Goal: Task Accomplishment & Management: Manage account settings

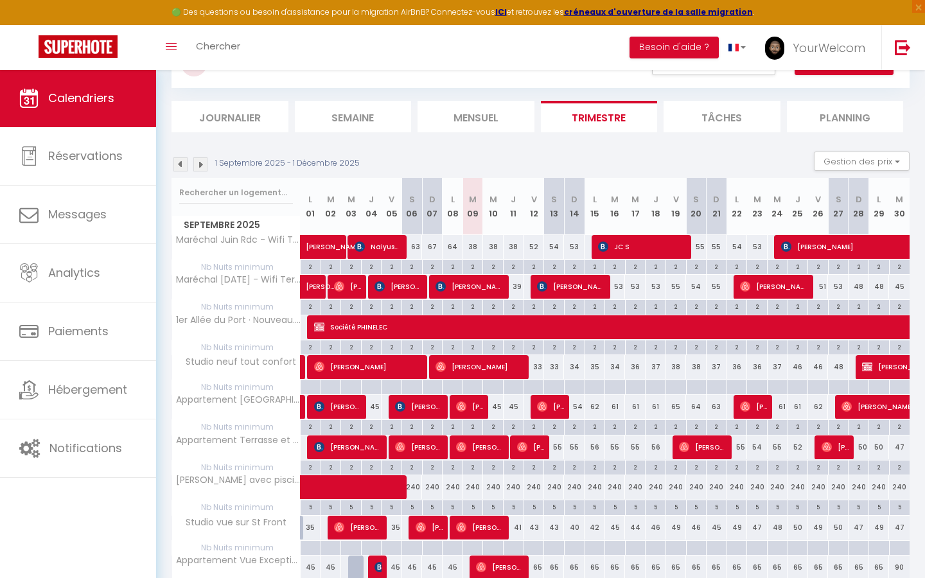
scroll to position [114, 0]
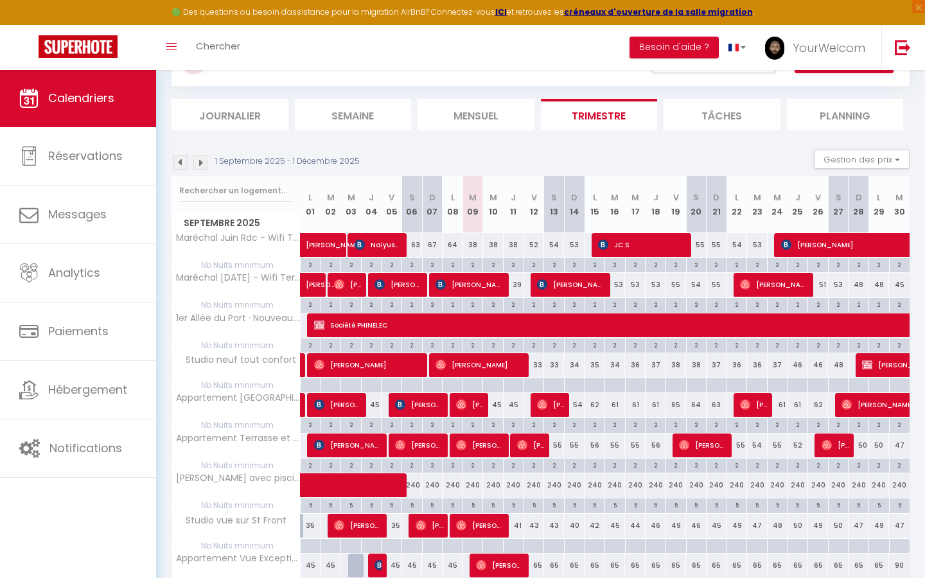
click at [870, 362] on img at bounding box center [867, 365] width 10 height 10
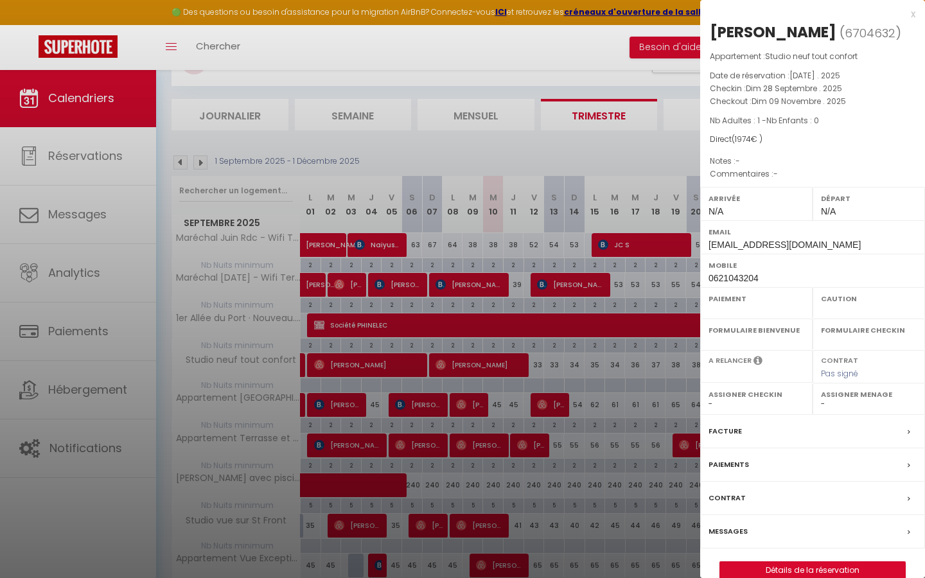
select select "OK"
select select "KO"
select select "0"
select select "1"
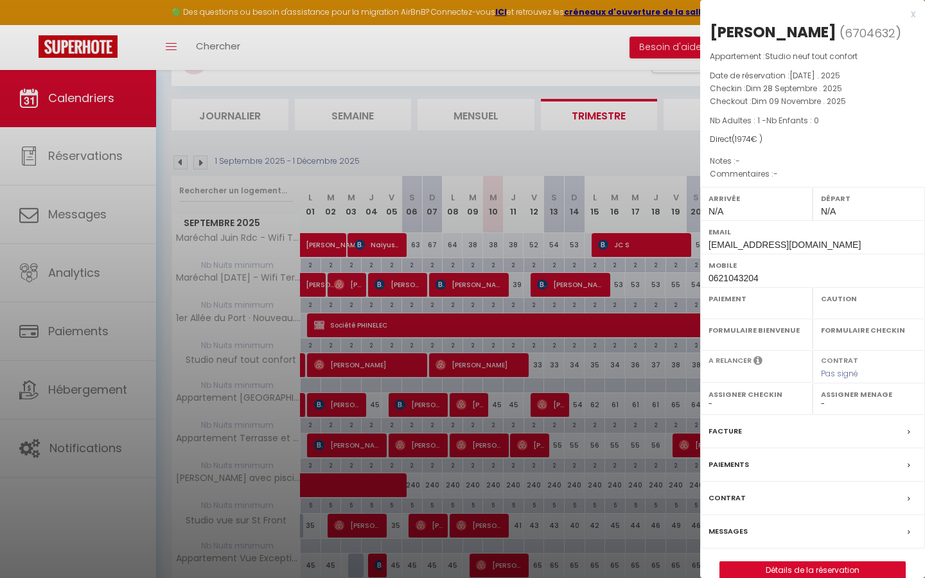
select select
click at [821, 567] on link "Détails de la réservation" at bounding box center [812, 570] width 185 height 17
select select
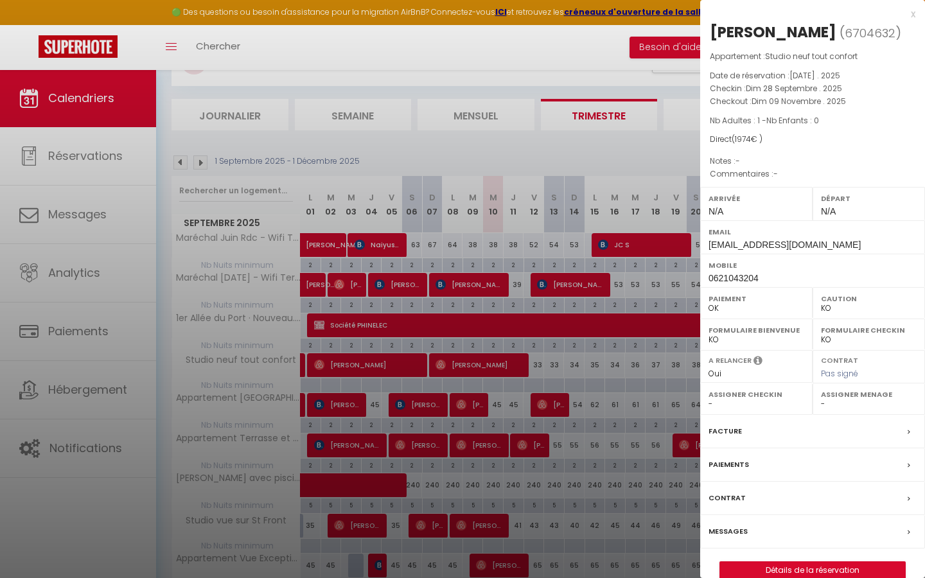
select select
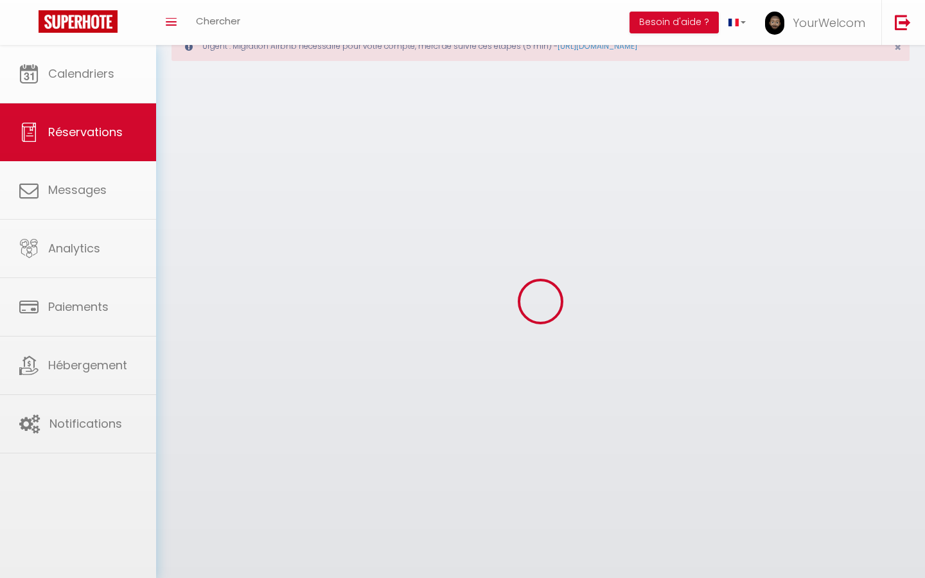
select select
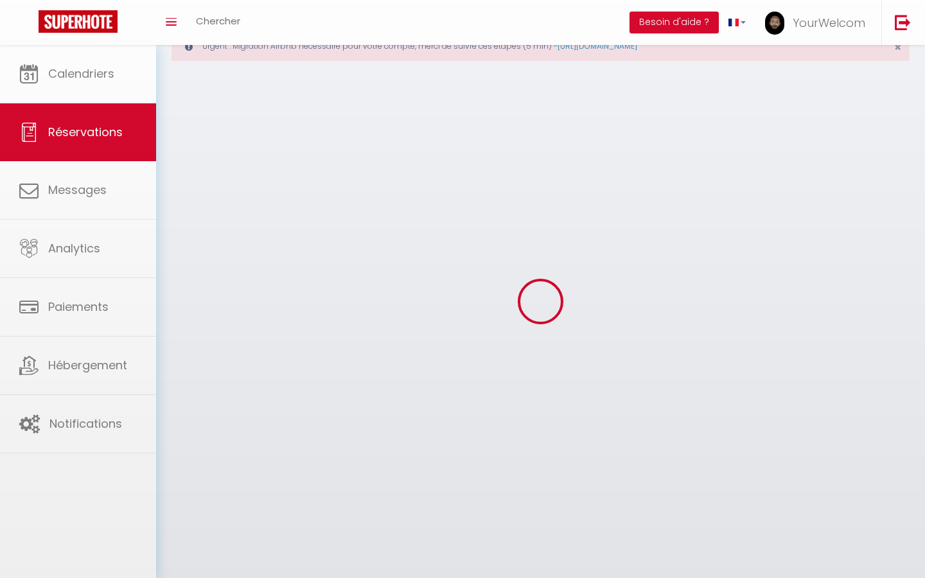
select select
checkbox input "false"
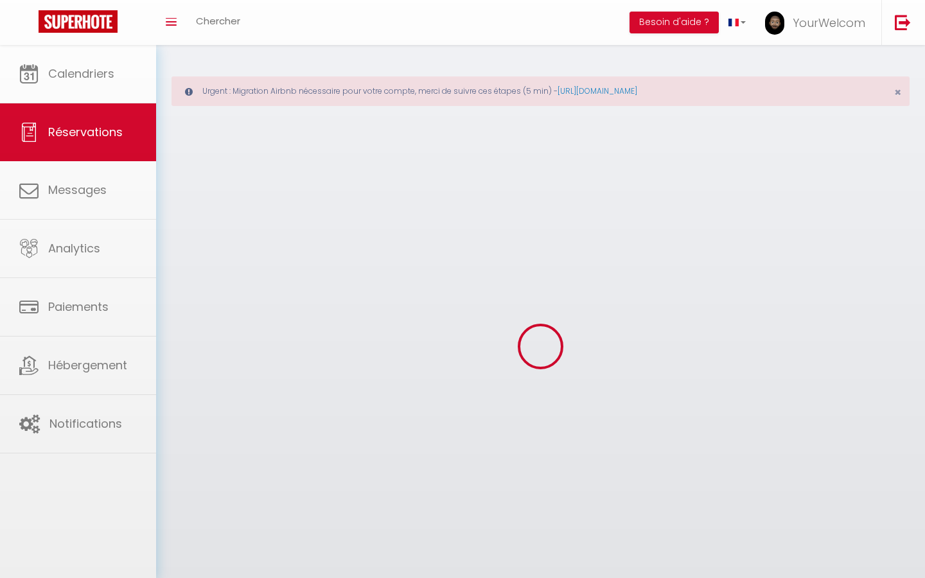
select select
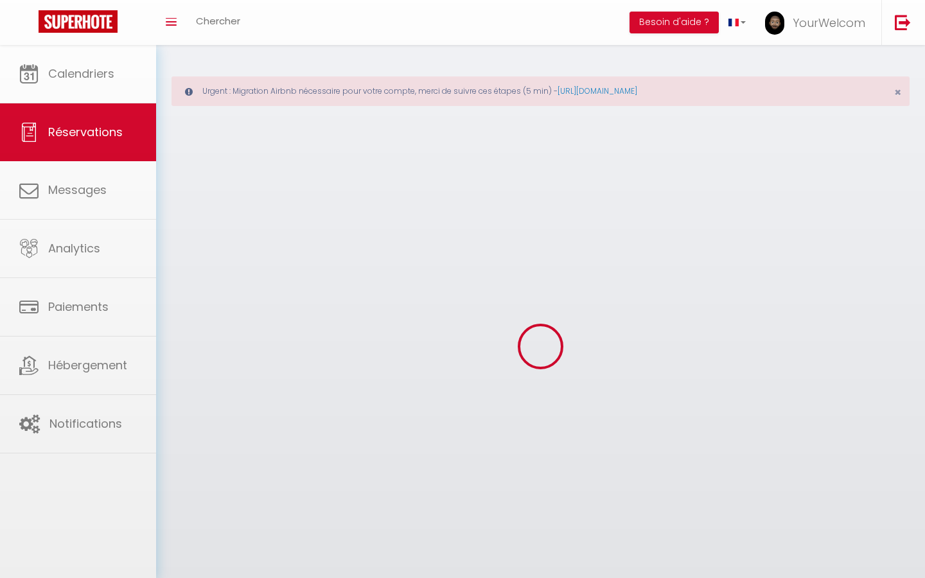
select select
checkbox input "false"
select select
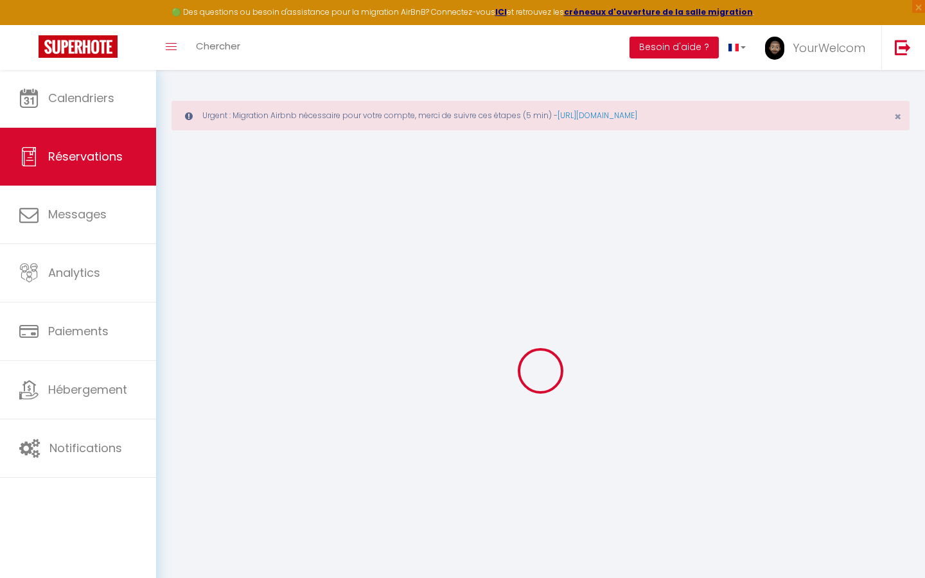
select select
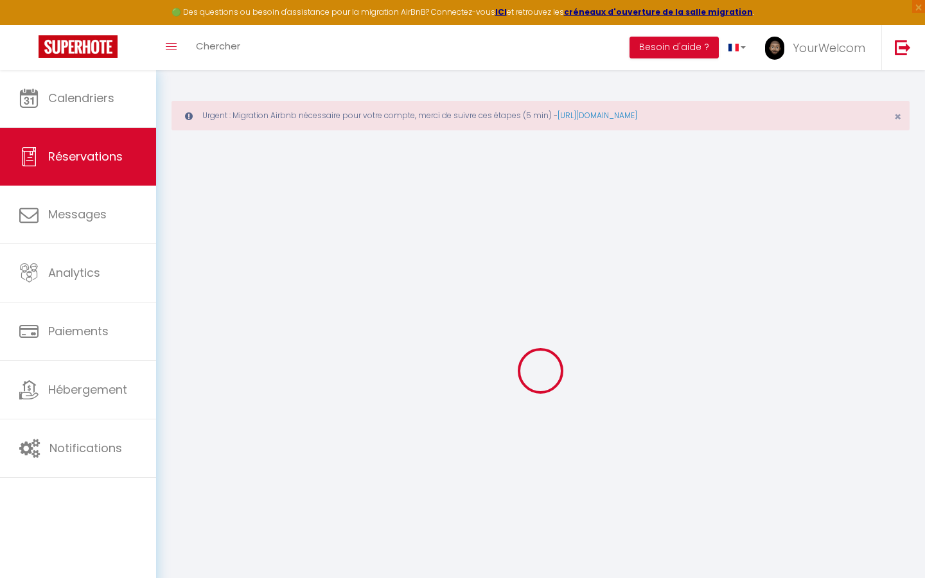
select select
checkbox input "false"
type input "Leane"
type input "[PERSON_NAME]"
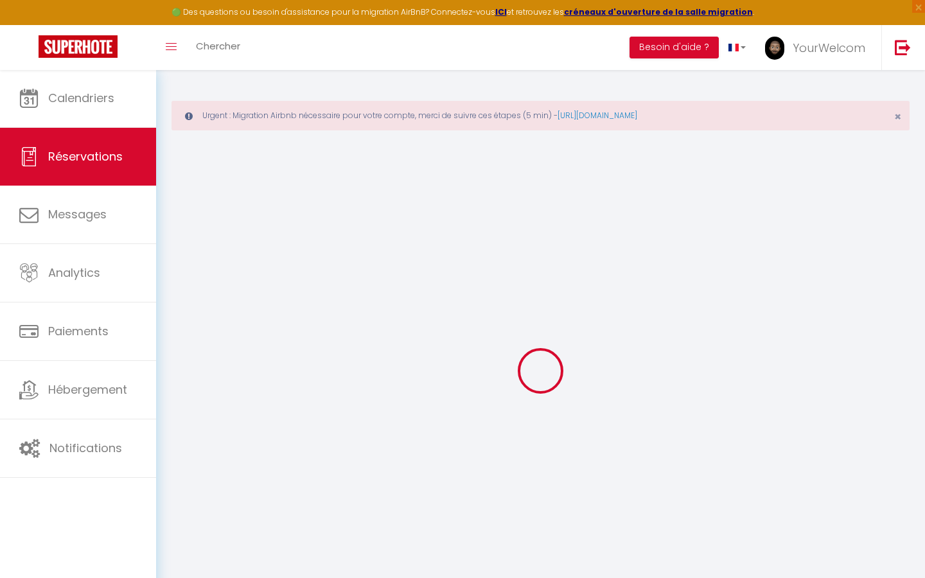
type input "monsejouraperigueux@gmail.com"
type input "0621043204"
select select "FR"
select select "38311"
select select "1"
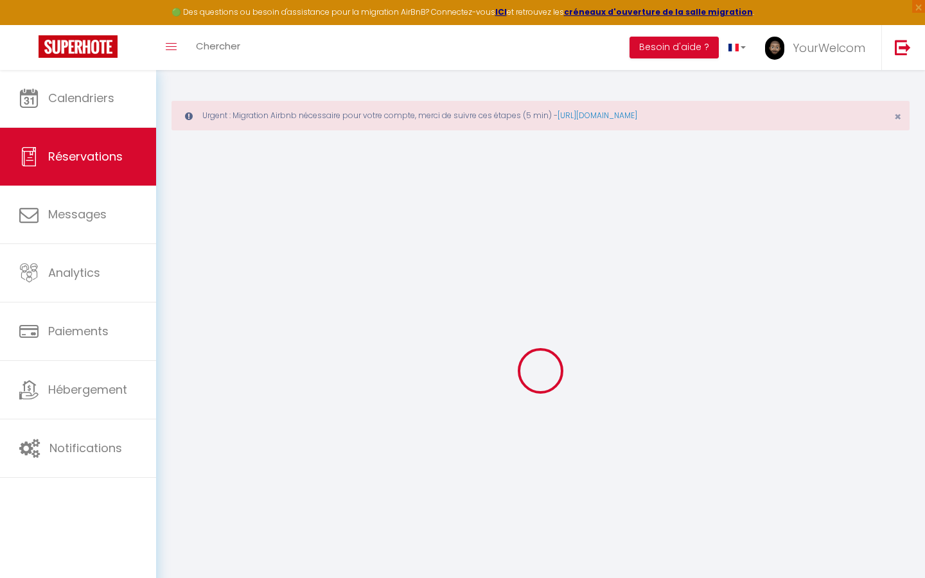
type input "Dim 28 Septembre 2025"
select select
type input "Dim 09 Novembre 2025"
select select
type input "1"
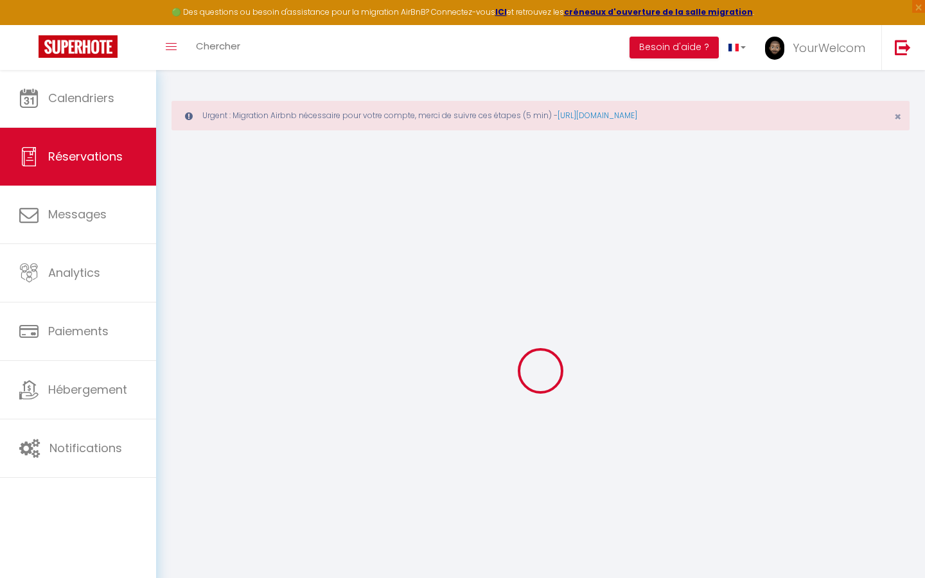
select select "12"
select select
type input "1944"
checkbox input "false"
type input "0"
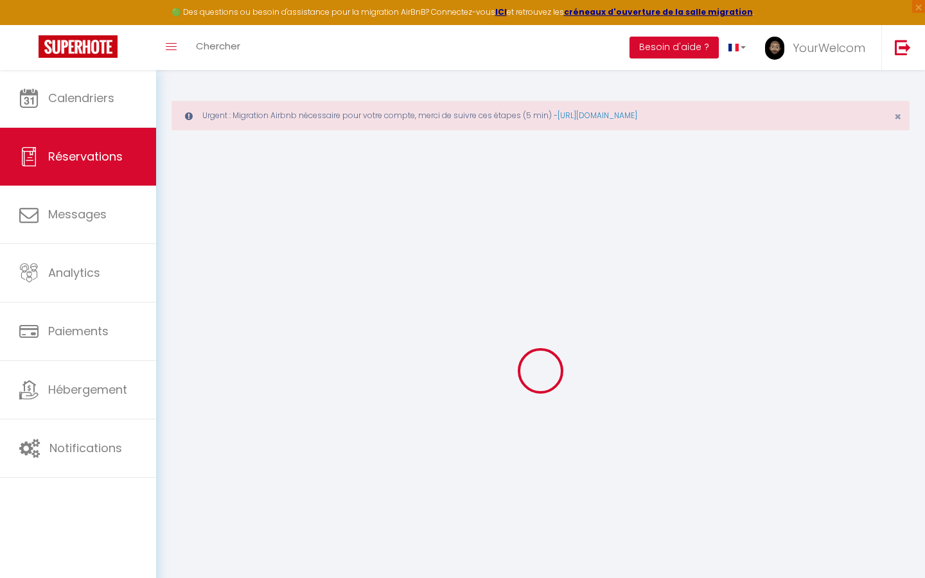
type input "0"
select select
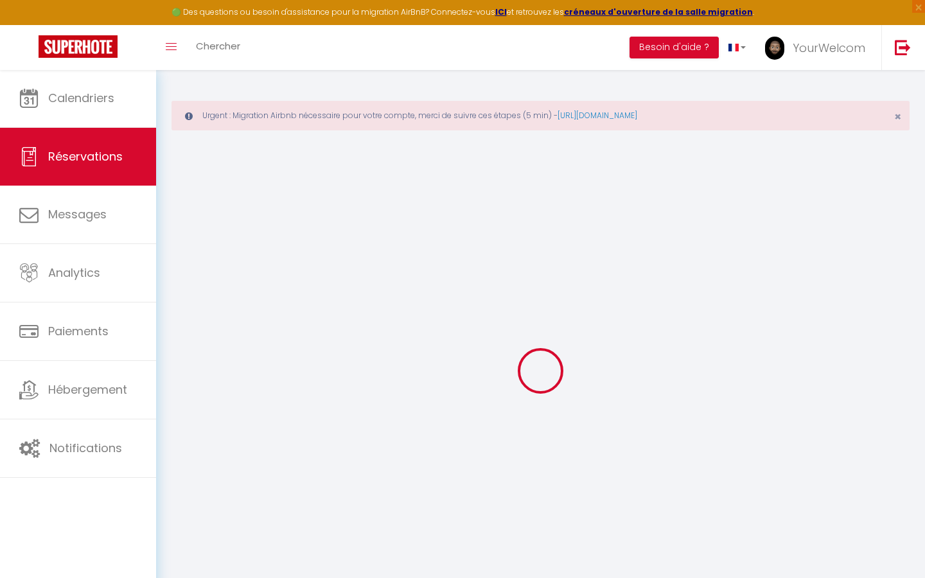
select select "14"
checkbox input "false"
select select
checkbox input "false"
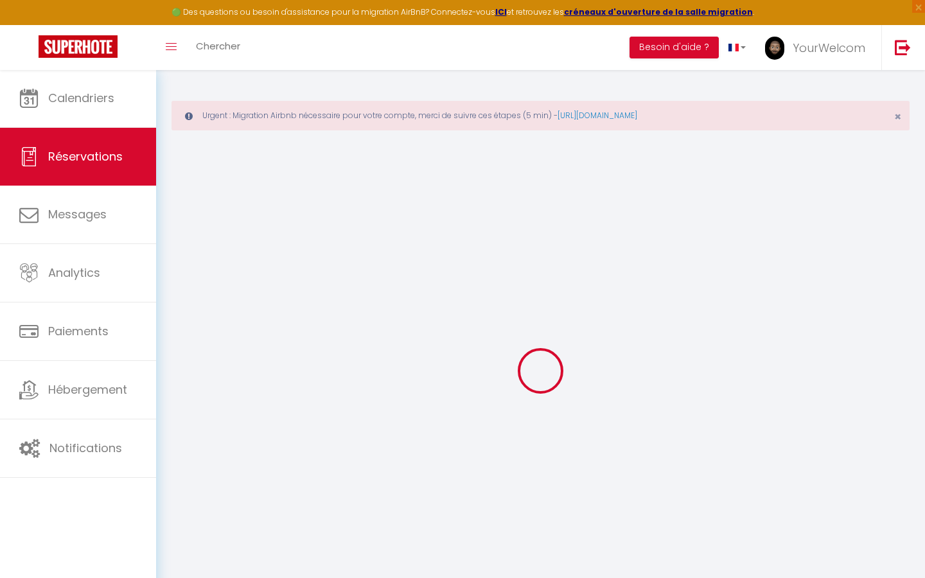
select select
checkbox input "false"
select select
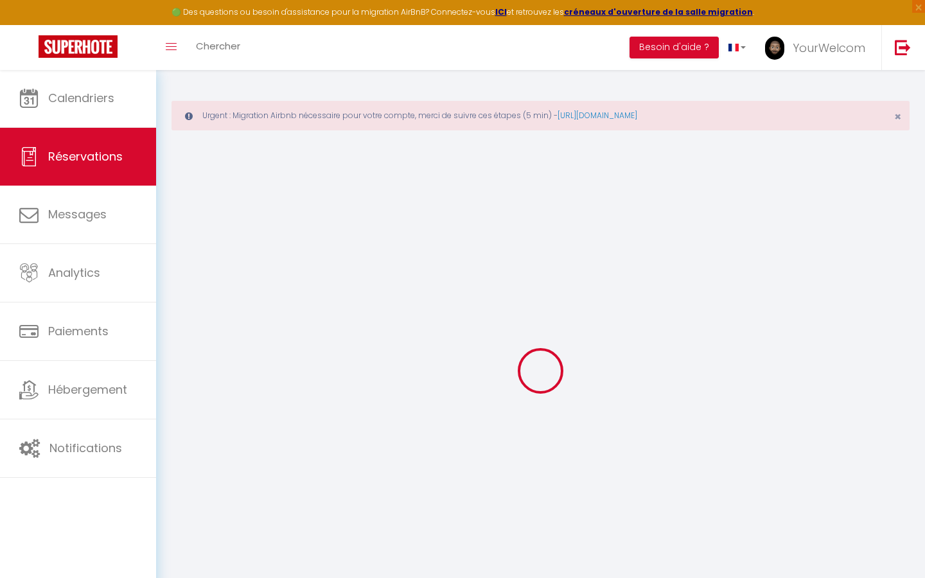
checkbox input "false"
type input "30"
select select
checkbox input "false"
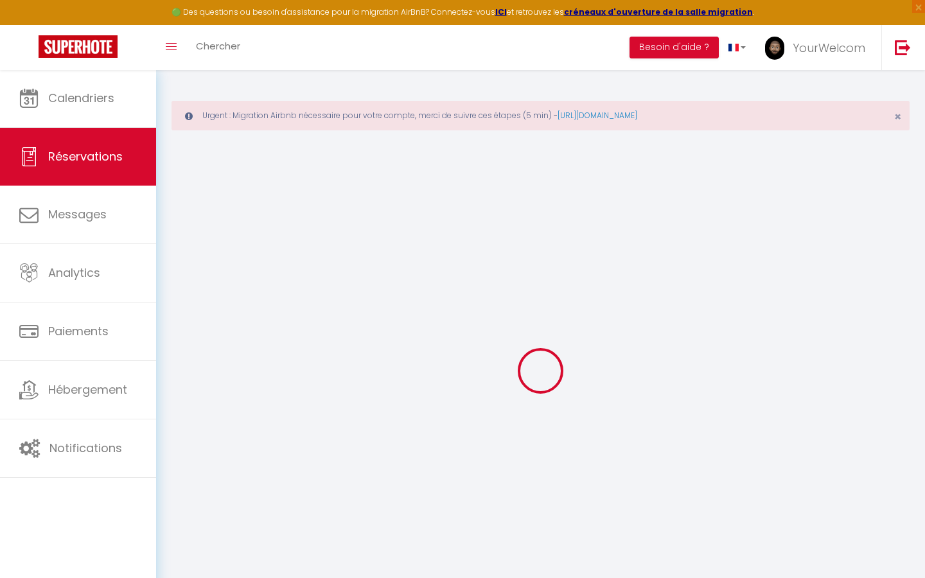
select select
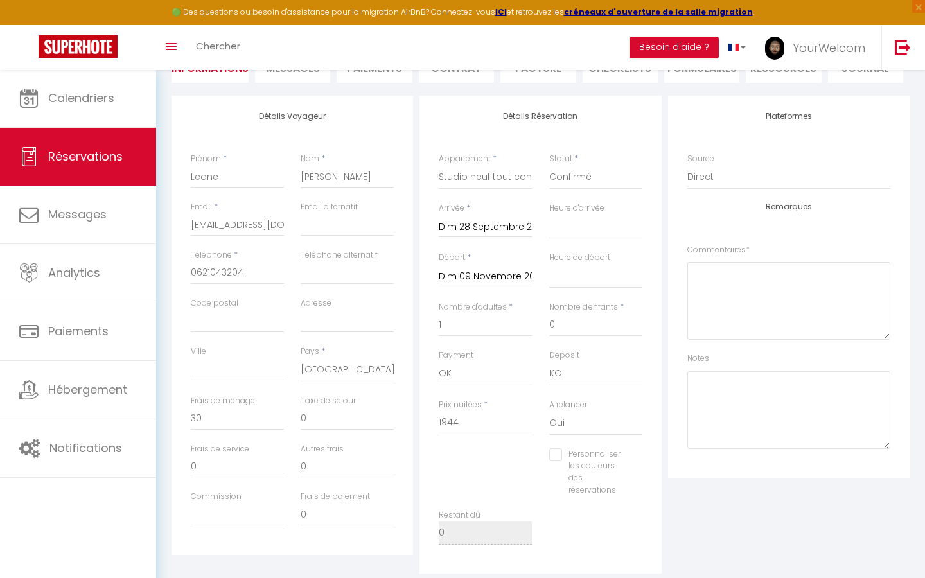
scroll to position [197, 0]
click at [473, 418] on input "1944" at bounding box center [485, 421] width 93 height 23
type input "194"
select select
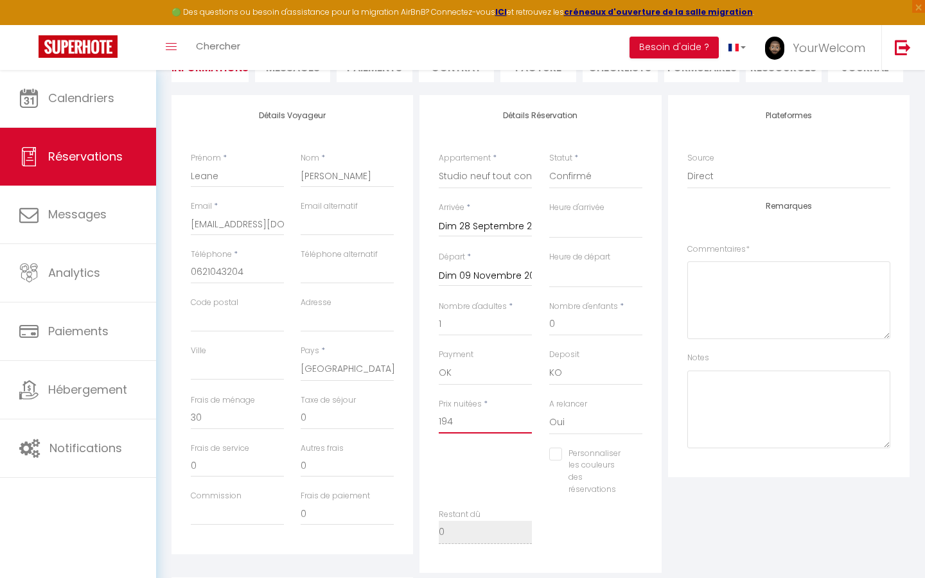
checkbox input "false"
type input "19"
select select
checkbox input "false"
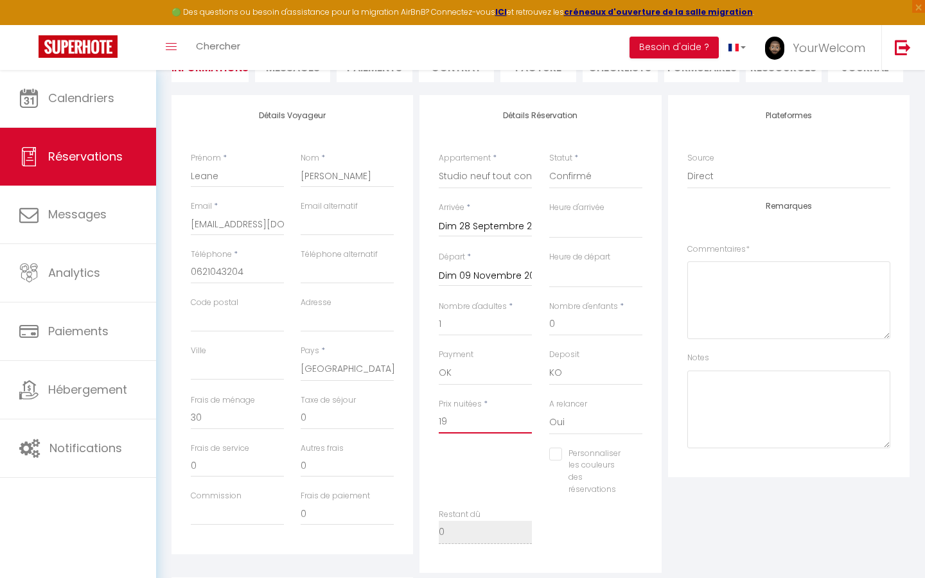
type input "1"
select select
checkbox input "false"
type input "14"
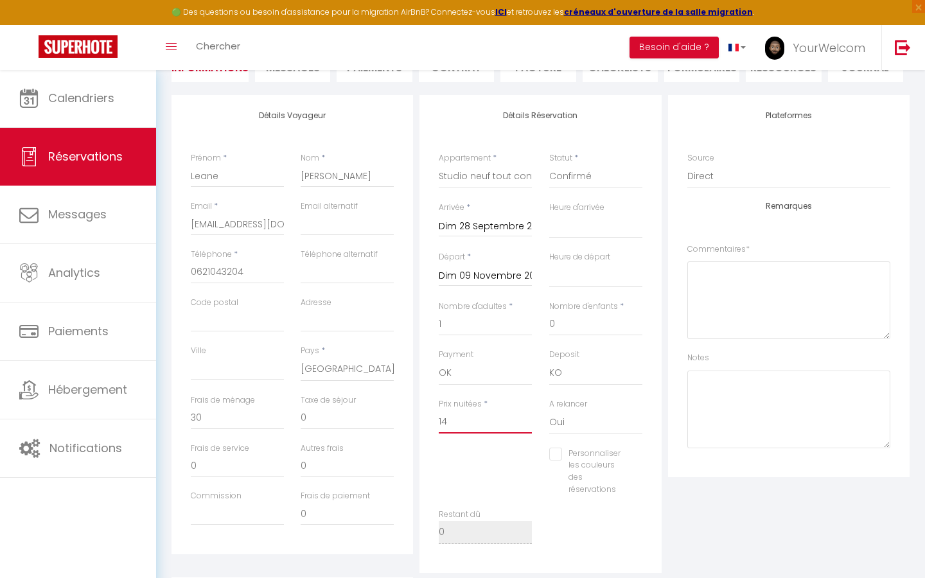
select select
checkbox input "false"
type input "147"
select select
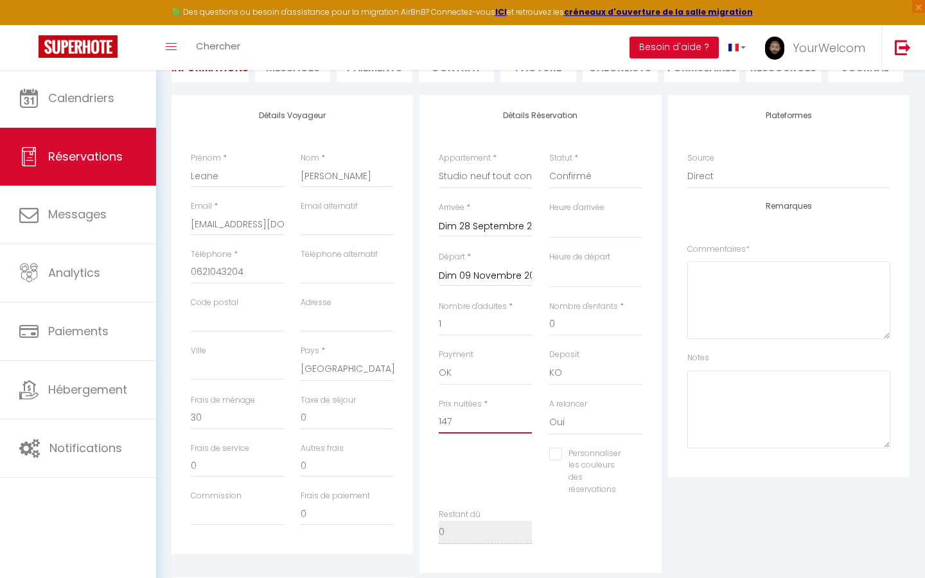
select select
checkbox input "false"
type input "1470"
select select
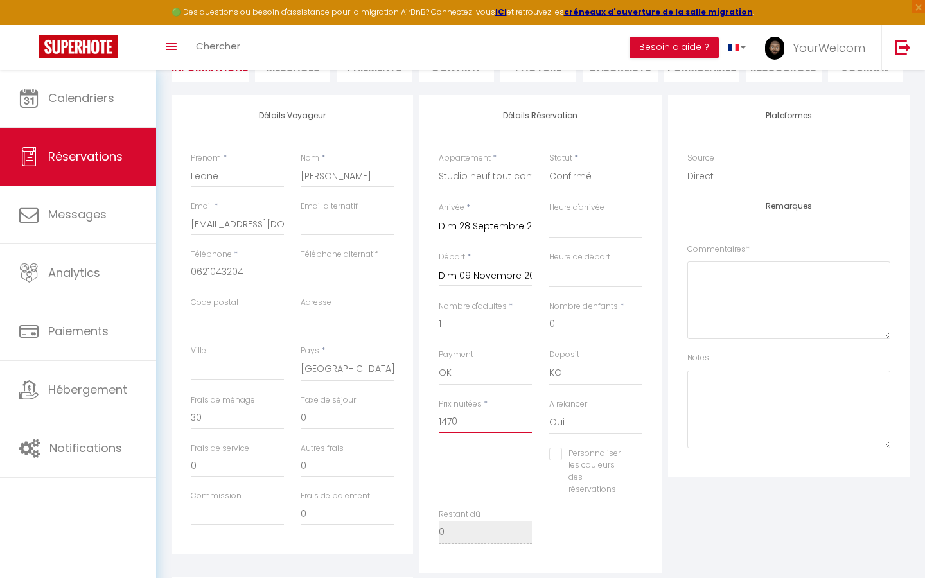
checkbox input "false"
type input "1470"
type input "0"
select select
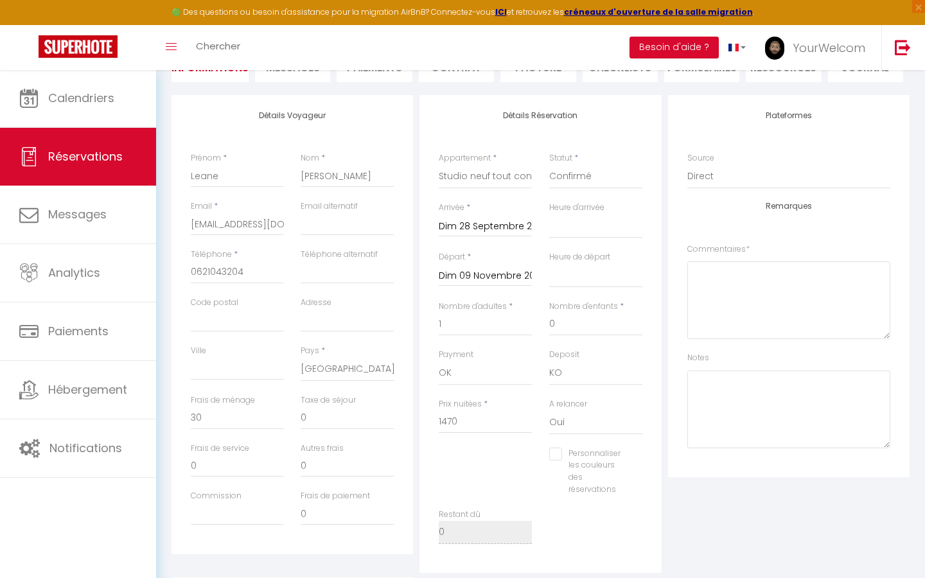
checkbox input "false"
click at [707, 505] on div "Plateformes Source Direct Airbnb.com Booking.com Chalet montagne Expedia Gite d…" at bounding box center [789, 334] width 248 height 478
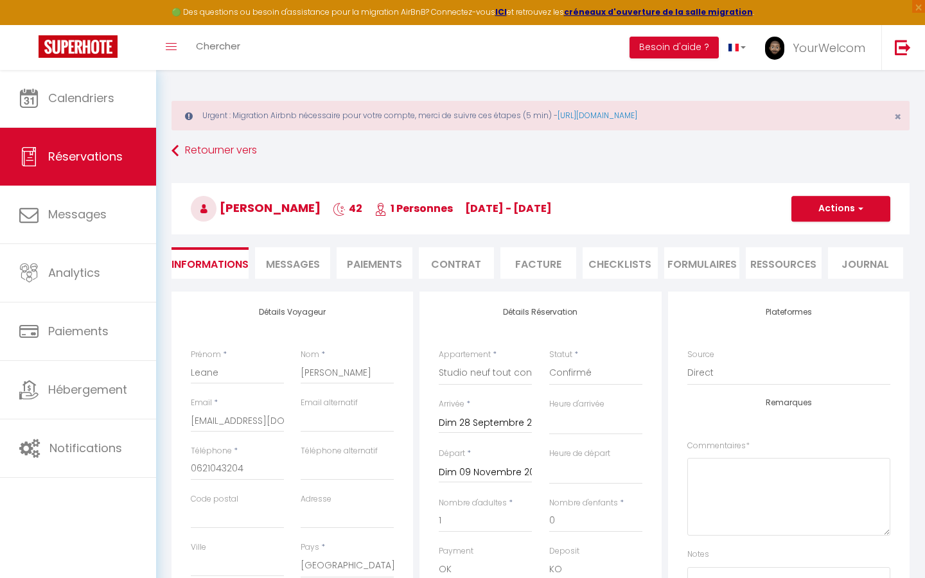
scroll to position [0, 0]
click at [841, 208] on button "Actions" at bounding box center [840, 209] width 99 height 26
click at [820, 240] on link "Enregistrer" at bounding box center [827, 237] width 101 height 17
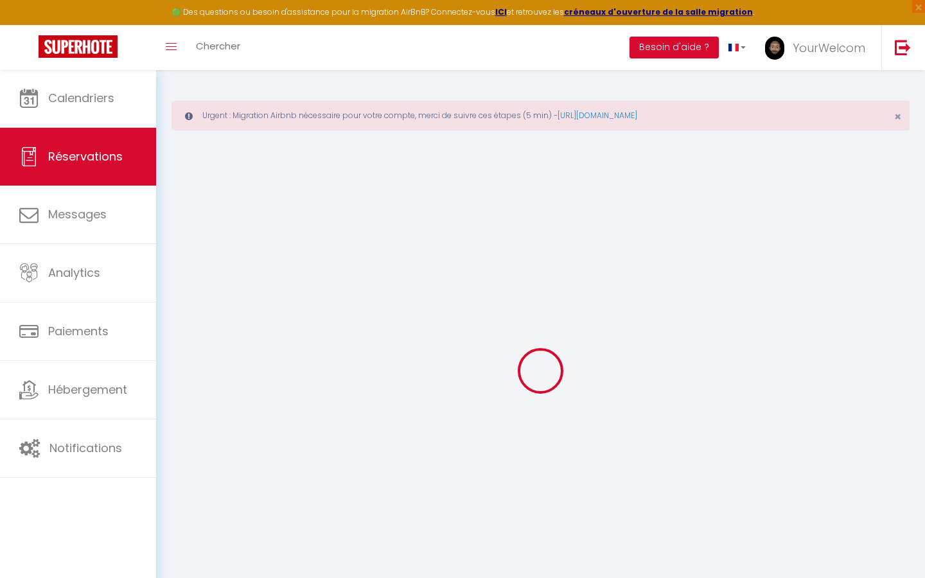
select select "not_cancelled"
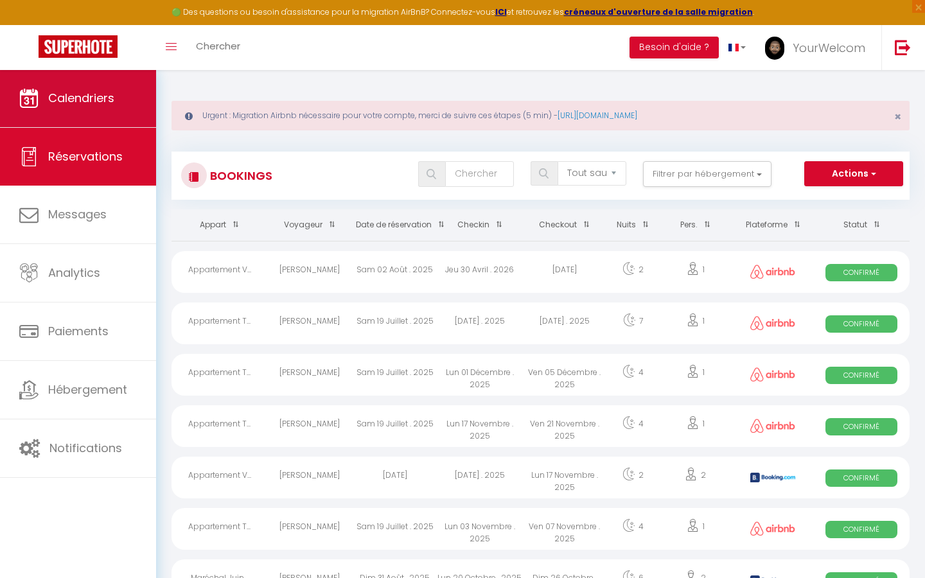
click at [119, 116] on link "Calendriers" at bounding box center [78, 98] width 156 height 58
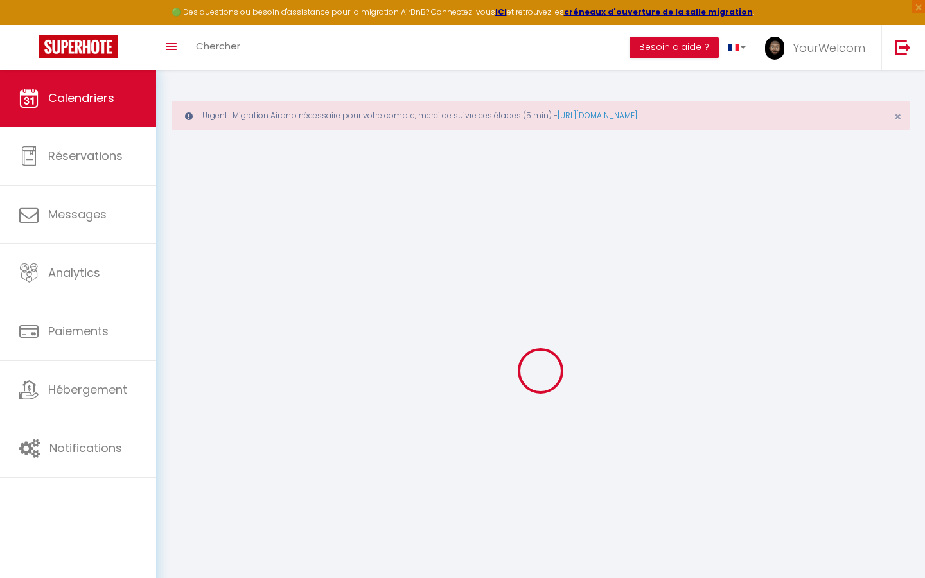
select select
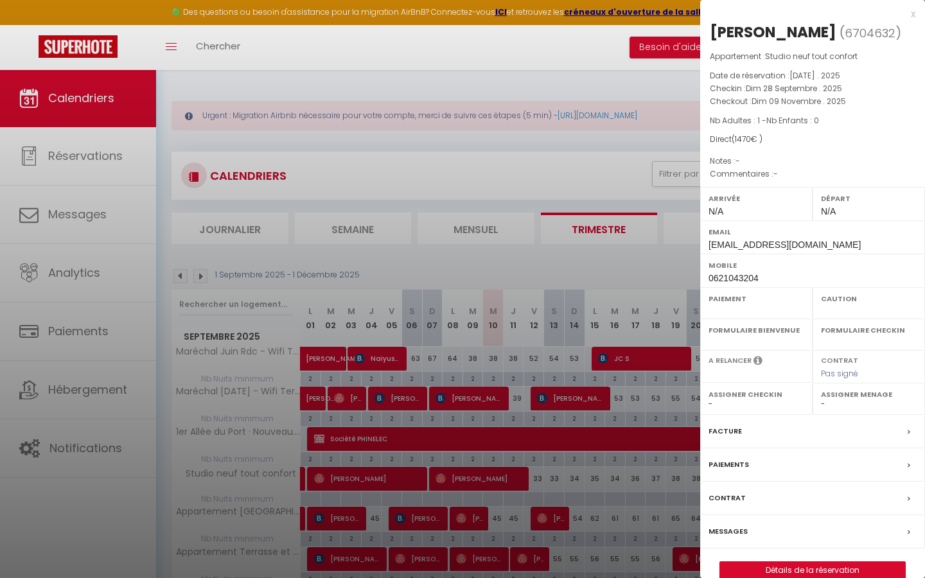
select select "OK"
select select "KO"
select select "0"
select select "1"
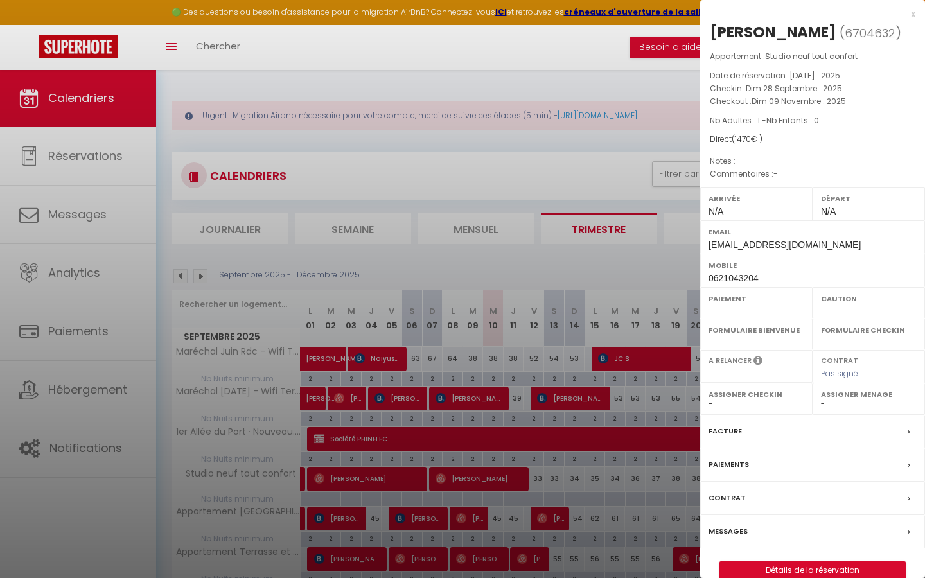
select select
click at [733, 425] on label "Facture" at bounding box center [724, 430] width 33 height 13
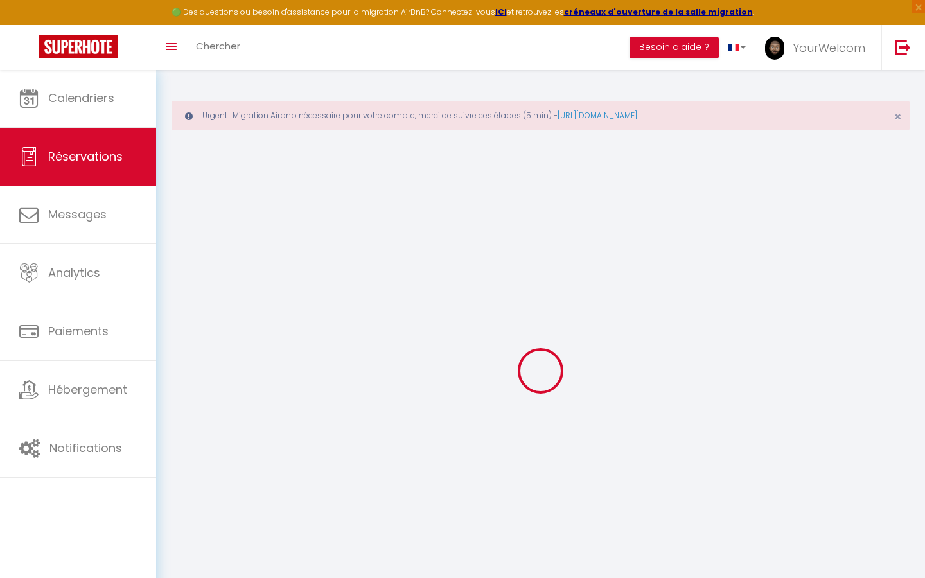
select select "cleaning"
select select
checkbox input "false"
select select
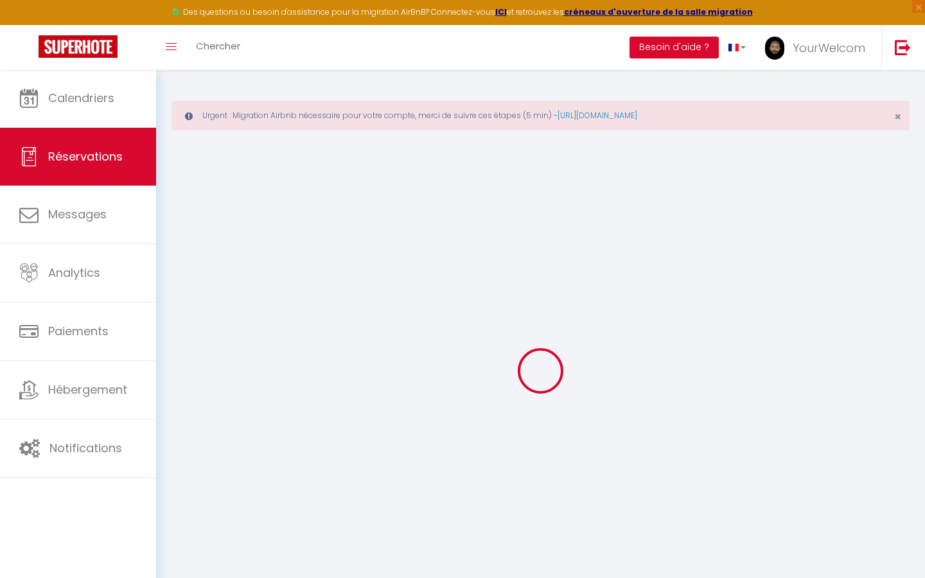
select select
checkbox input "false"
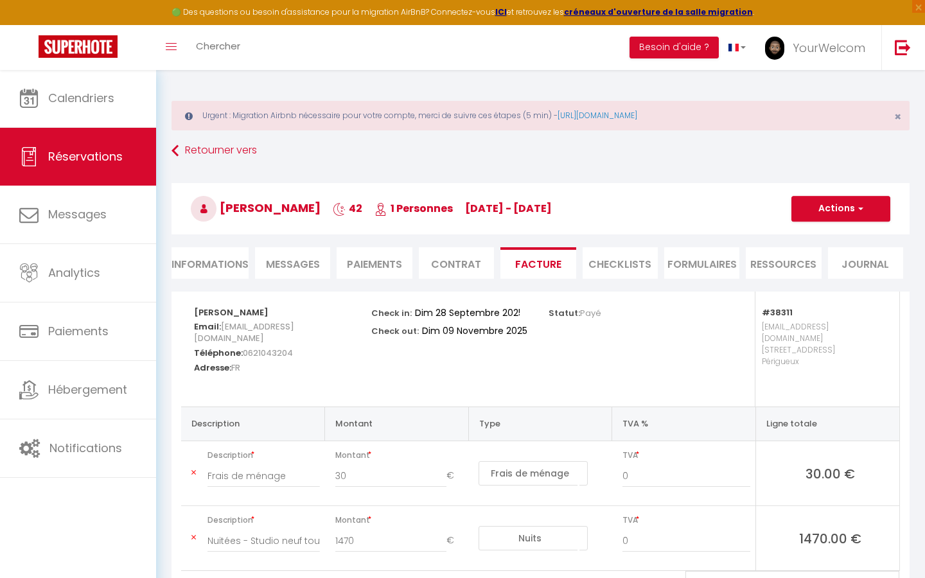
click at [227, 271] on li "Informations" at bounding box center [209, 262] width 77 height 31
select select
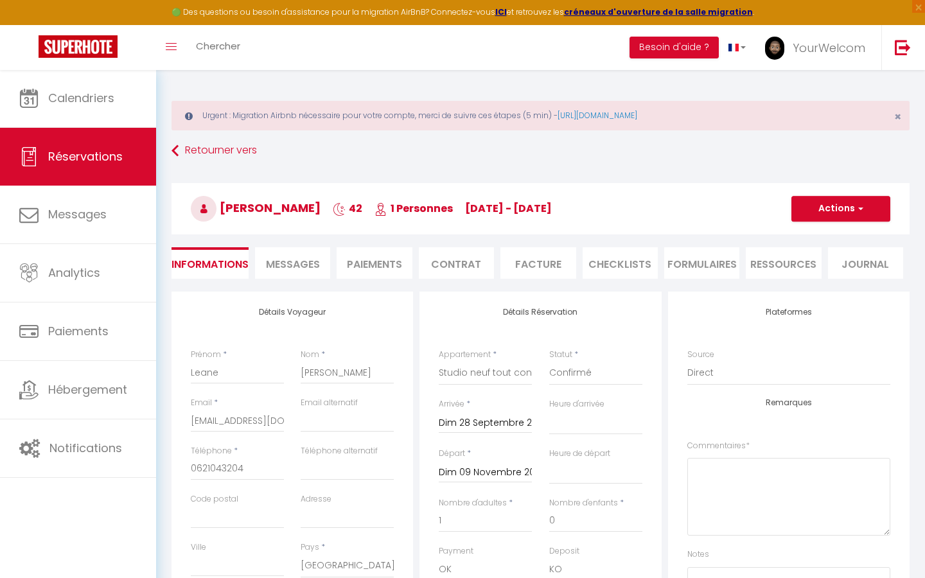
click at [841, 210] on button "Actions" at bounding box center [840, 209] width 99 height 26
click at [692, 207] on h3 "Leane Fernandes 42 1 Personnes di 28 Sep - di 09 Nov" at bounding box center [540, 208] width 738 height 51
click at [551, 265] on li "Facture" at bounding box center [537, 262] width 75 height 31
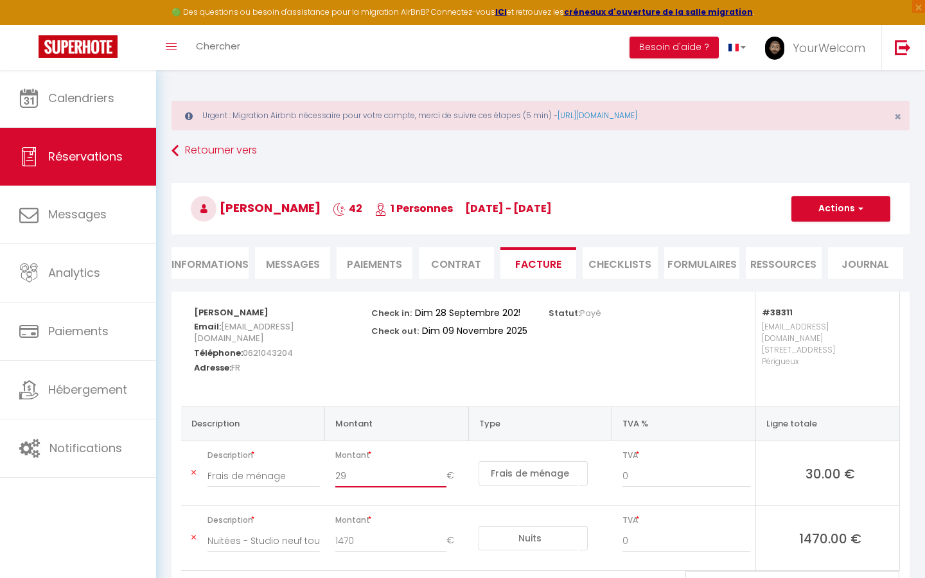
click at [441, 468] on input "29" at bounding box center [391, 475] width 112 height 23
drag, startPoint x: 385, startPoint y: 466, endPoint x: 311, endPoint y: 465, distance: 73.2
click at [311, 465] on tr "Description Frais de ménage Montant 29 € Nuits Frais de ménage Taxe de séjour A…" at bounding box center [540, 473] width 718 height 65
type input "2"
type input "0"
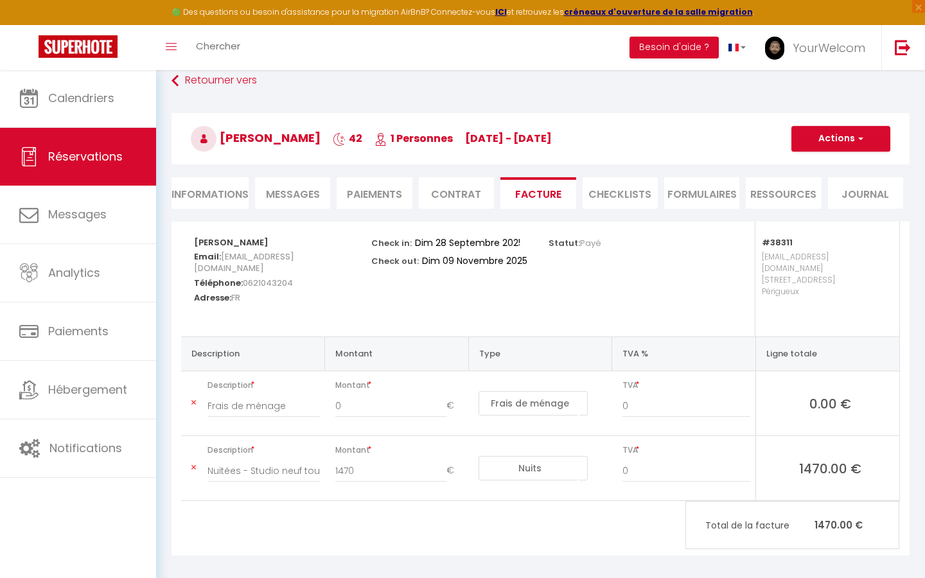
scroll to position [69, 0]
click at [843, 144] on button "Actions" at bounding box center [840, 140] width 99 height 26
click at [826, 166] on link "Enregistrer" at bounding box center [831, 167] width 108 height 17
click at [843, 139] on button "Actions" at bounding box center [840, 140] width 99 height 26
click at [819, 186] on link "Aperçu et éditer" at bounding box center [831, 184] width 108 height 17
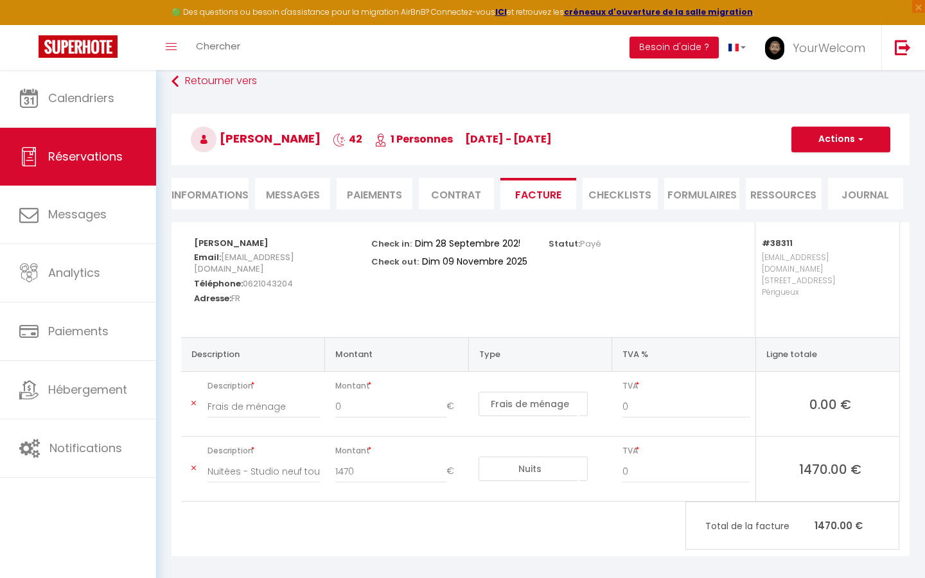
click at [241, 191] on li "Informations" at bounding box center [209, 193] width 77 height 31
select select
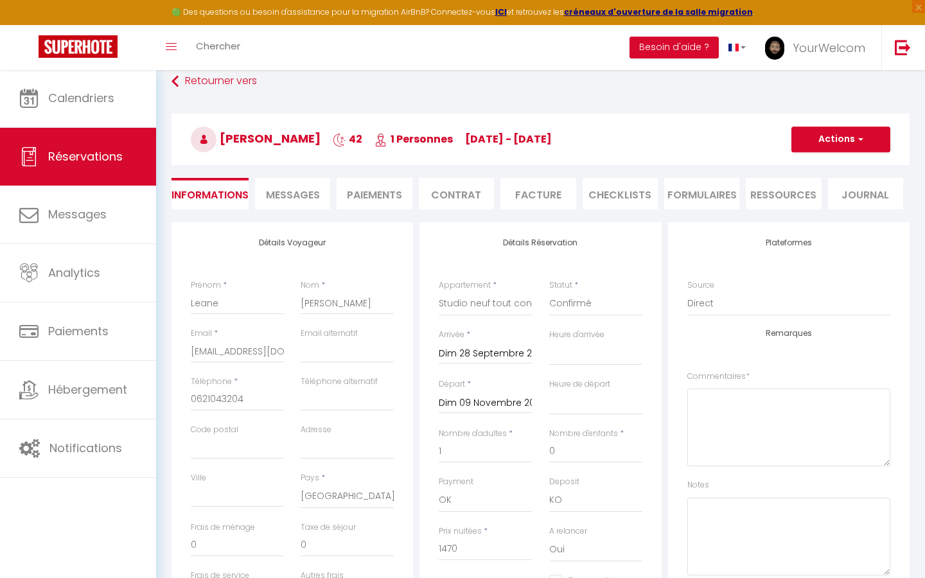
scroll to position [74, 1]
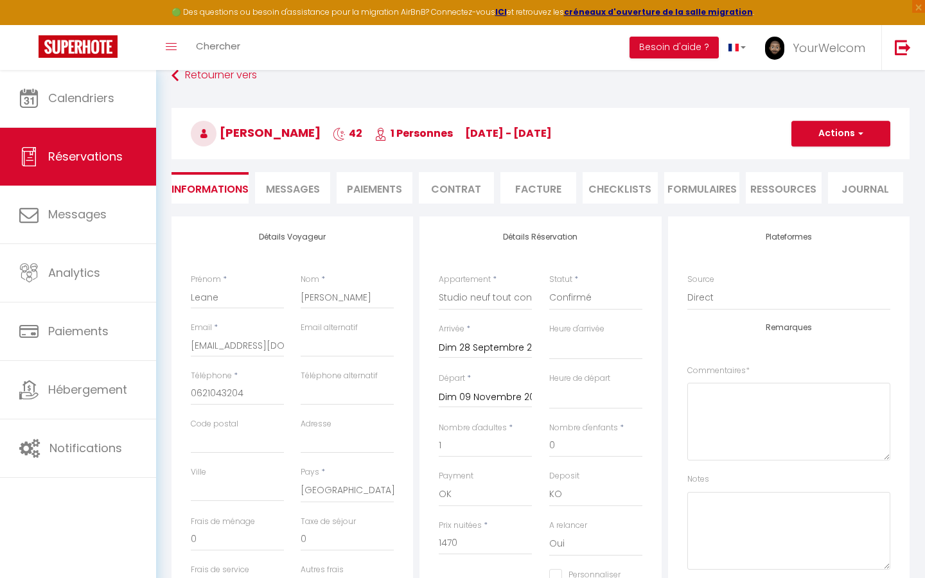
click at [859, 191] on li "Journal" at bounding box center [865, 187] width 75 height 31
select select
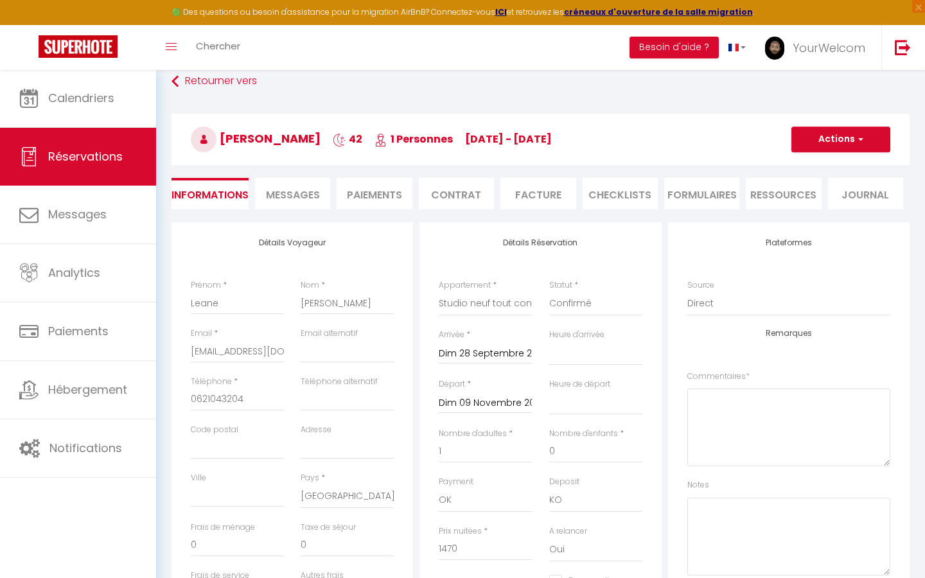
select select
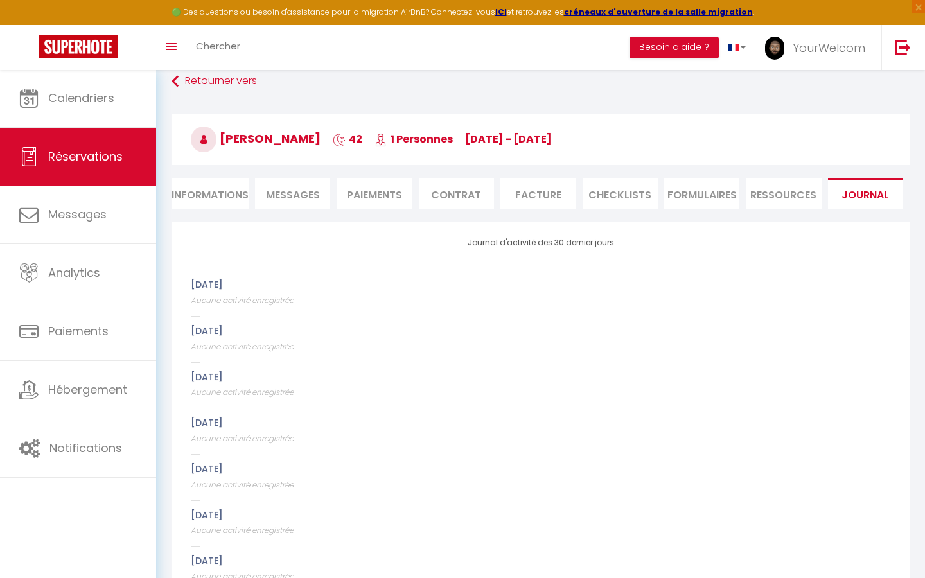
select select
click at [211, 197] on li "Informations" at bounding box center [209, 193] width 77 height 31
select select
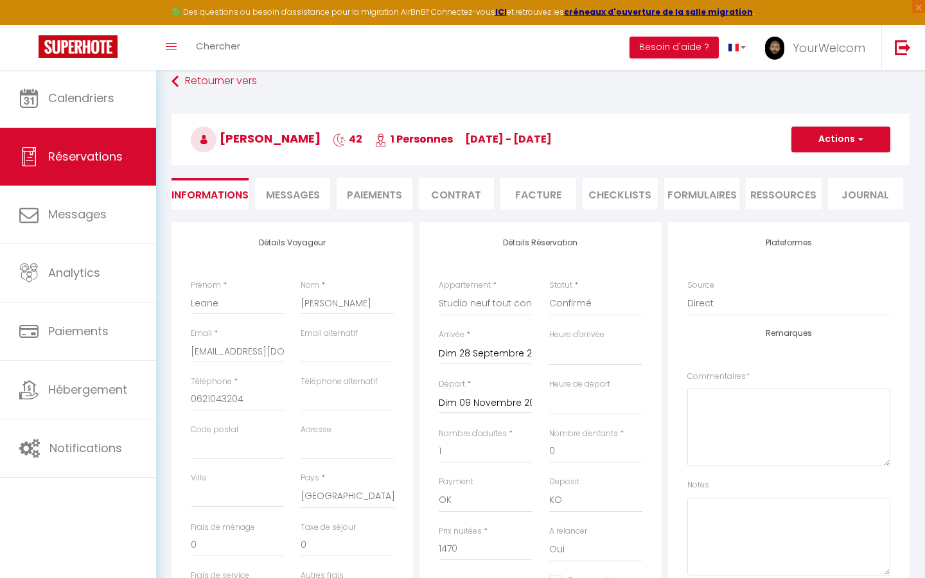
click at [859, 191] on li "Journal" at bounding box center [865, 193] width 75 height 31
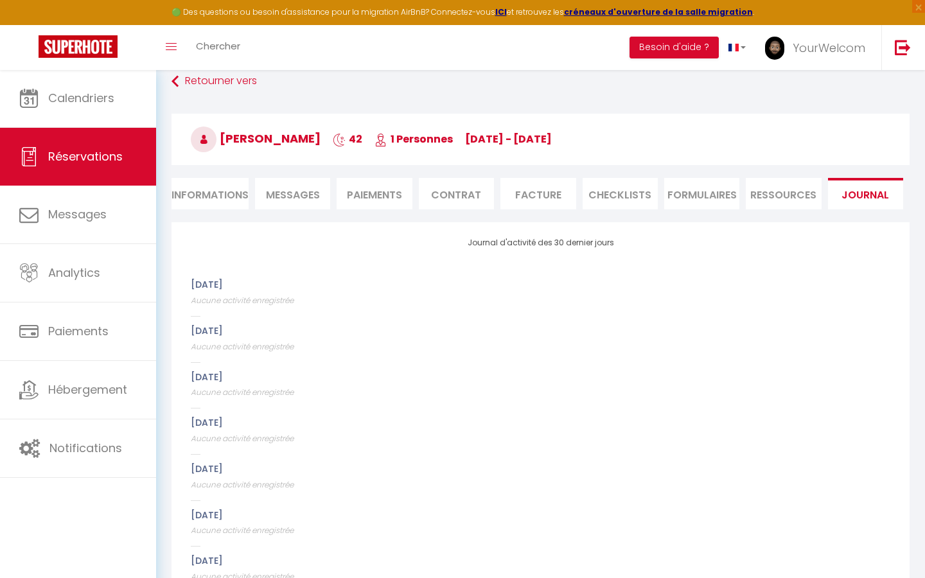
click at [200, 195] on li "Informations" at bounding box center [209, 193] width 77 height 31
select select
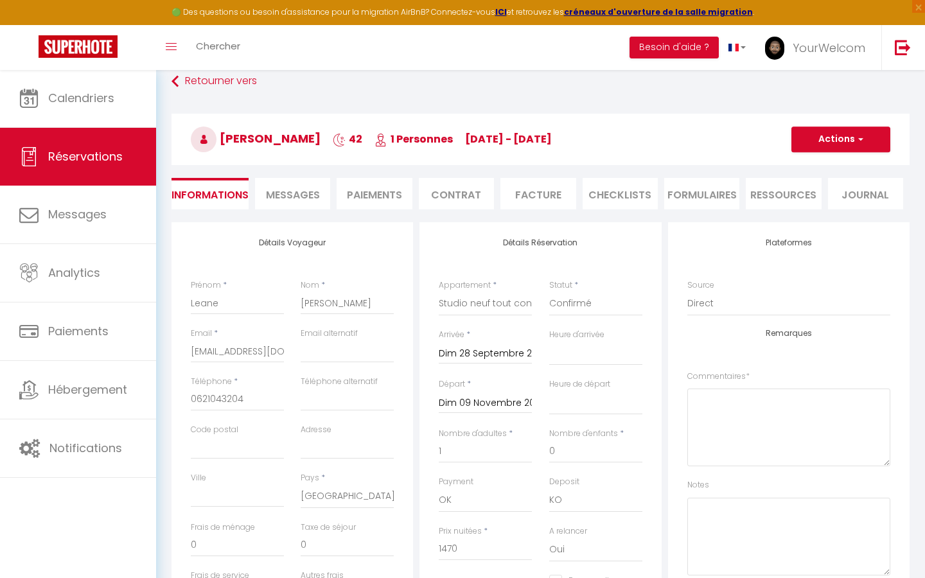
click at [532, 195] on li "Facture" at bounding box center [537, 193] width 75 height 31
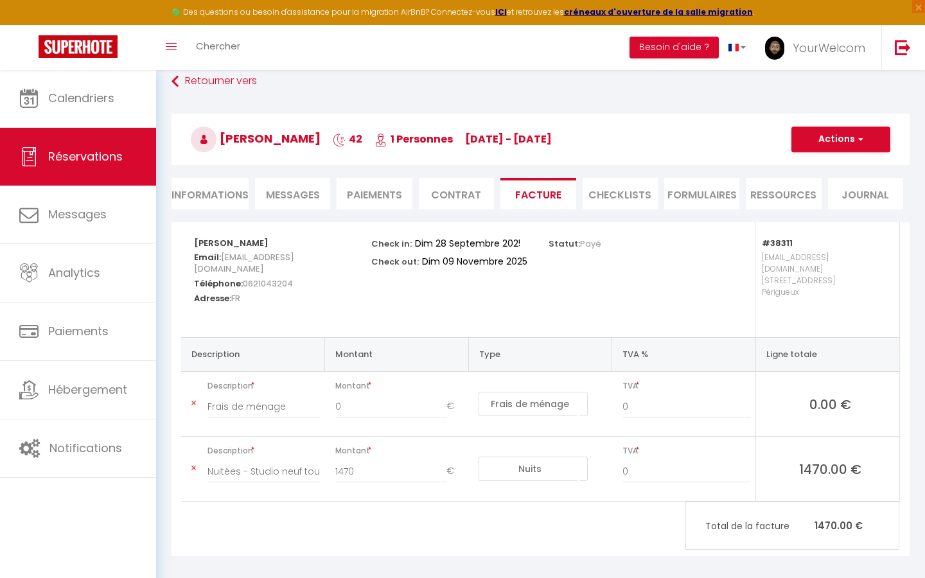
click at [826, 140] on button "Actions" at bounding box center [840, 140] width 99 height 26
click at [814, 185] on link "Aperçu et éditer" at bounding box center [831, 184] width 108 height 17
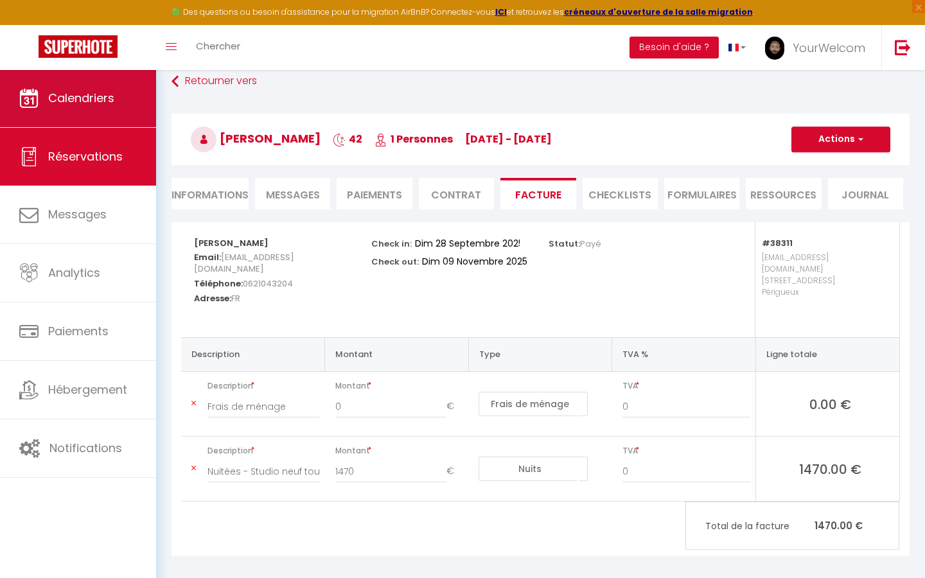
click at [105, 98] on span "Calendriers" at bounding box center [81, 98] width 66 height 16
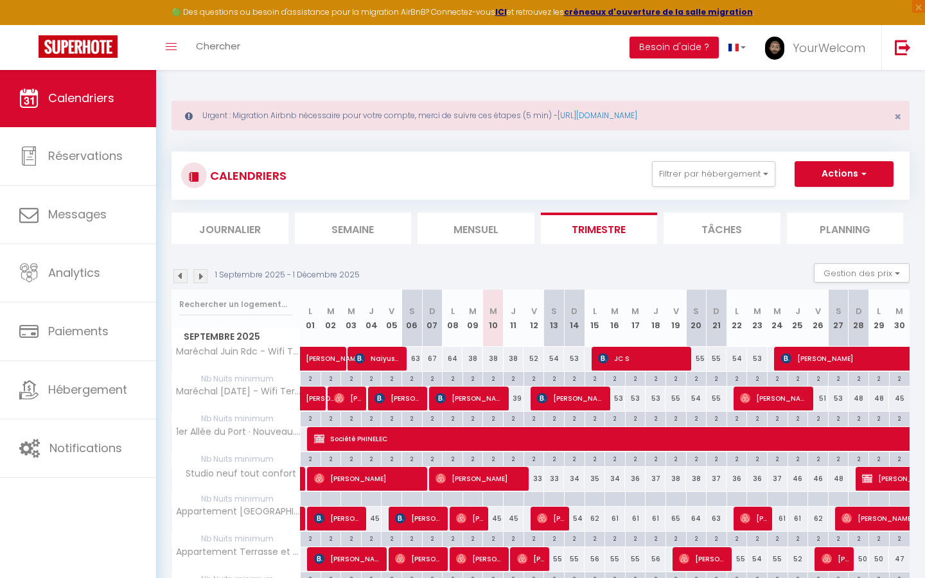
click at [204, 274] on img at bounding box center [200, 276] width 14 height 14
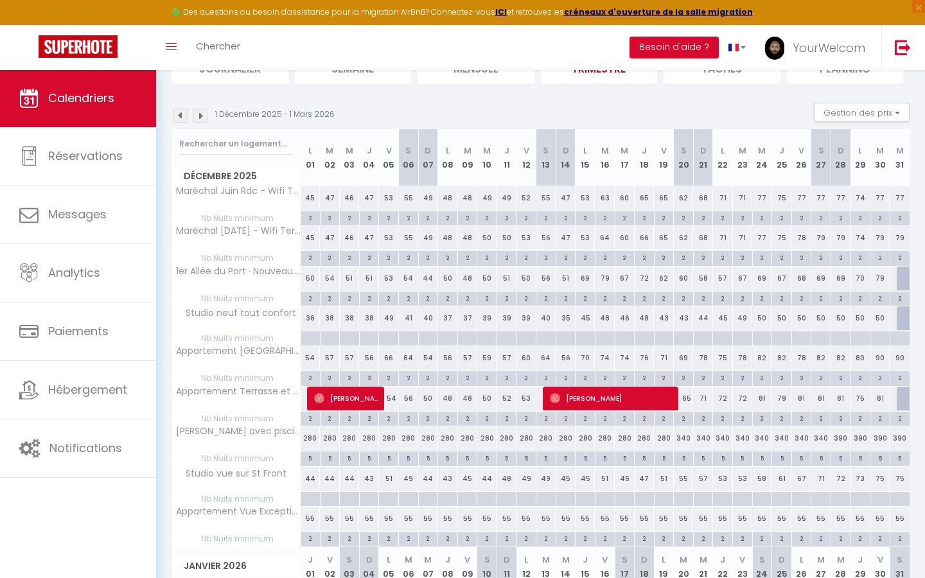
scroll to position [160, 0]
click at [904, 438] on div "390" at bounding box center [899, 439] width 20 height 24
type input "390"
type input "Mer 31 Décembre 2025"
type input "Jeu 01 Janvier 2026"
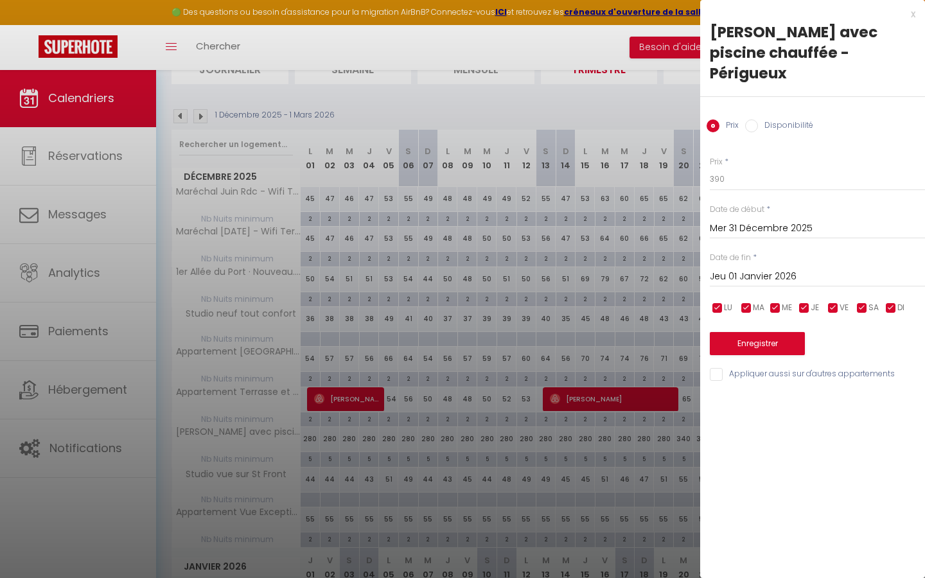
click at [760, 220] on input "Mer 31 Décembre 2025" at bounding box center [817, 228] width 215 height 17
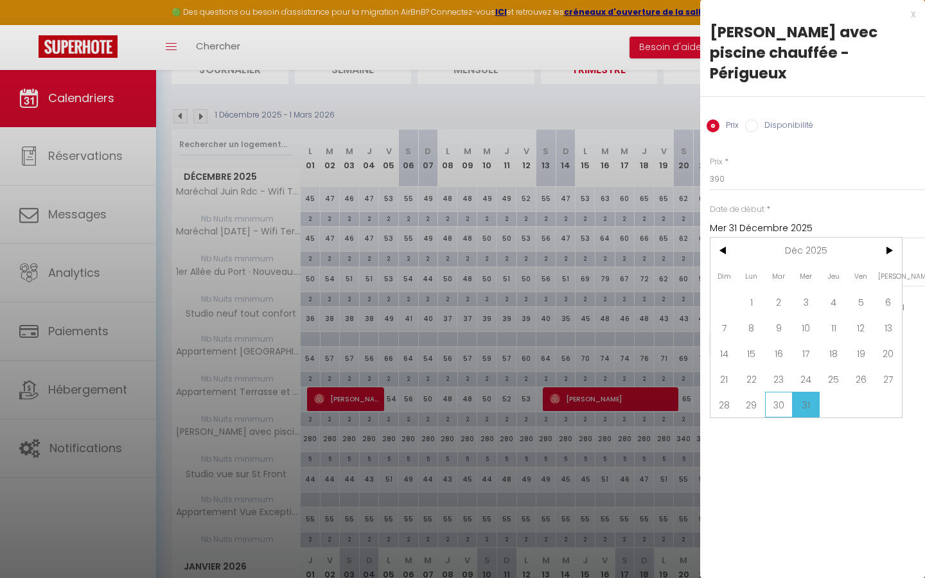
click at [784, 392] on span "30" at bounding box center [779, 405] width 28 height 26
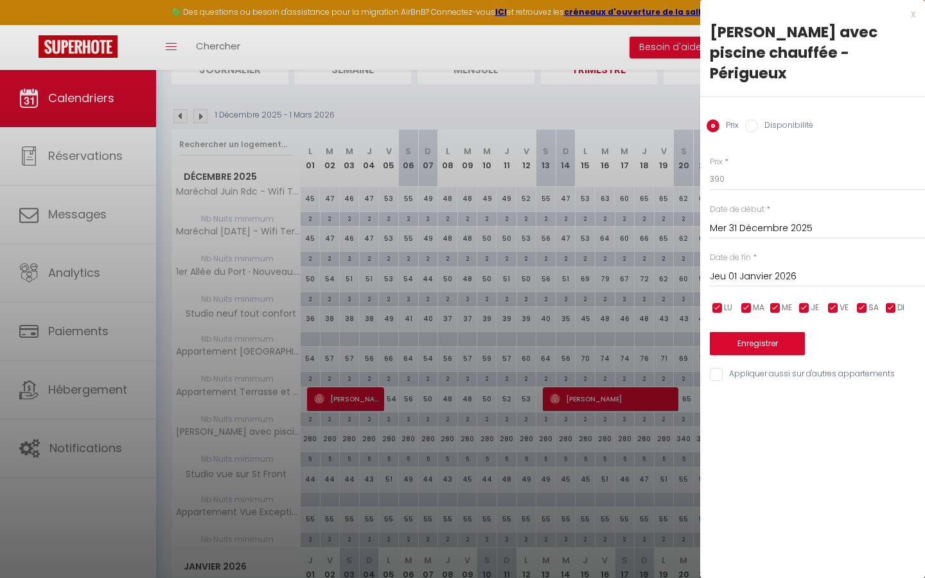
type input "Mar 30 Décembre 2025"
click at [776, 268] on input "Jeu 01 Janvier 2026" at bounding box center [817, 276] width 215 height 17
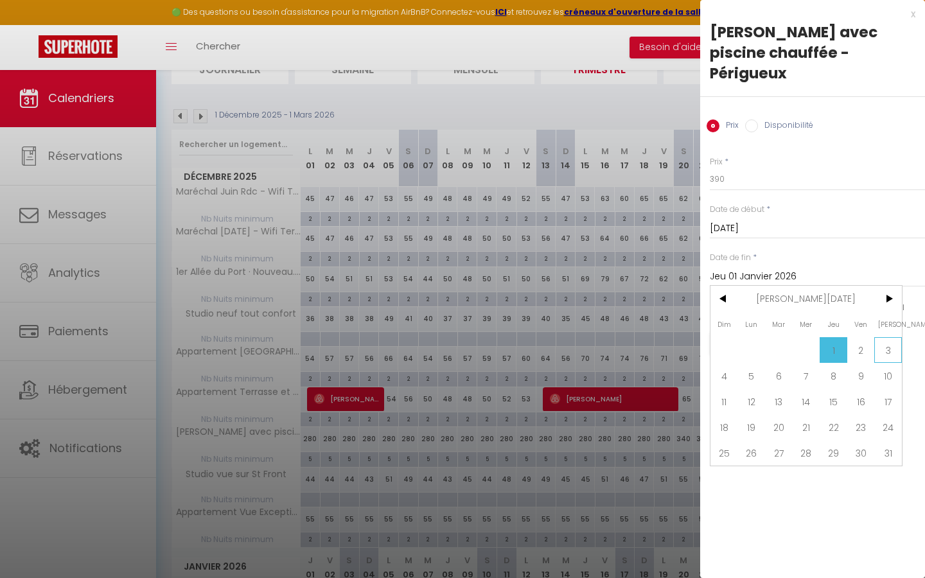
click at [880, 337] on span "3" at bounding box center [888, 350] width 28 height 26
type input "Sam 03 Janvier 2026"
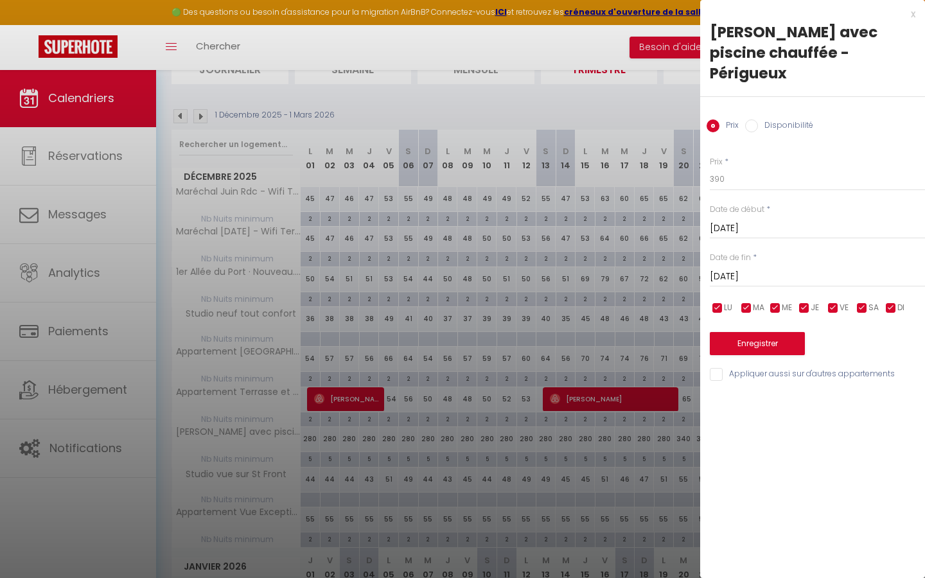
click at [754, 119] on input "Disponibilité" at bounding box center [751, 125] width 13 height 13
radio input "true"
radio input "false"
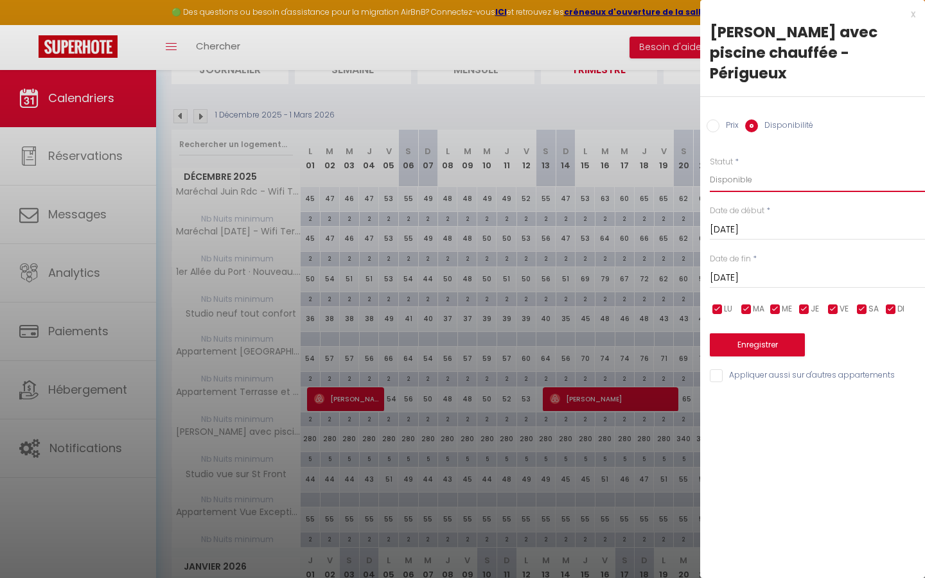
select select "0"
click at [757, 333] on button "Enregistrer" at bounding box center [757, 344] width 95 height 23
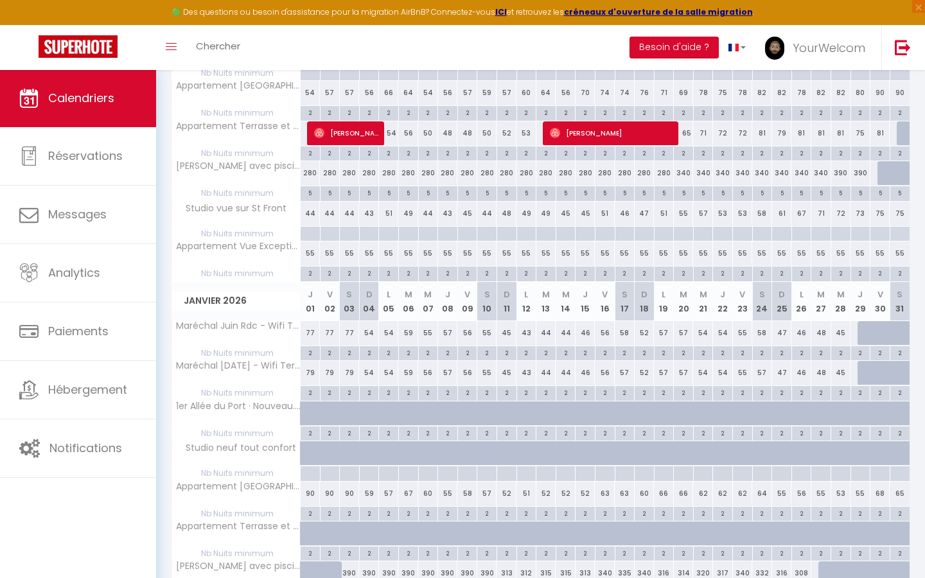
scroll to position [427, 0]
click at [865, 327] on div at bounding box center [867, 332] width 20 height 24
select select "1"
type input "Jeu 29 Janvier 2026"
type input "Ven 30 Janvier 2026"
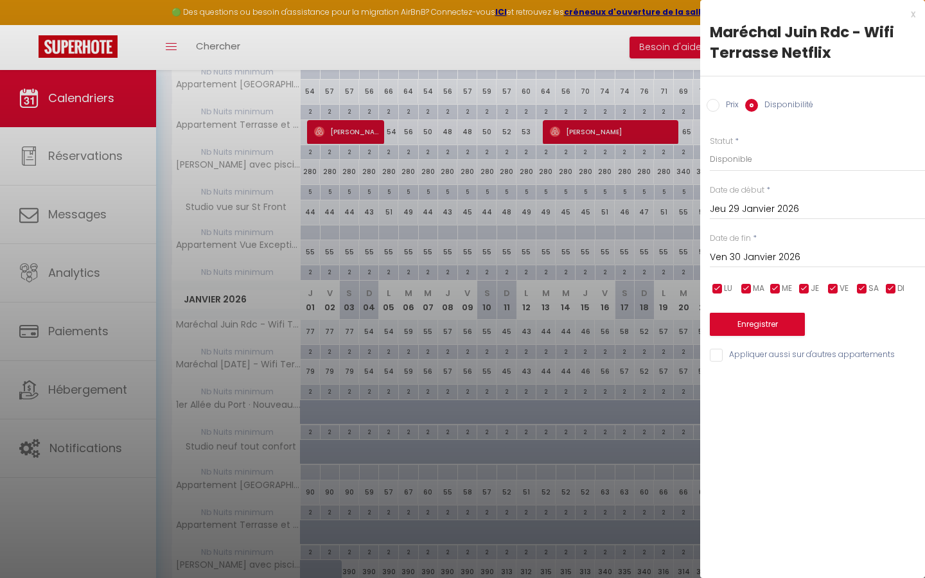
click at [780, 210] on input "Jeu 29 Janvier 2026" at bounding box center [817, 209] width 215 height 17
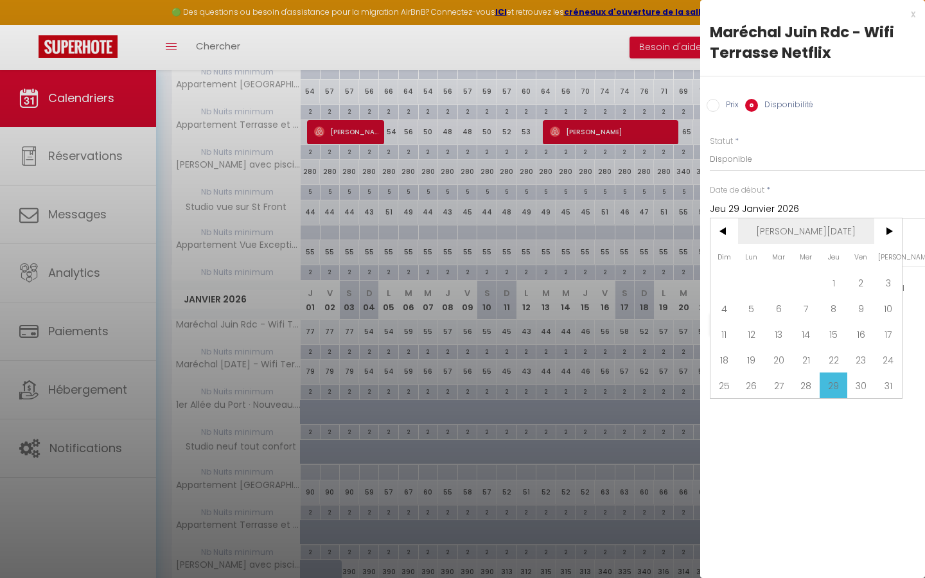
click at [833, 237] on span "Jan 2026" at bounding box center [806, 231] width 137 height 26
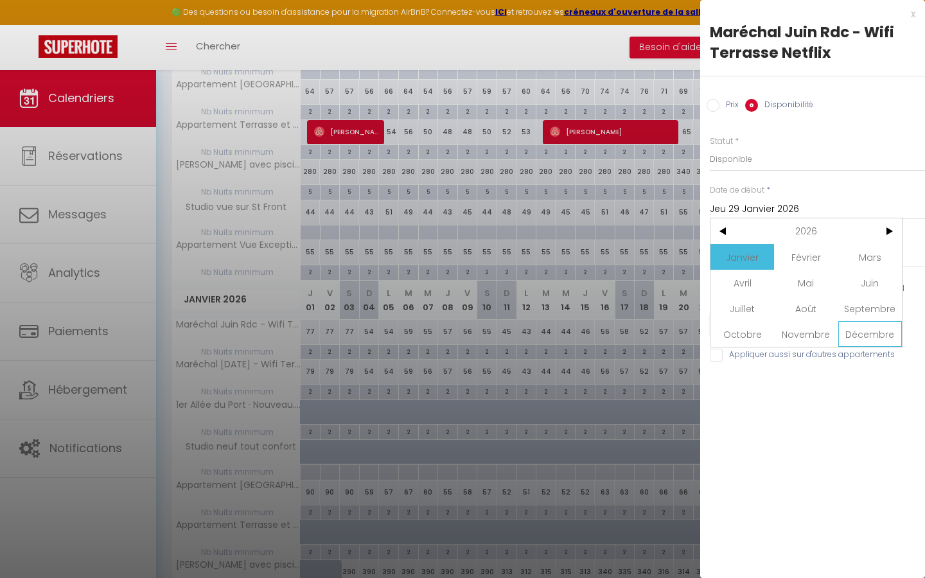
click at [864, 331] on span "Décembre" at bounding box center [870, 334] width 64 height 26
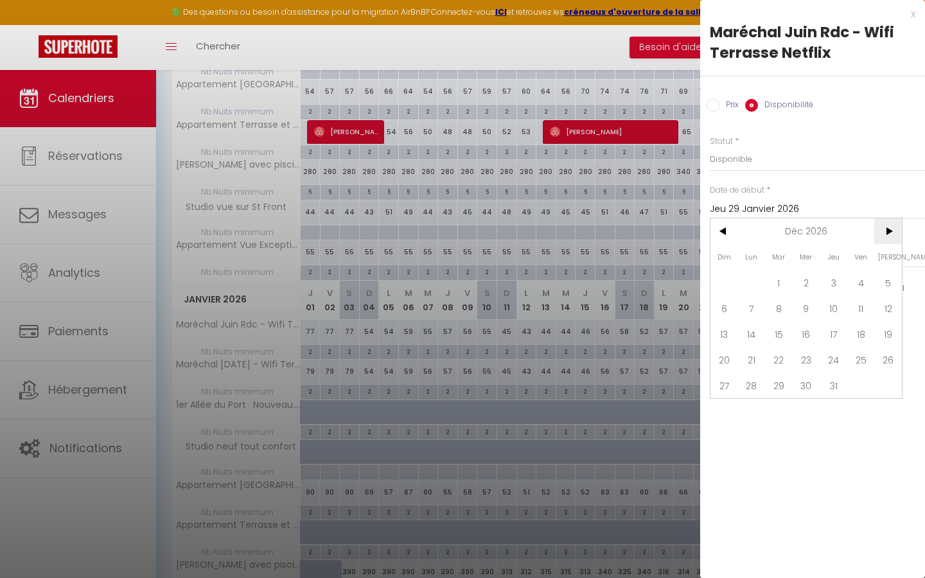
click at [891, 232] on span ">" at bounding box center [888, 231] width 28 height 26
click at [725, 413] on span "31" at bounding box center [724, 411] width 28 height 26
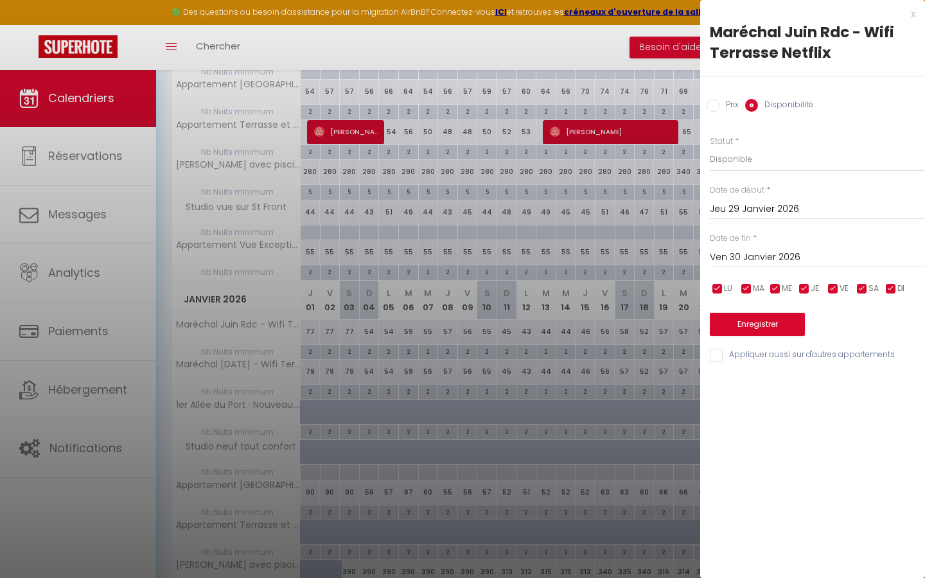
type input "Dim 31 Janvier 2027"
type input "Lun 01 Février 2027"
click at [776, 325] on button "Enregistrer" at bounding box center [757, 324] width 95 height 23
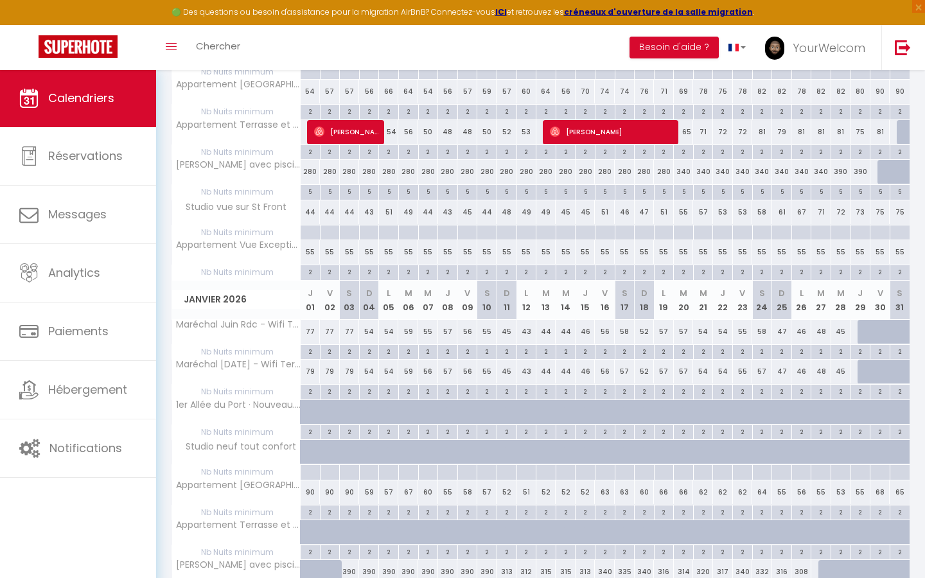
click at [866, 331] on div at bounding box center [867, 332] width 20 height 24
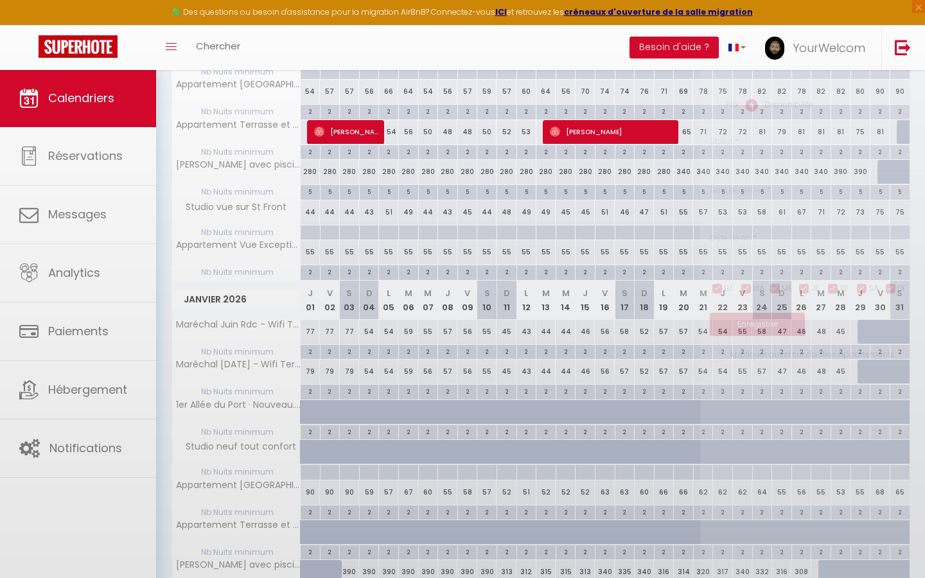
select select "1"
type input "Jeu 29 Janvier 2026"
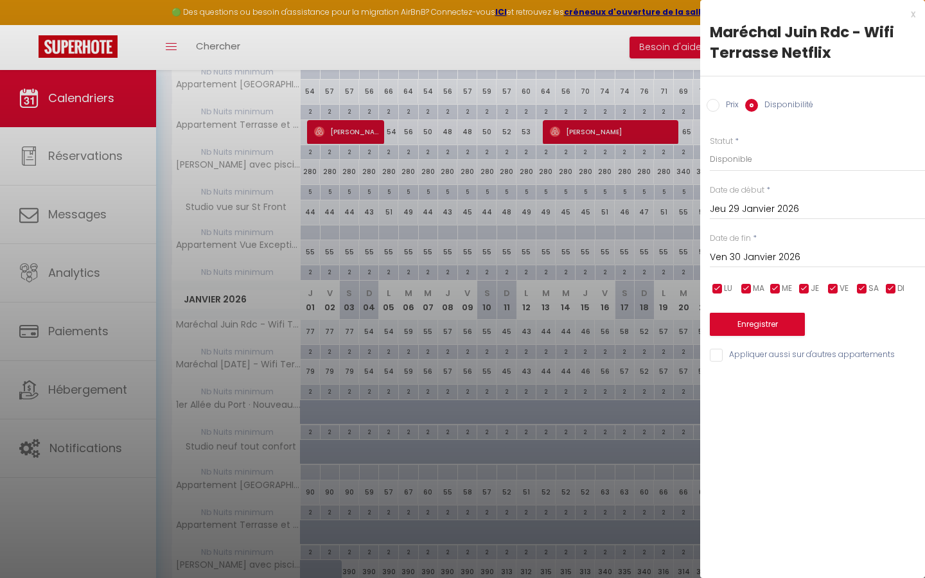
click at [771, 254] on input "Ven 30 Janvier 2026" at bounding box center [817, 257] width 215 height 17
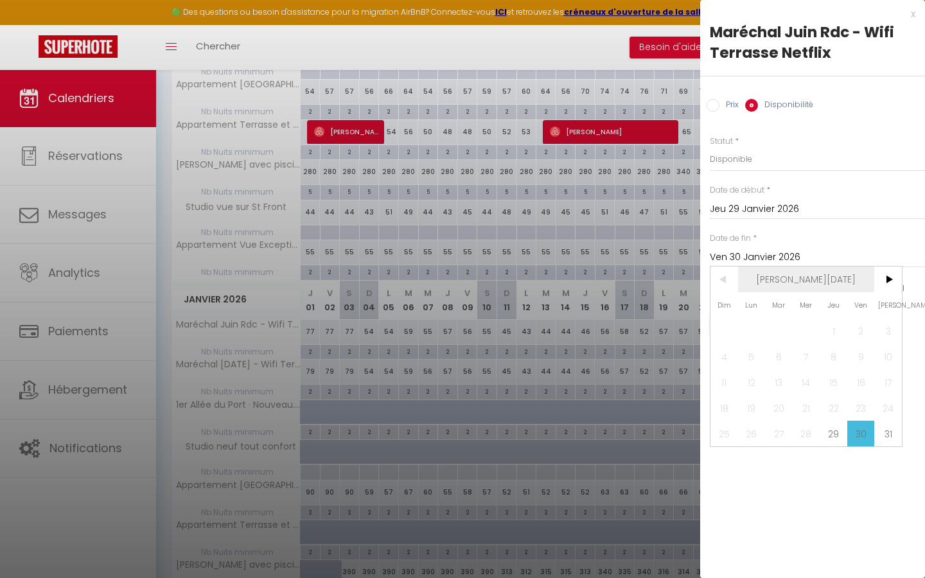
click at [851, 284] on span "Jan 2026" at bounding box center [806, 280] width 137 height 26
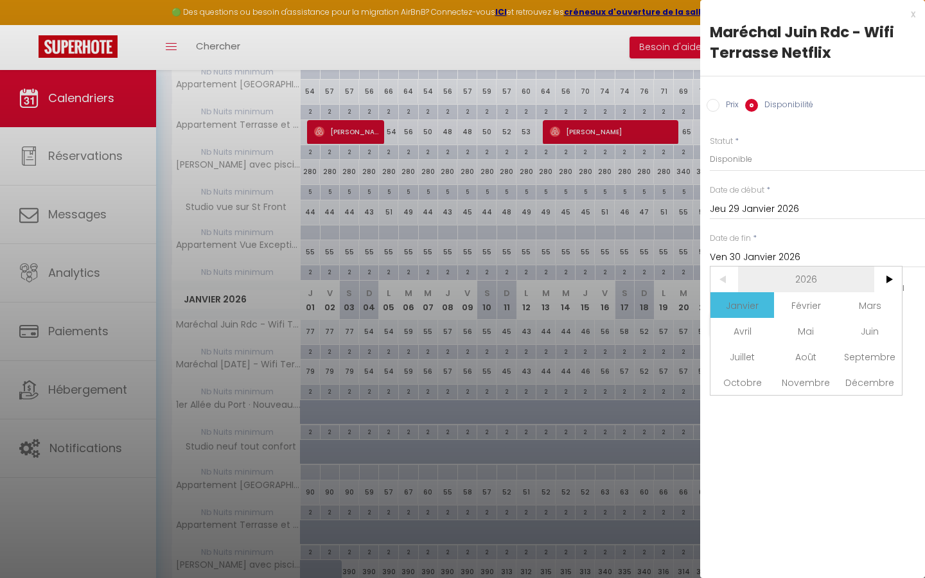
click at [831, 279] on span "2026" at bounding box center [806, 280] width 137 height 26
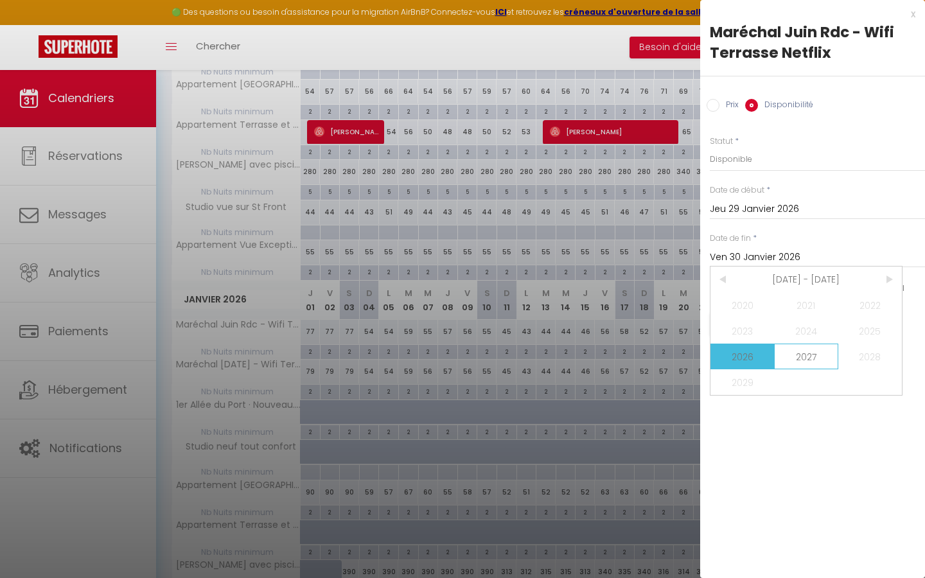
click at [812, 356] on span "2027" at bounding box center [806, 357] width 64 height 26
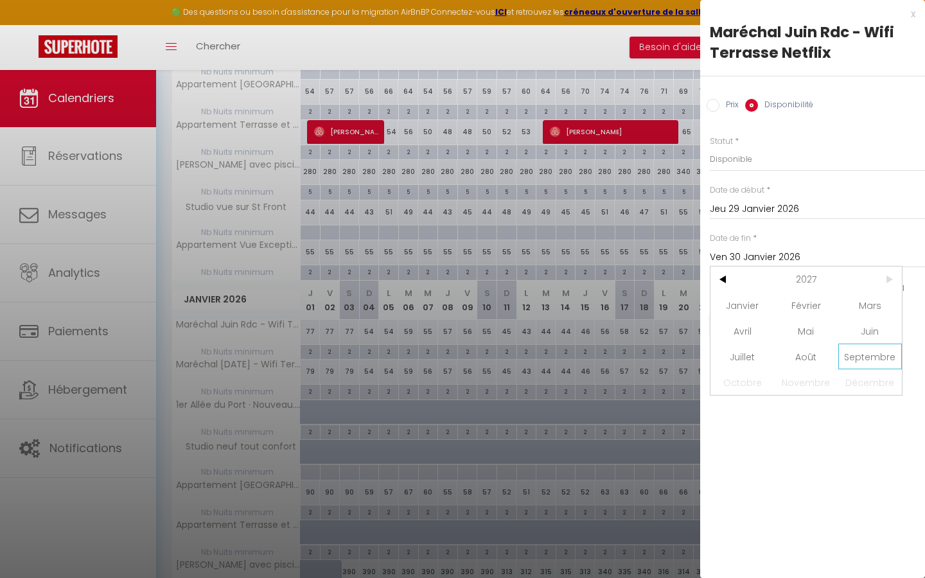
click at [880, 362] on span "Septembre" at bounding box center [870, 357] width 64 height 26
click at [866, 355] on span "10" at bounding box center [861, 357] width 28 height 26
type input "Ven 10 Septembre 2027"
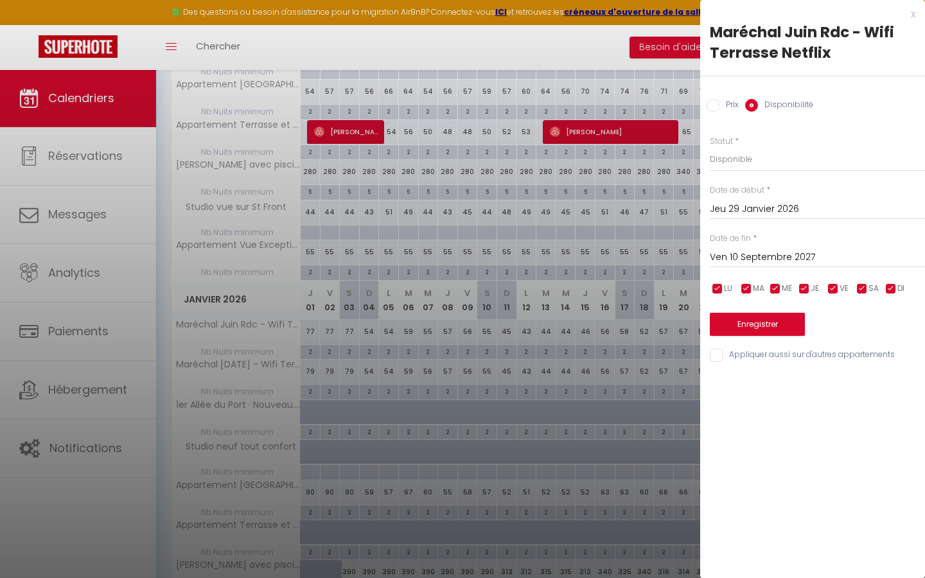
click at [794, 322] on button "Enregistrer" at bounding box center [757, 324] width 95 height 23
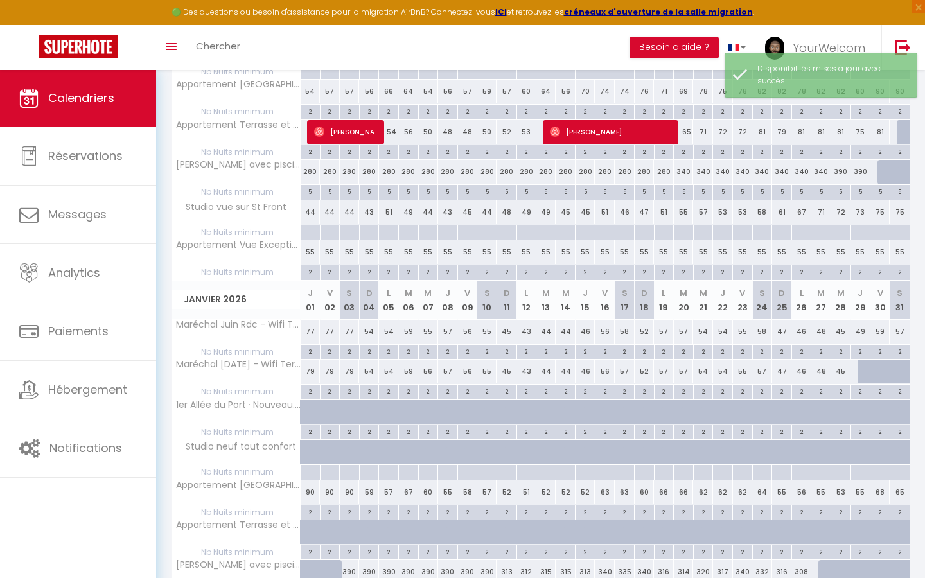
click at [877, 372] on div at bounding box center [880, 372] width 20 height 24
select select "1"
type input "Ven 30 Janvier 2026"
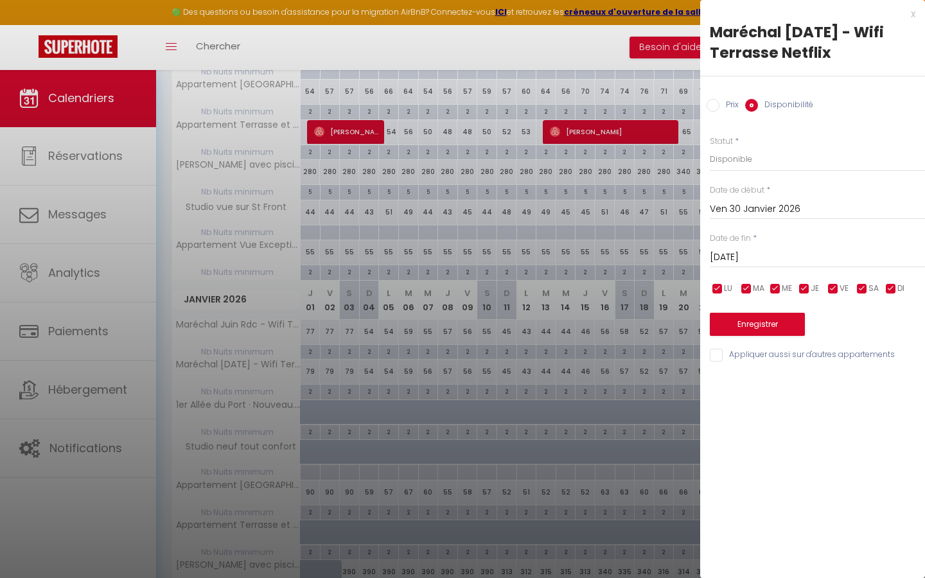
click at [787, 256] on input "Sam 31 Janvier 2026" at bounding box center [817, 257] width 215 height 17
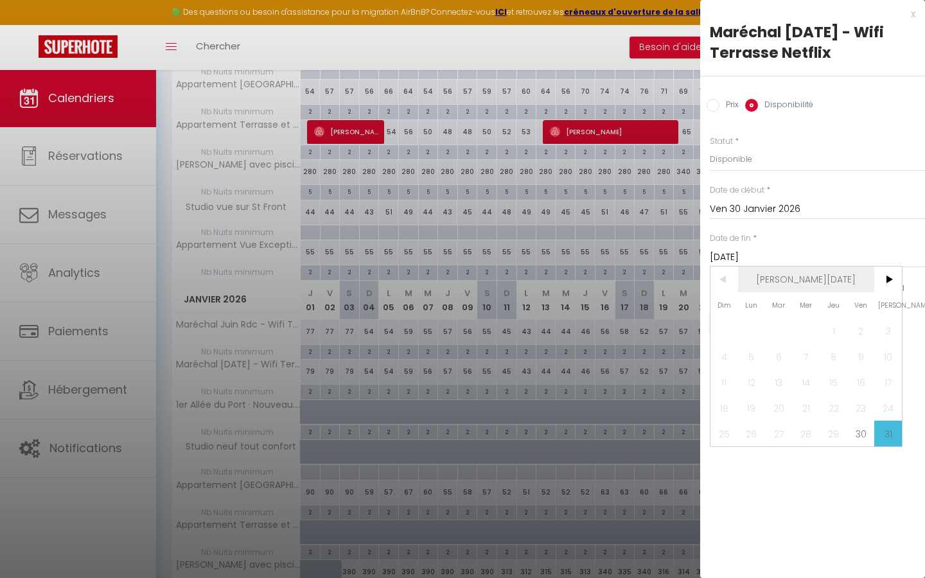
click at [801, 281] on span "Jan 2026" at bounding box center [806, 280] width 137 height 26
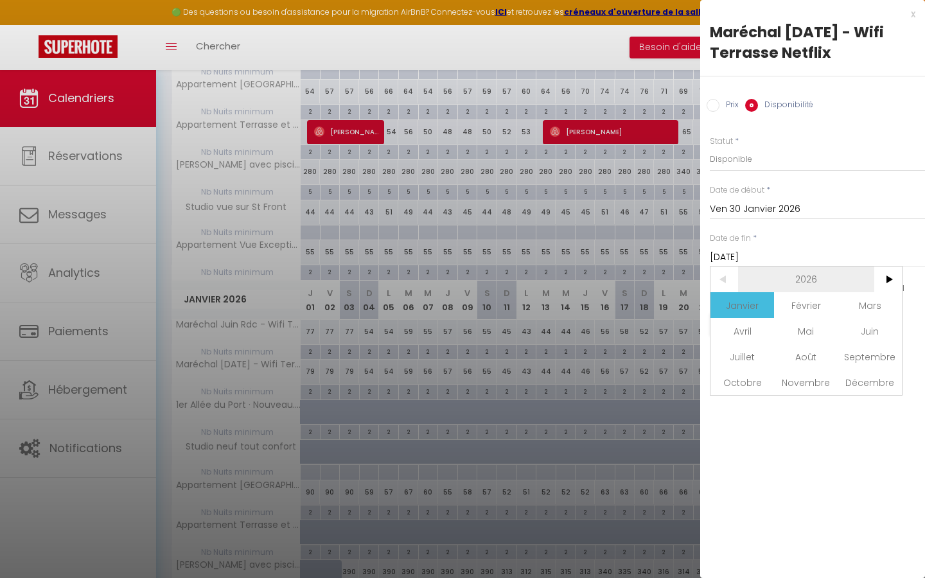
click at [819, 286] on span "2026" at bounding box center [806, 280] width 137 height 26
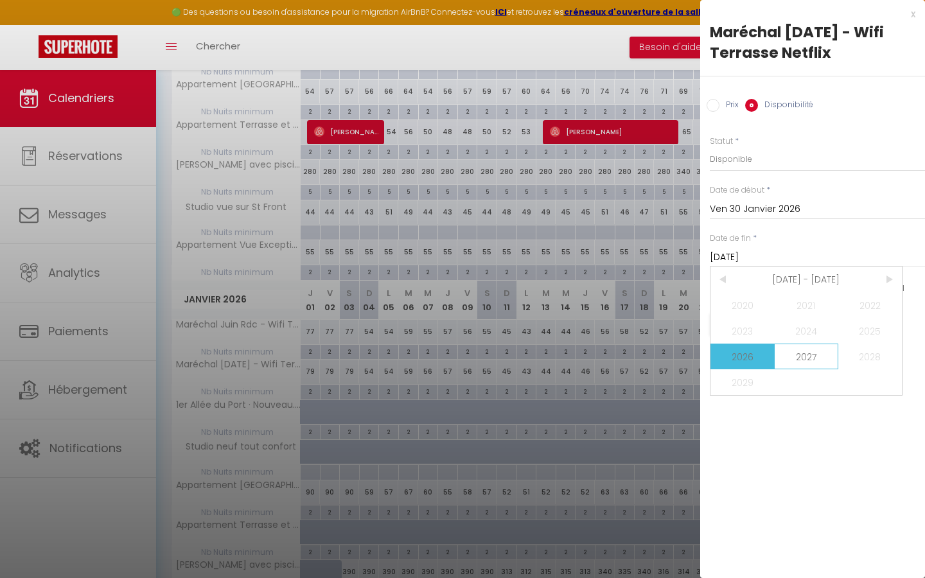
click at [811, 351] on span "2027" at bounding box center [806, 357] width 64 height 26
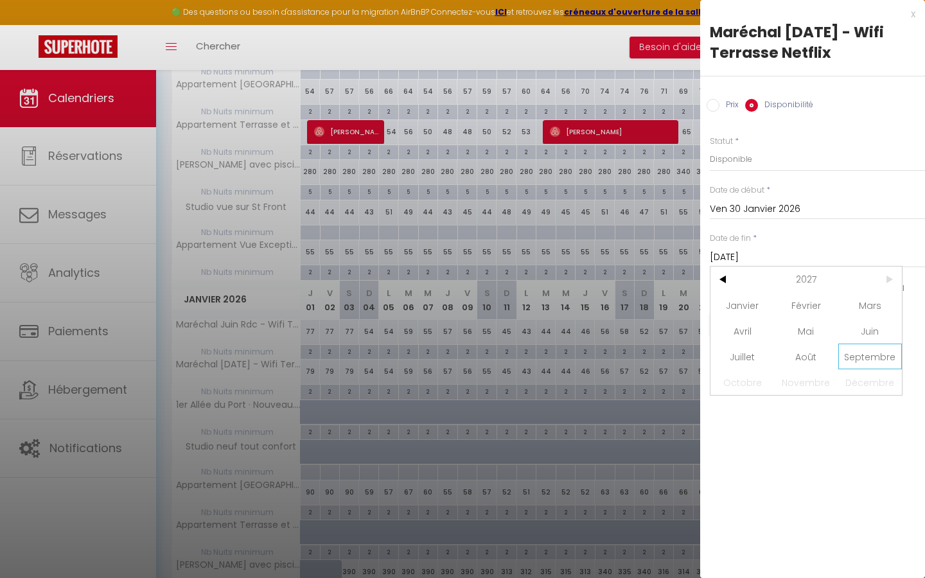
click at [871, 359] on span "Septembre" at bounding box center [870, 357] width 64 height 26
click at [866, 358] on span "10" at bounding box center [861, 357] width 28 height 26
type input "Ven 10 Septembre 2027"
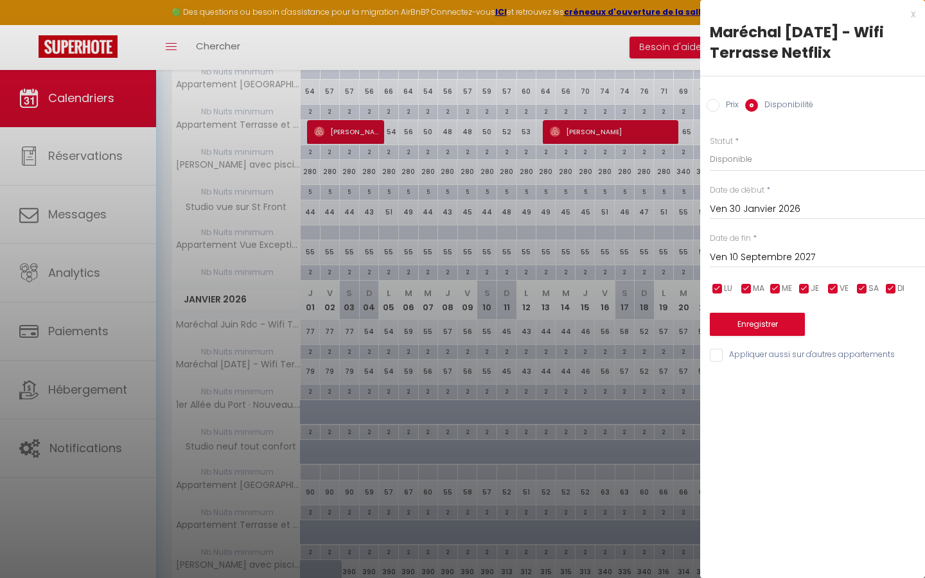
click at [778, 323] on button "Enregistrer" at bounding box center [757, 324] width 95 height 23
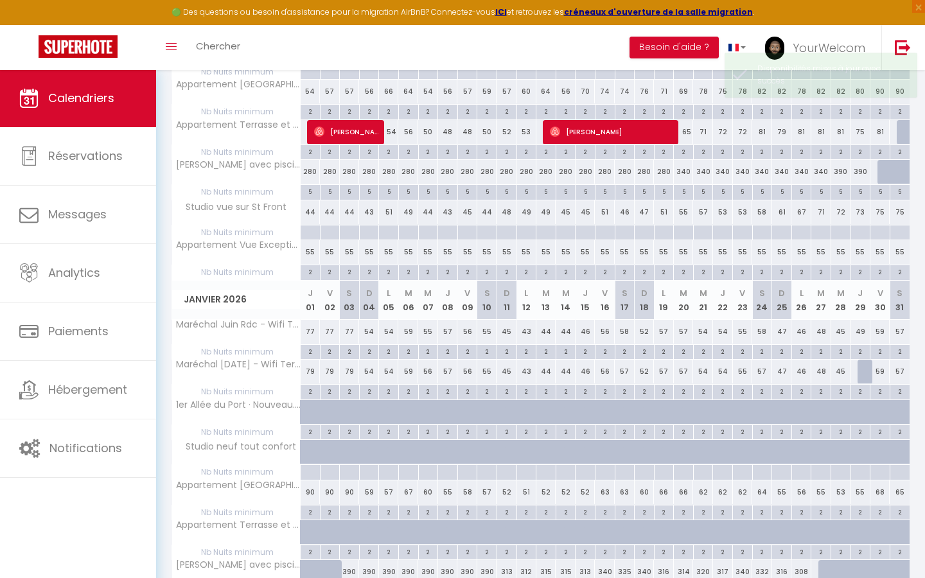
click at [868, 372] on div at bounding box center [867, 372] width 20 height 24
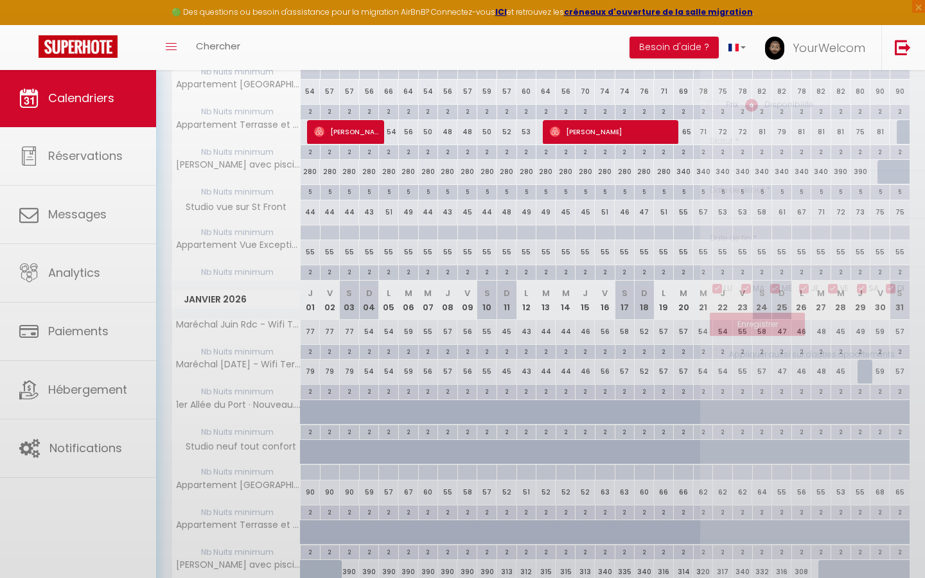
select select "1"
type input "Jeu 29 Janvier 2026"
type input "Ven 30 Janvier 2026"
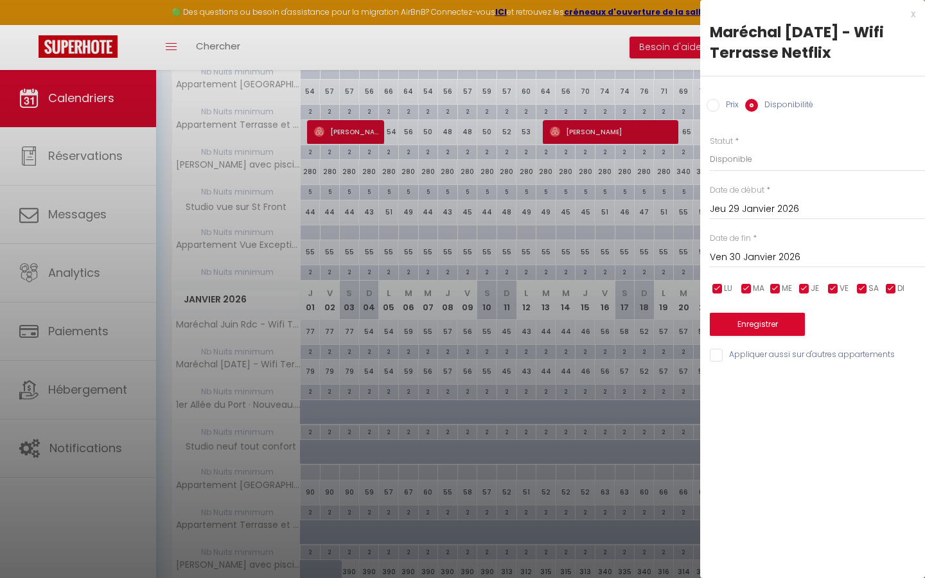
click at [772, 323] on button "Enregistrer" at bounding box center [757, 324] width 95 height 23
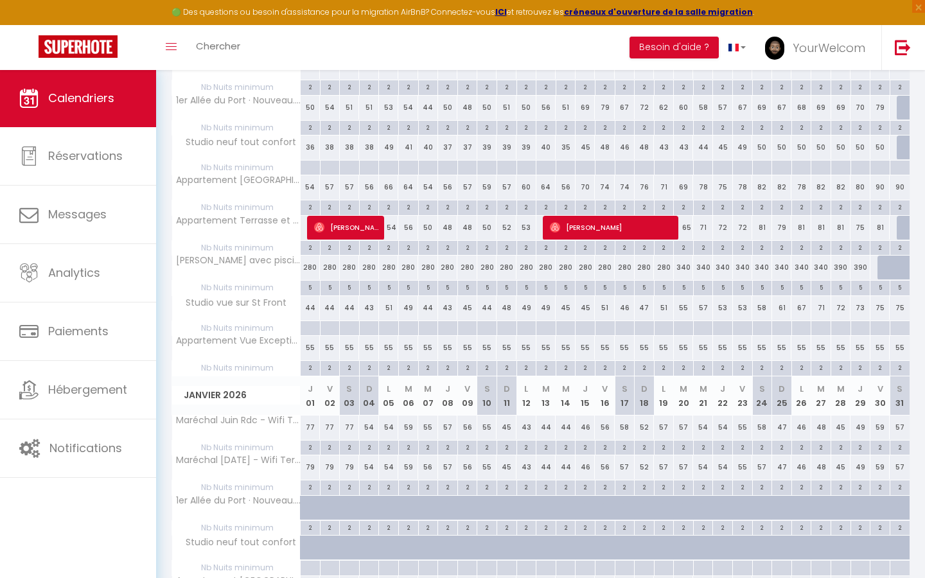
scroll to position [333, 0]
click at [652, 505] on div at bounding box center [652, 514] width 20 height 24
select select "1"
type input "Dim 18 Janvier 2026"
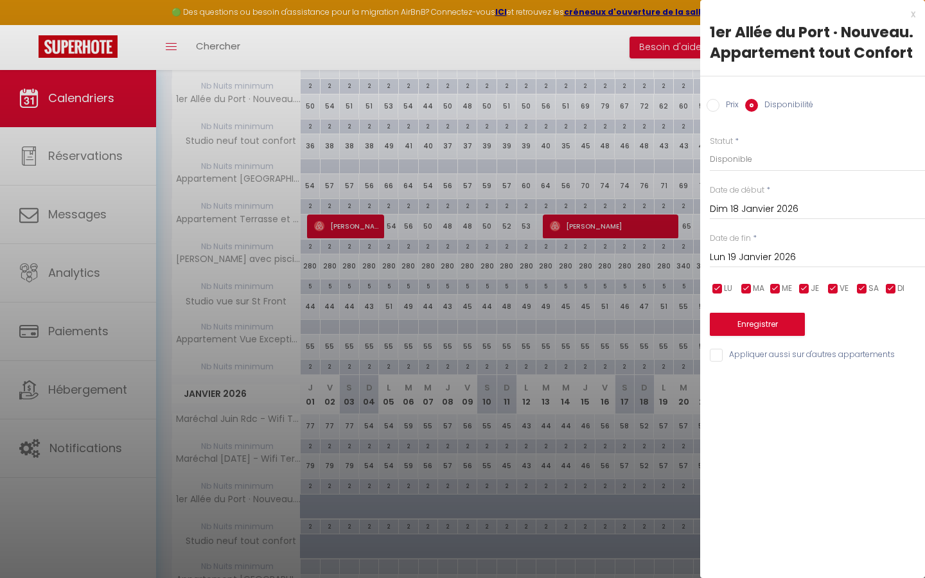
click at [760, 258] on input "Lun 19 Janvier 2026" at bounding box center [817, 257] width 215 height 17
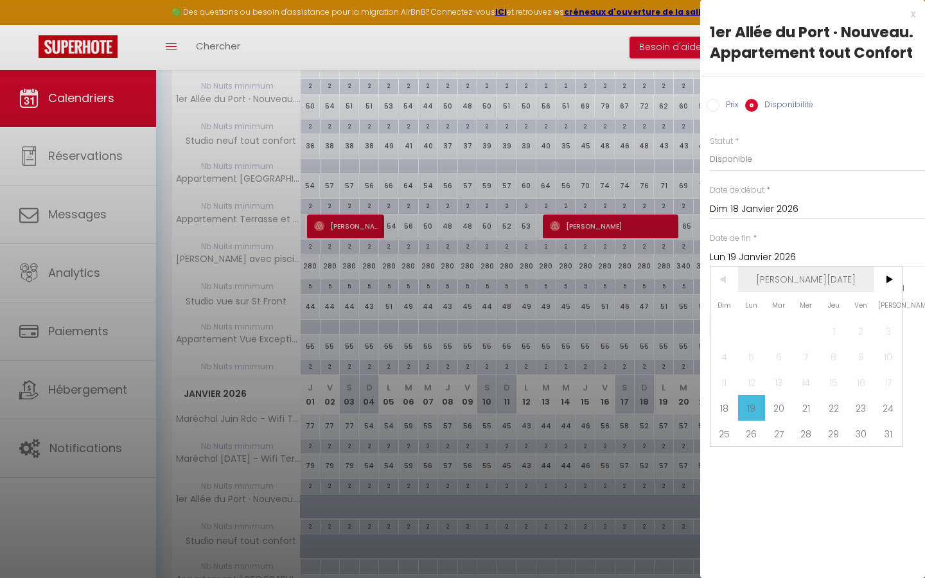
click at [816, 280] on span "Jan 2026" at bounding box center [806, 280] width 137 height 26
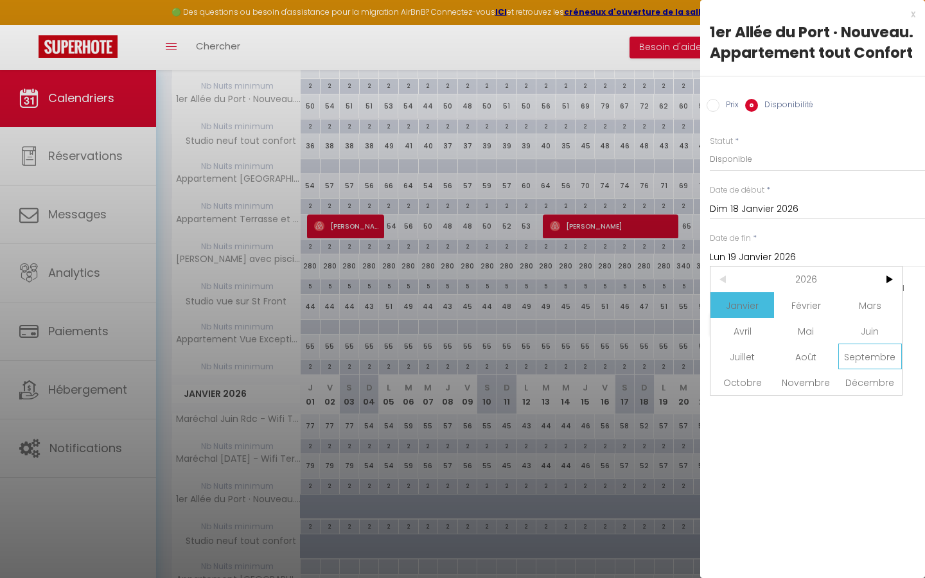
click at [860, 354] on span "Septembre" at bounding box center [870, 357] width 64 height 26
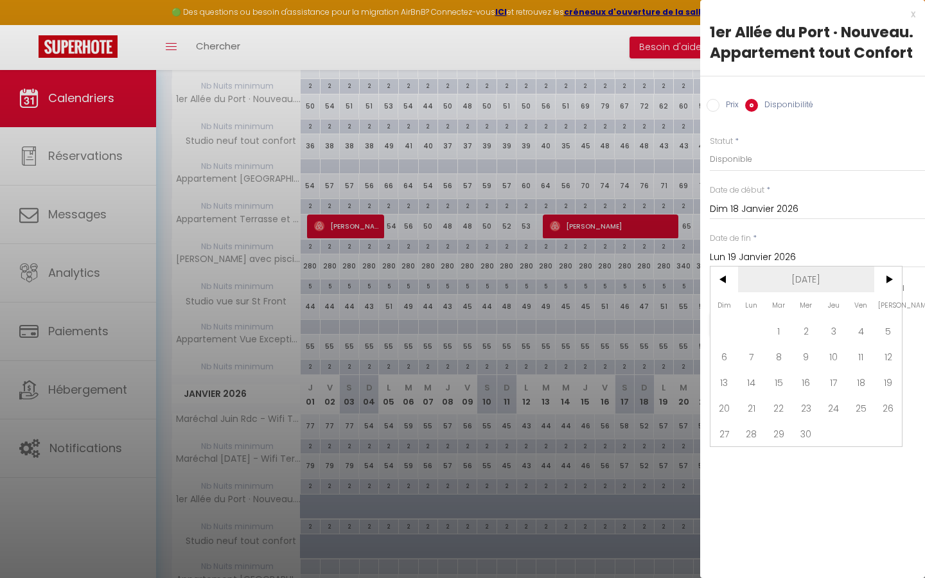
click at [817, 281] on span "Sep 2026" at bounding box center [806, 280] width 137 height 26
click at [817, 277] on span "2026" at bounding box center [806, 280] width 137 height 26
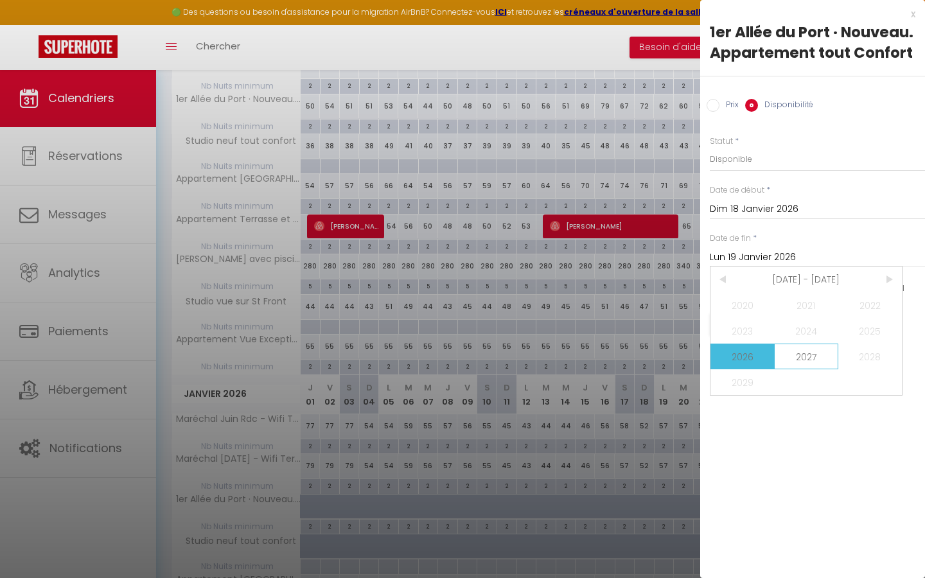
click at [810, 355] on span "2027" at bounding box center [806, 357] width 64 height 26
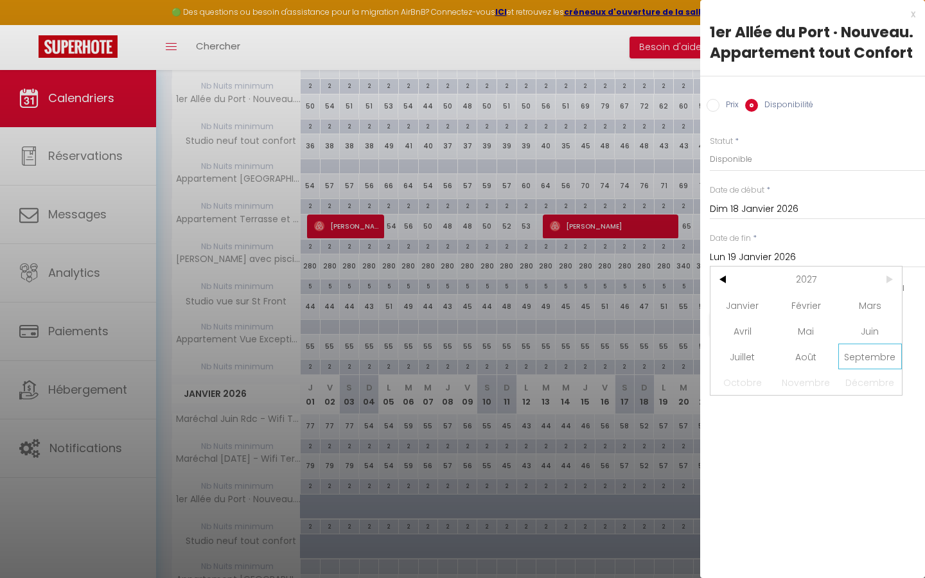
click at [866, 362] on span "Septembre" at bounding box center [870, 357] width 64 height 26
click at [862, 358] on span "10" at bounding box center [861, 357] width 28 height 26
type input "Ven 10 Septembre 2027"
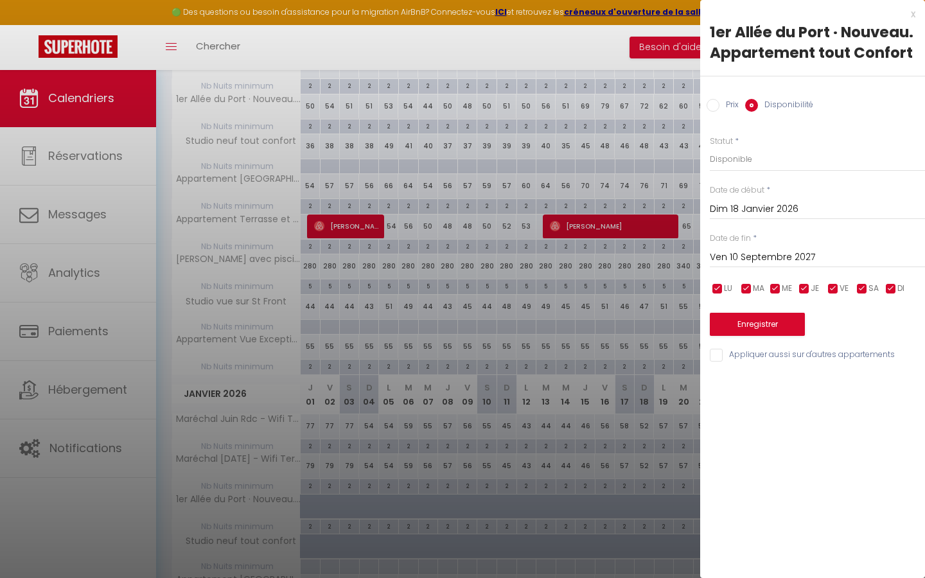
click at [780, 321] on button "Enregistrer" at bounding box center [757, 324] width 95 height 23
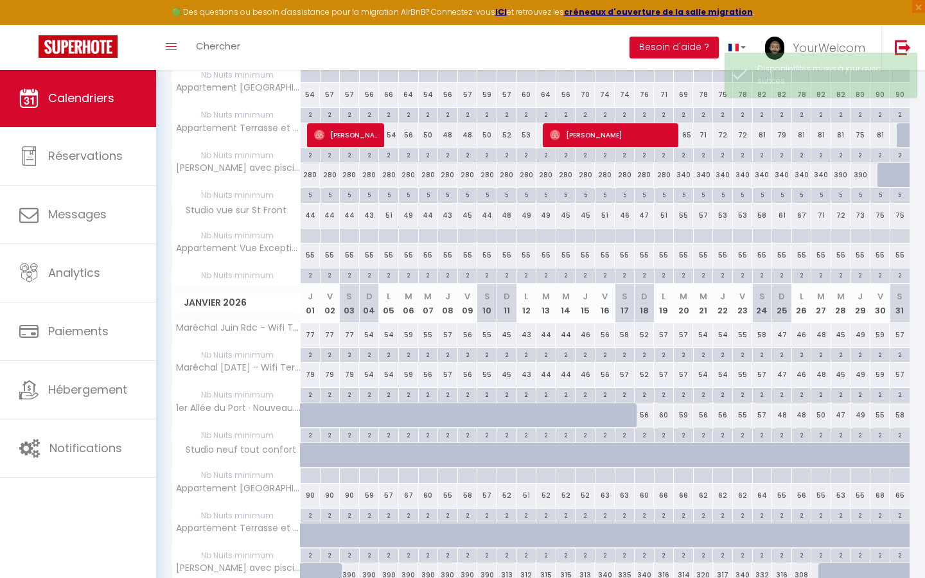
scroll to position [425, 0]
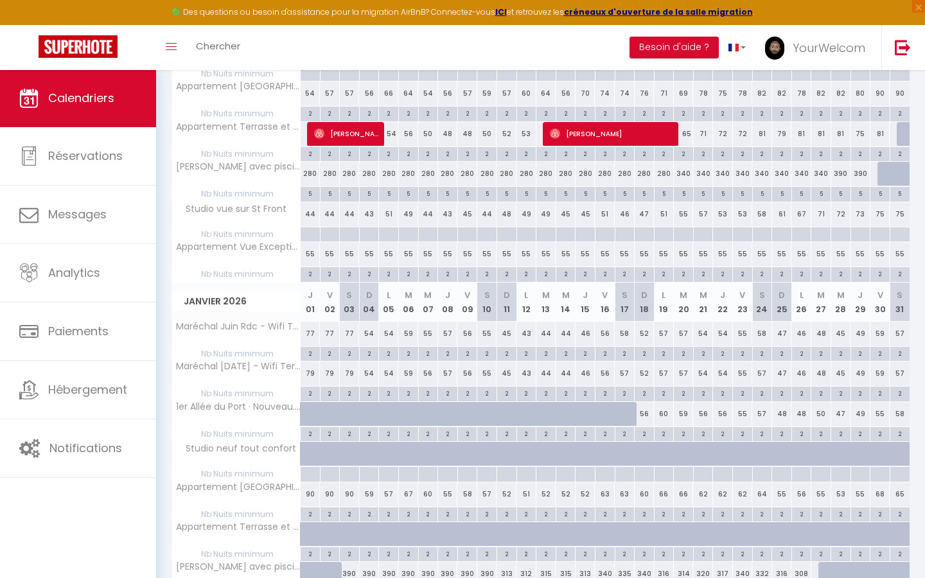
click at [569, 413] on div at bounding box center [573, 421] width 20 height 24
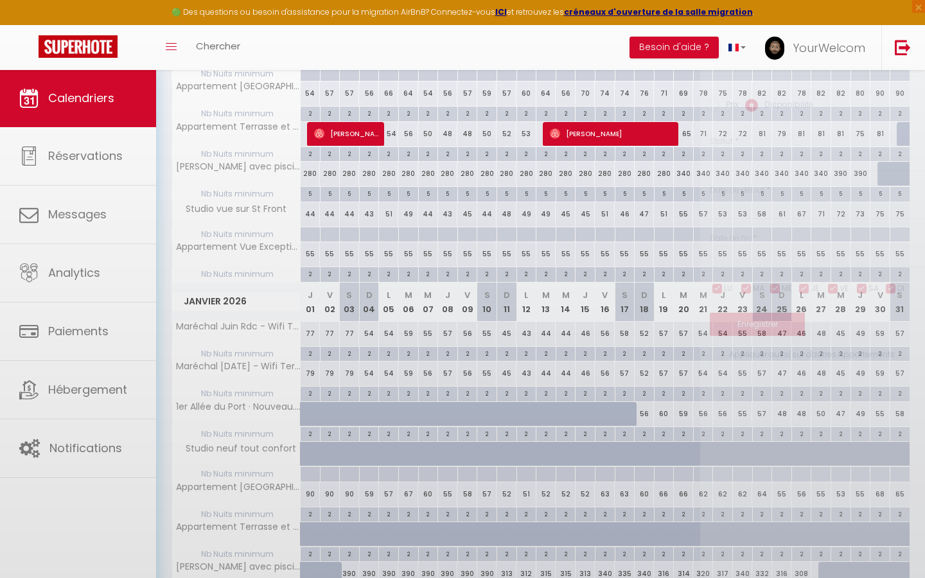
select select "1"
type input "Mer 14 Janvier 2026"
type input "Jeu 15 Janvier 2026"
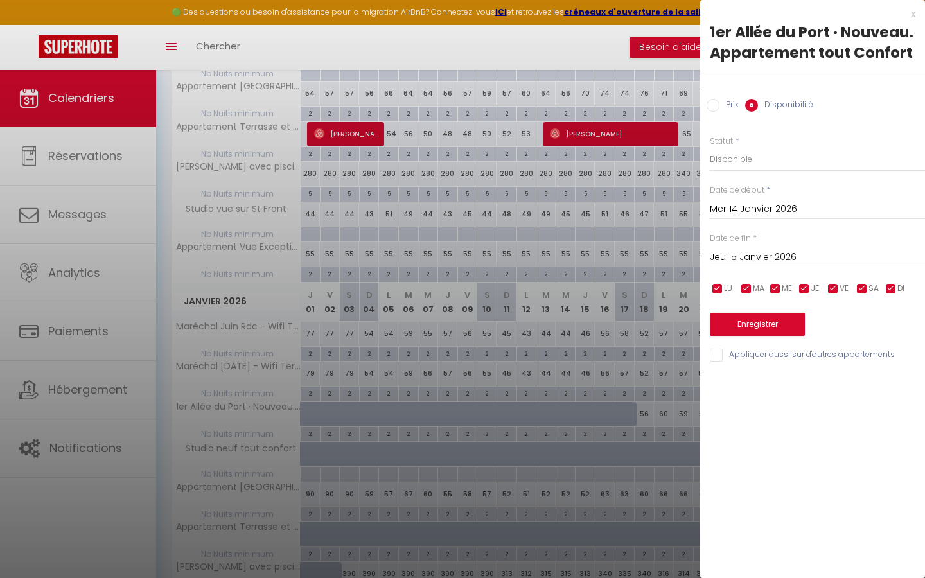
click at [764, 211] on input "Mer 14 Janvier 2026" at bounding box center [817, 209] width 215 height 17
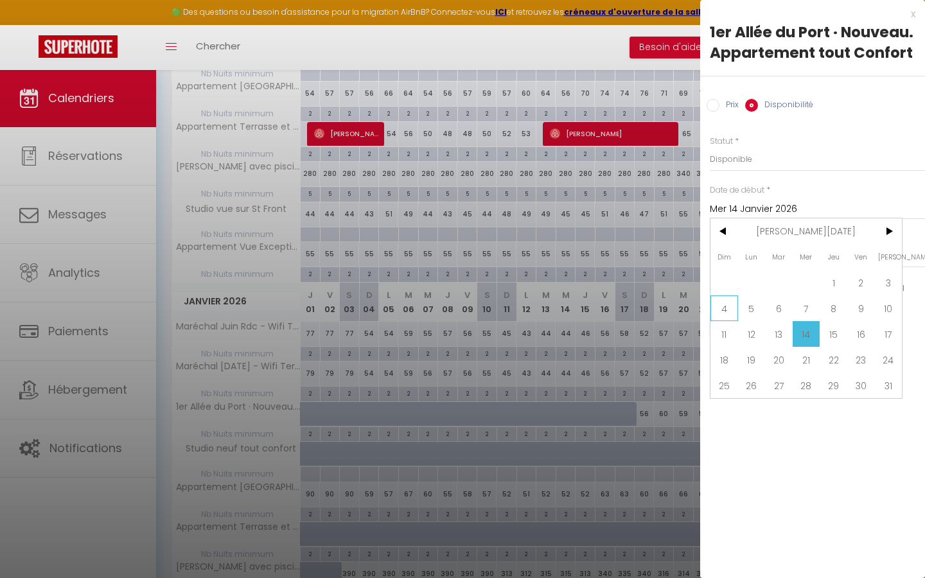
click at [724, 307] on span "4" at bounding box center [724, 308] width 28 height 26
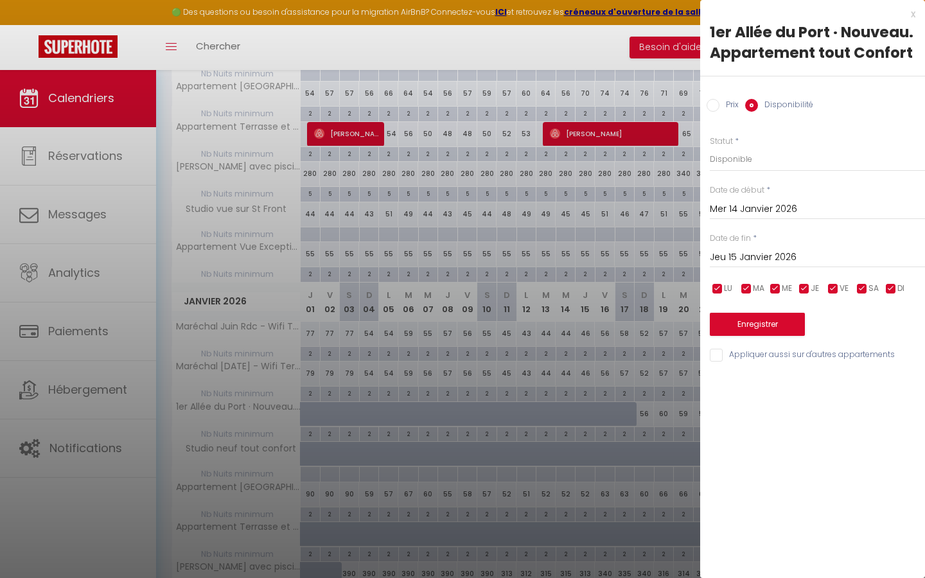
type input "Dim 04 Janvier 2026"
click at [767, 253] on input "Jeu 15 Janvier 2026" at bounding box center [817, 257] width 215 height 17
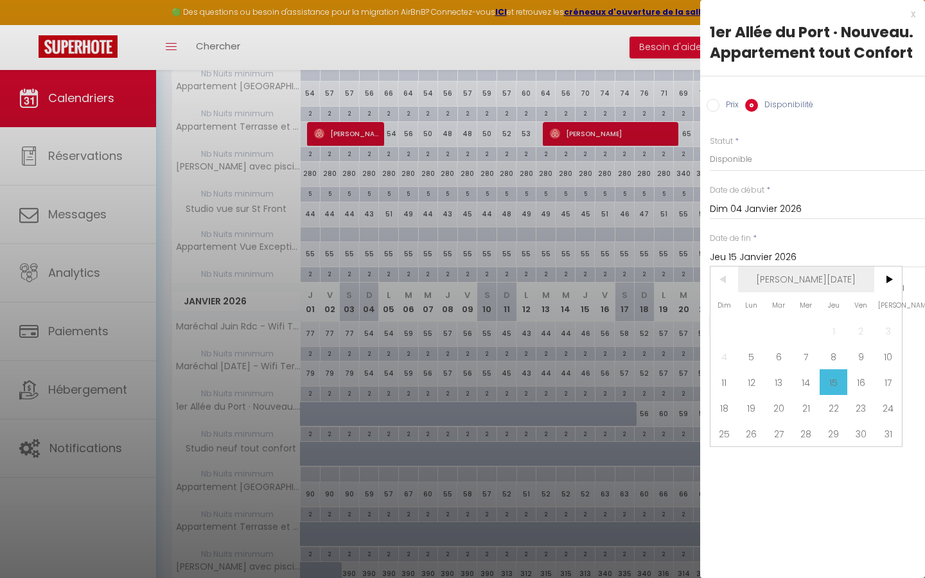
click at [801, 274] on span "Jan 2026" at bounding box center [806, 280] width 137 height 26
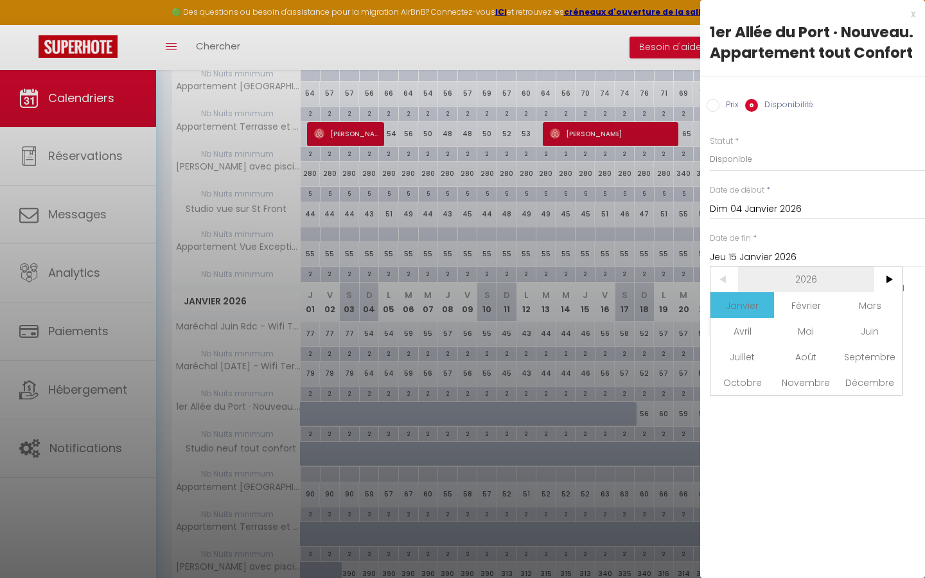
click at [832, 279] on span "2026" at bounding box center [806, 280] width 137 height 26
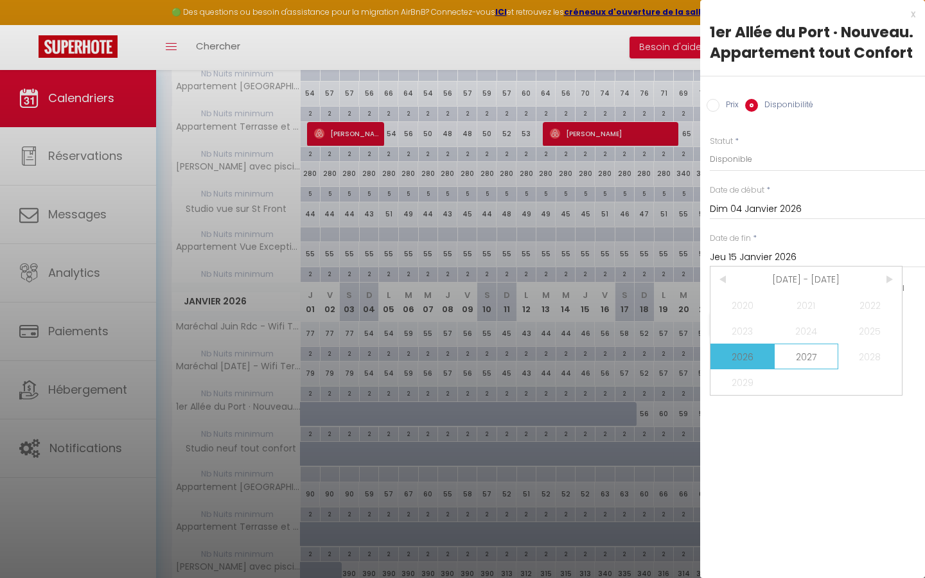
click at [807, 357] on span "2027" at bounding box center [806, 357] width 64 height 26
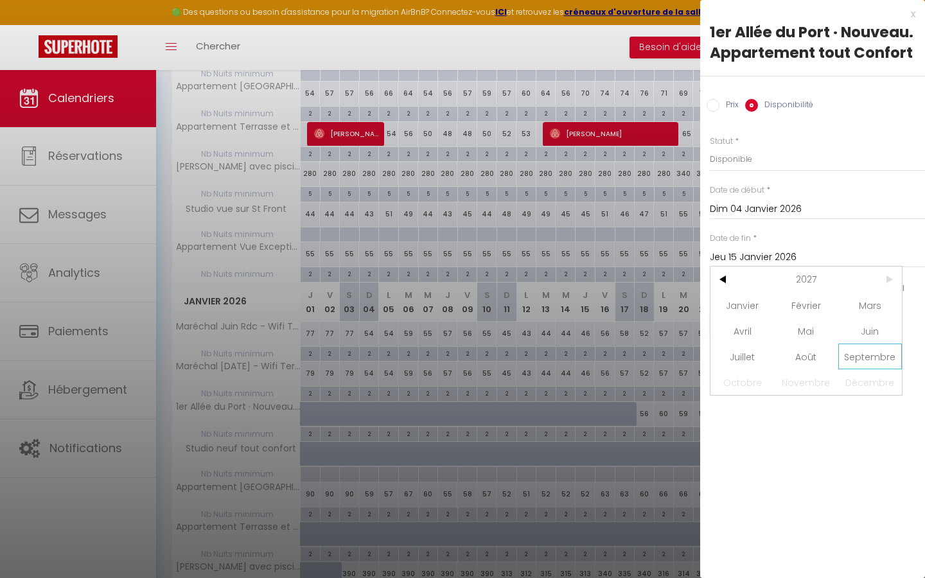
click at [872, 357] on span "Septembre" at bounding box center [870, 357] width 64 height 26
click at [864, 353] on span "10" at bounding box center [861, 357] width 28 height 26
type input "Ven 10 Septembre 2027"
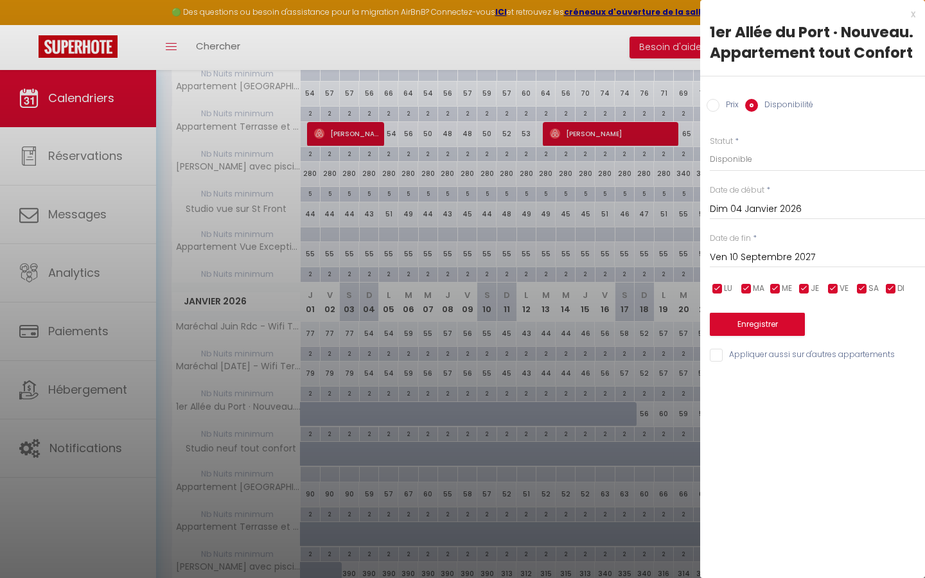
click at [717, 351] on input "Appliquer aussi sur d'autres appartements" at bounding box center [817, 355] width 215 height 13
checkbox input "true"
click at [744, 323] on button "Enregistrer" at bounding box center [757, 324] width 95 height 23
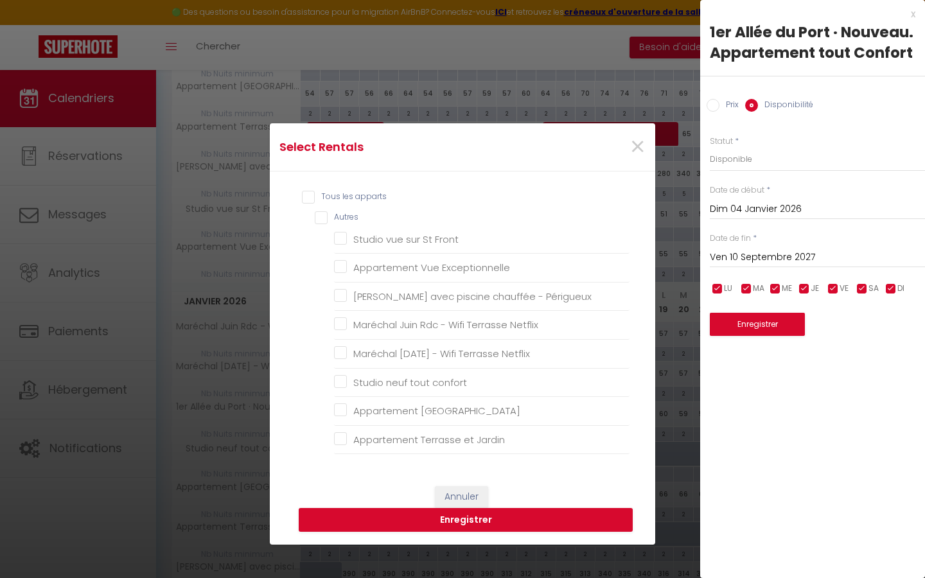
click at [309, 196] on input "Tous les apparts" at bounding box center [466, 197] width 328 height 13
checkbox input "true"
checkbox Front "true"
checkbox Exceptionnelle "true"
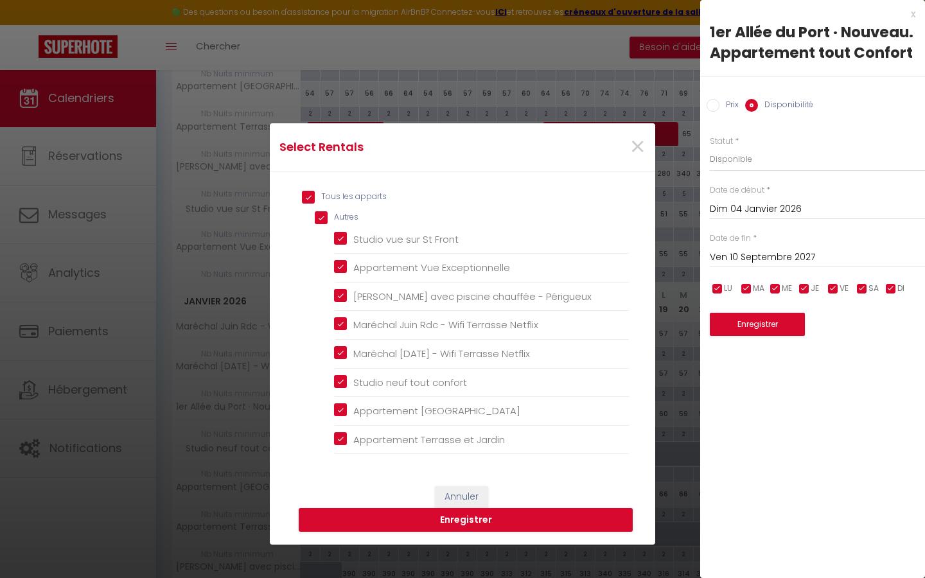
checkbox Périgueux "true"
checkbox Netflix "true"
checkbox confort "true"
checkbox Ville "true"
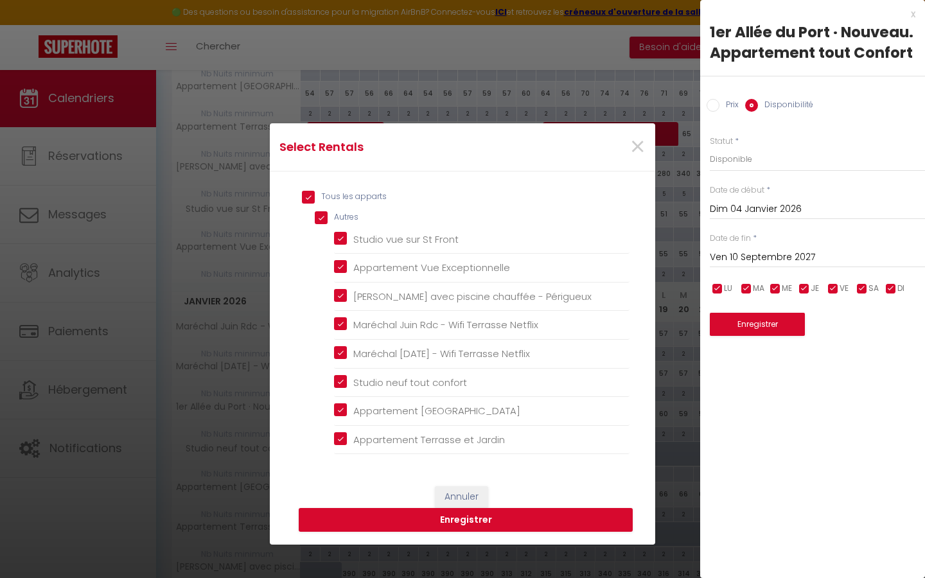
checkbox Jardin "true"
click at [449, 518] on button "Enregistrer" at bounding box center [466, 520] width 334 height 24
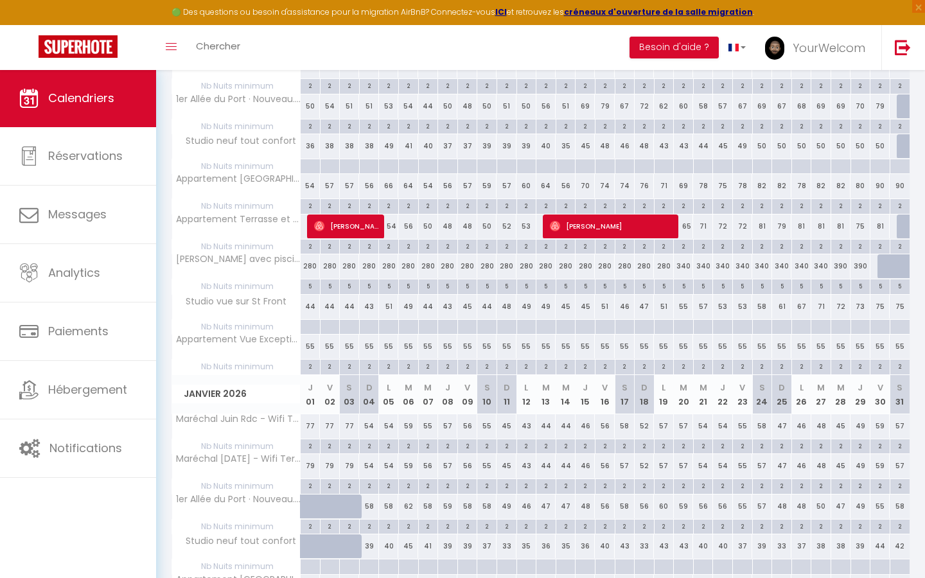
scroll to position [325, 0]
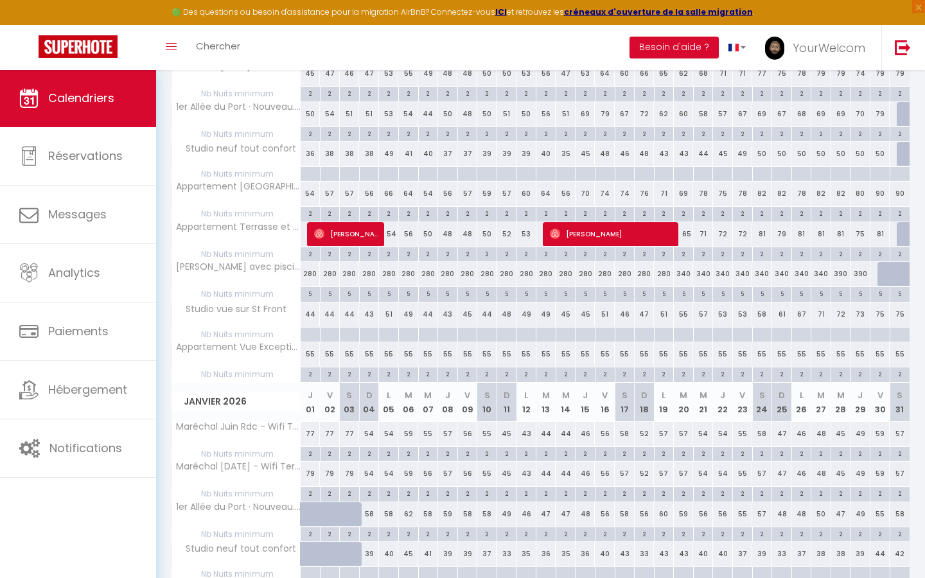
click at [903, 191] on div "90" at bounding box center [899, 194] width 20 height 24
select select "1"
type input "Mer 31 Décembre 2025"
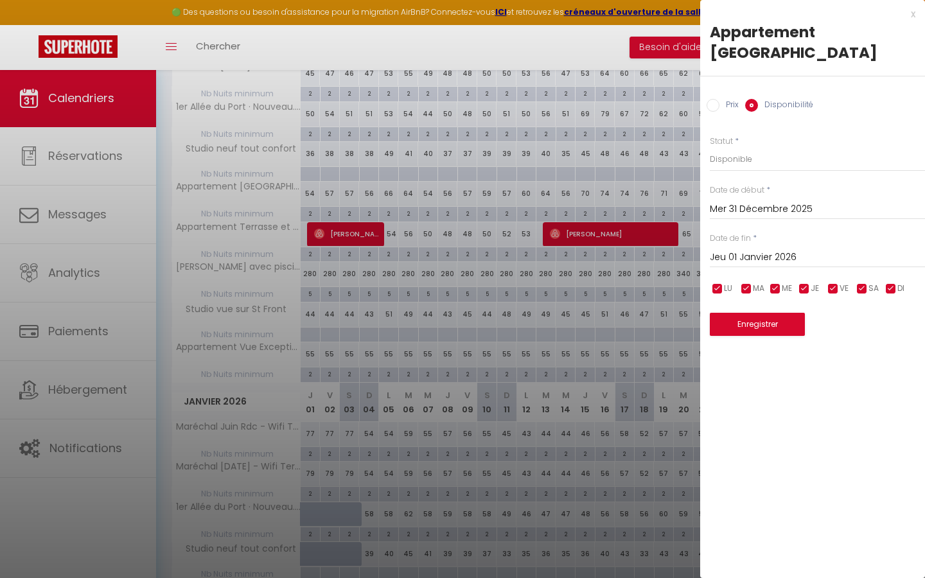
click at [767, 256] on input "Jeu 01 Janvier 2026" at bounding box center [817, 257] width 215 height 17
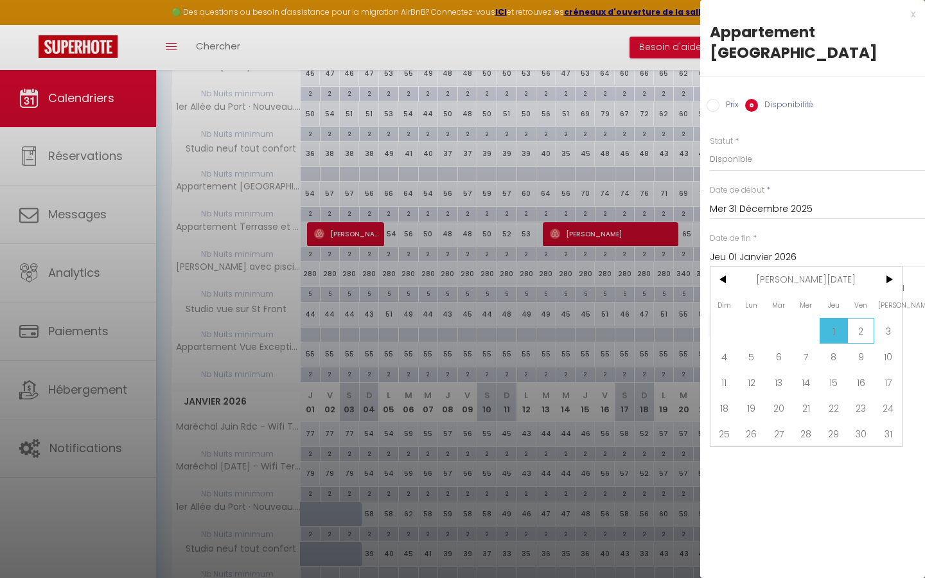
click at [861, 329] on span "2" at bounding box center [861, 331] width 28 height 26
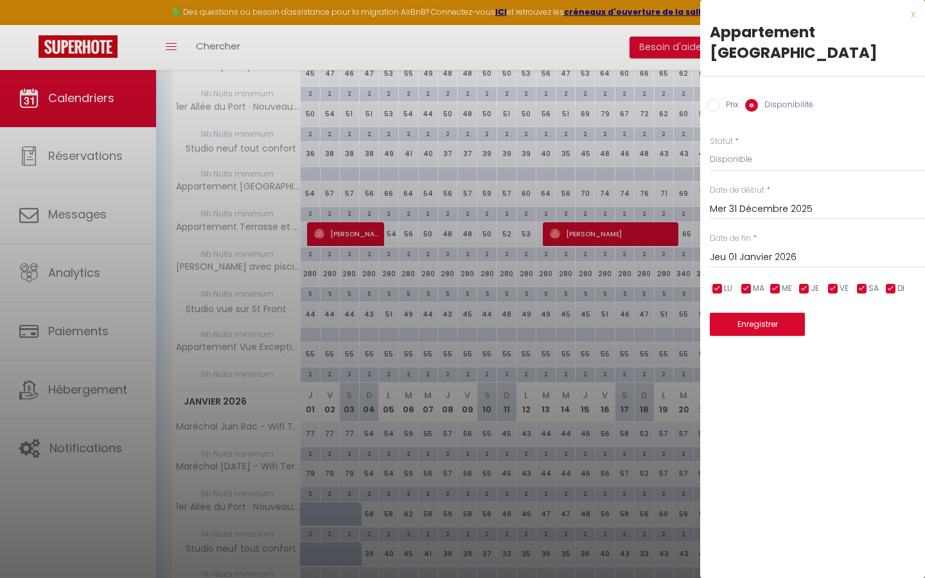
type input "Ven 02 Janvier 2026"
click at [782, 325] on button "Enregistrer" at bounding box center [757, 324] width 95 height 23
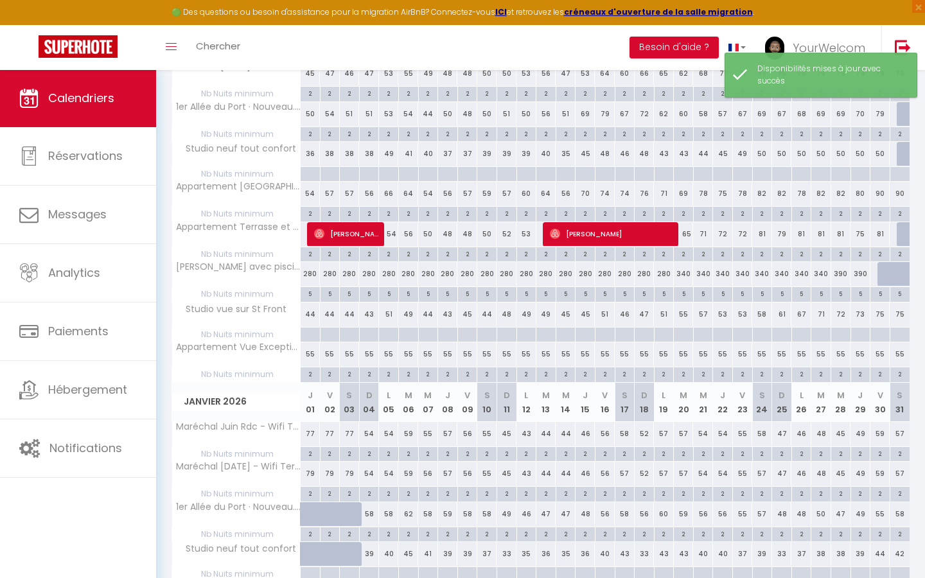
click at [901, 192] on div "90" at bounding box center [899, 194] width 20 height 24
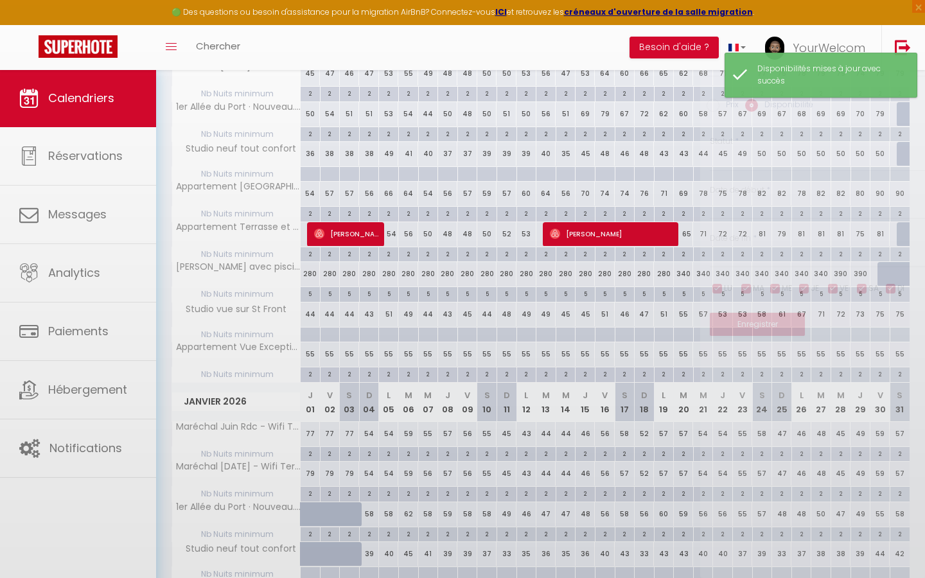
select select "1"
type input "Mer 31 Décembre 2025"
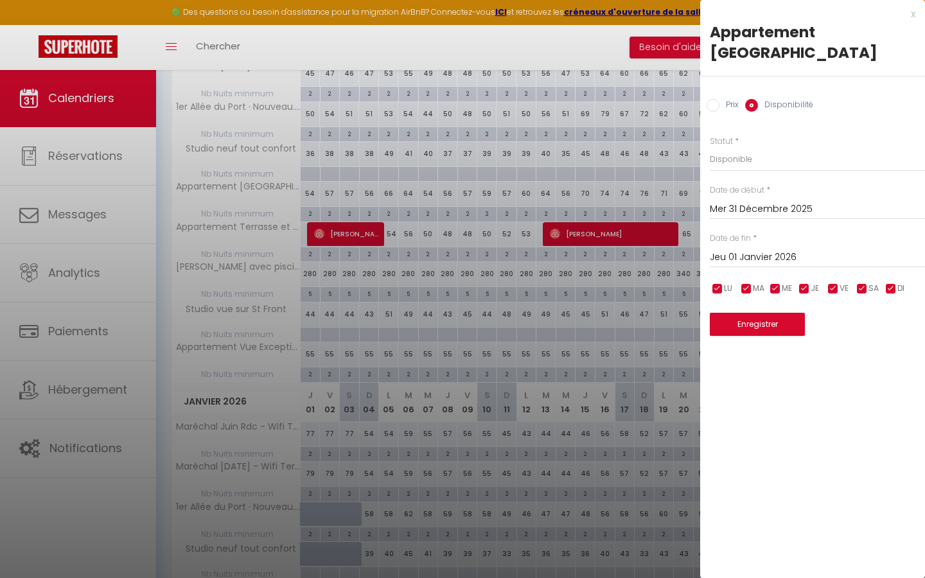
click at [787, 256] on input "Jeu 01 Janvier 2026" at bounding box center [817, 257] width 215 height 17
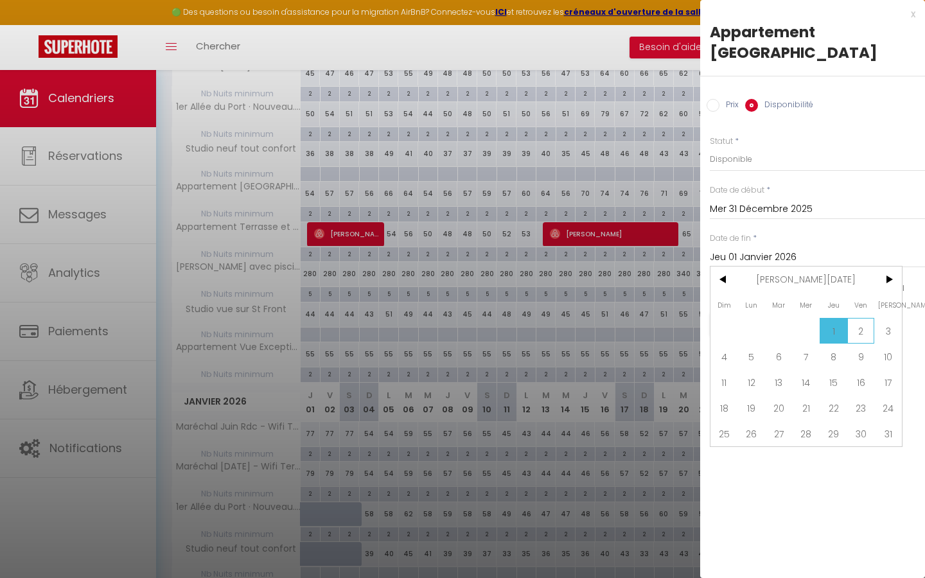
click at [859, 331] on span "2" at bounding box center [861, 331] width 28 height 26
type input "Ven 02 Janvier 2026"
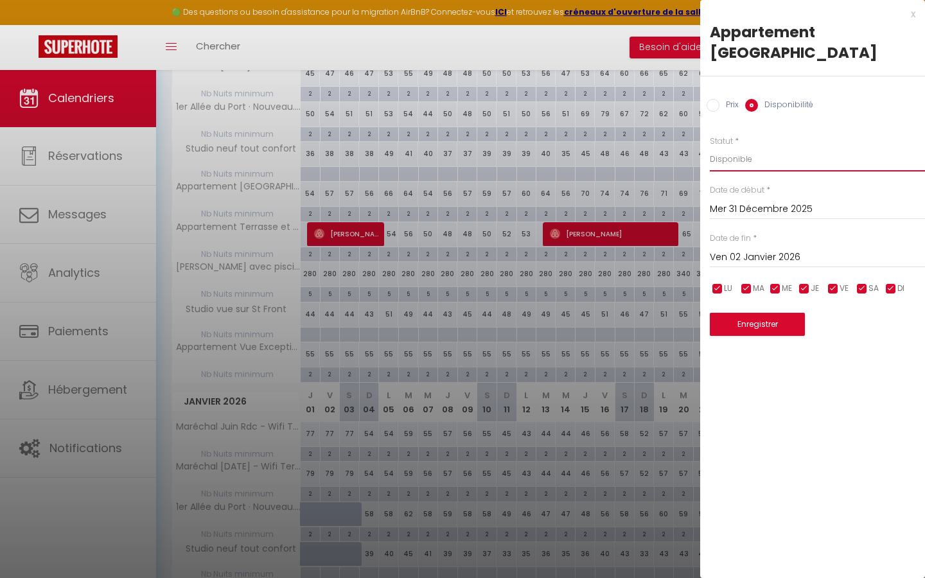
select select "0"
click at [760, 320] on button "Enregistrer" at bounding box center [757, 324] width 95 height 23
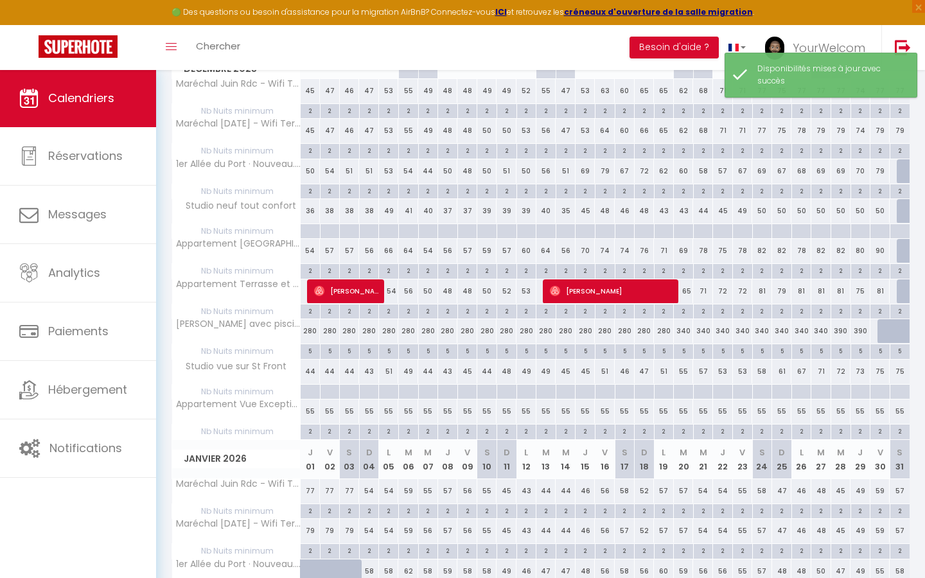
scroll to position [273, 0]
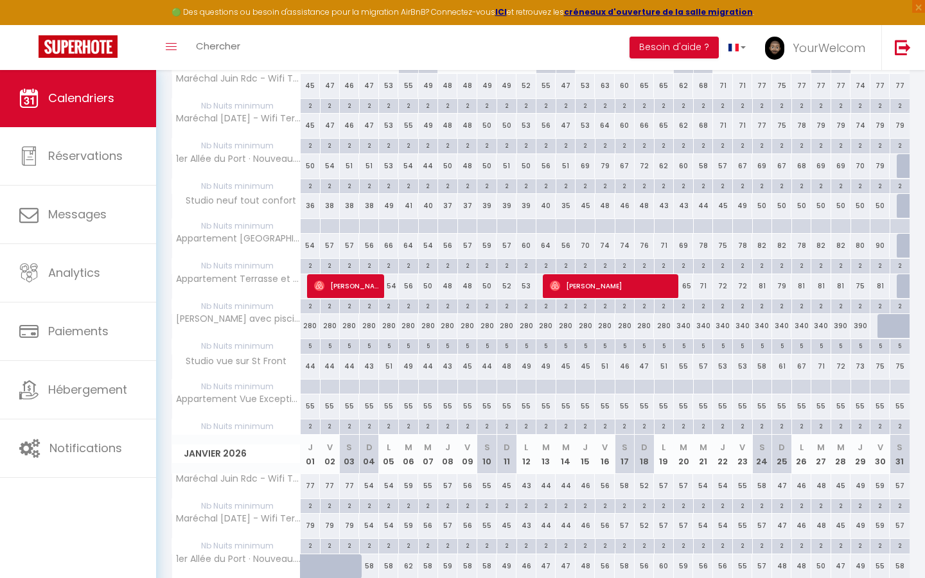
click at [902, 402] on div "55" at bounding box center [899, 406] width 20 height 24
select select "1"
type input "Mer 31 Décembre 2025"
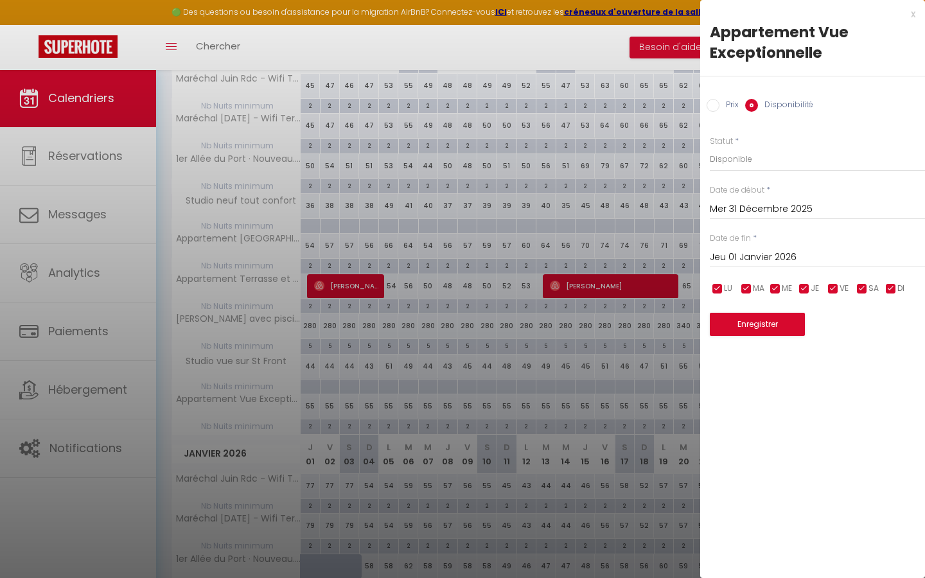
click at [789, 259] on input "Jeu 01 Janvier 2026" at bounding box center [817, 257] width 215 height 17
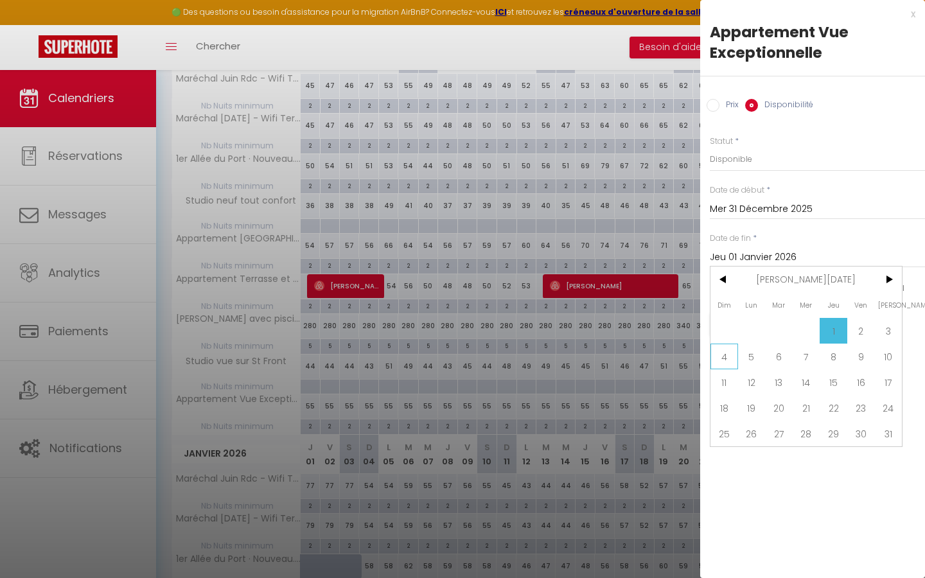
click at [726, 355] on span "4" at bounding box center [724, 357] width 28 height 26
type input "Dim 04 Janvier 2026"
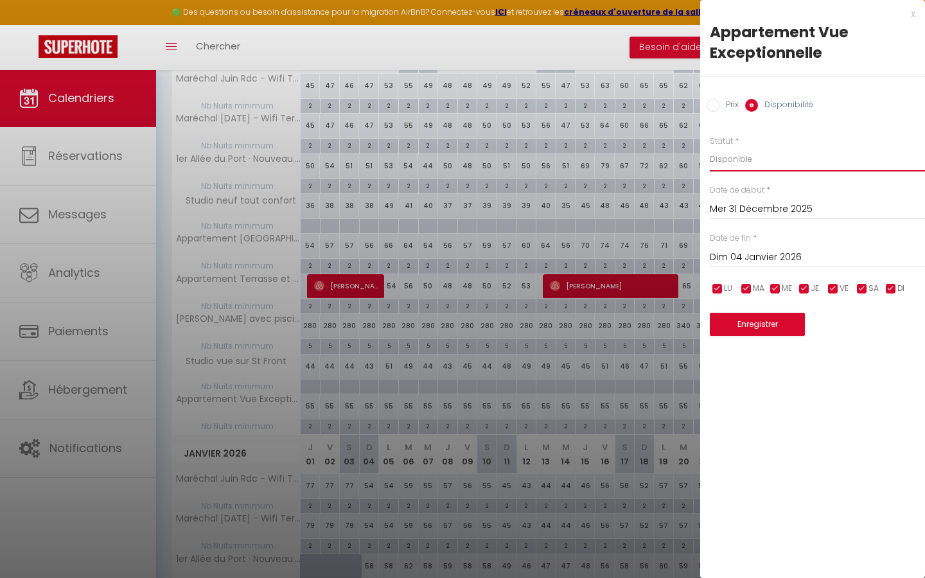
select select "0"
click at [767, 320] on button "Enregistrer" at bounding box center [757, 324] width 95 height 23
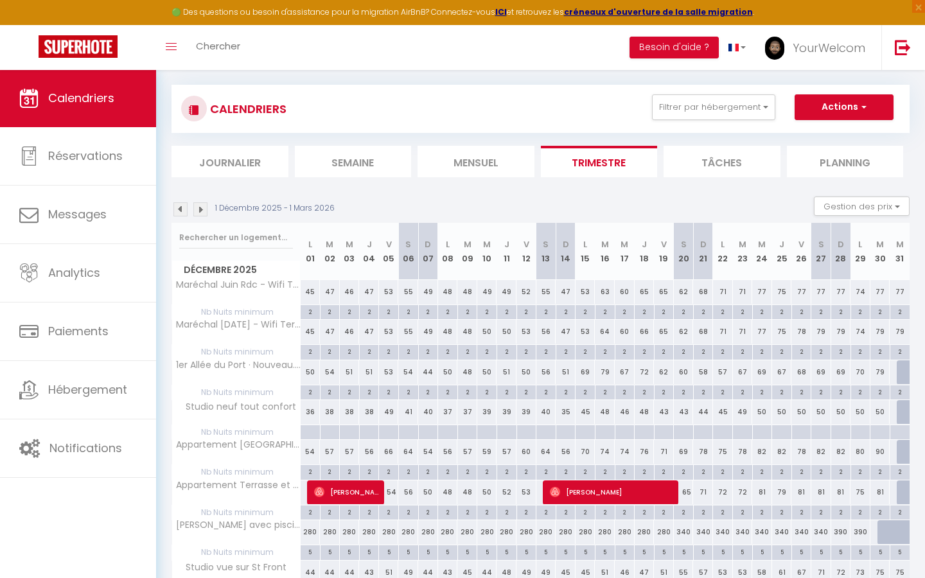
scroll to position [65, 0]
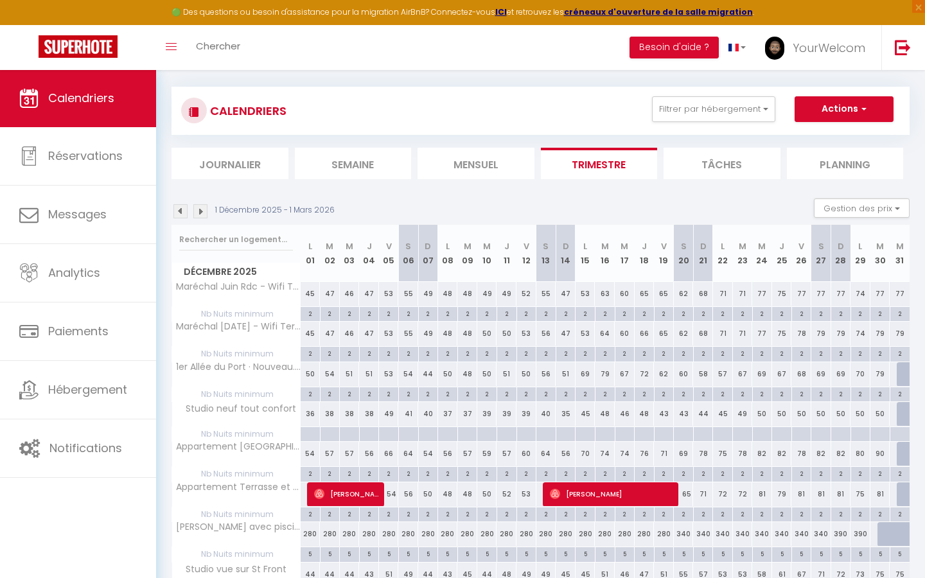
click at [841, 108] on button "Actions" at bounding box center [843, 109] width 99 height 26
click at [829, 139] on link "Nouvelle réservation" at bounding box center [830, 138] width 112 height 19
select select
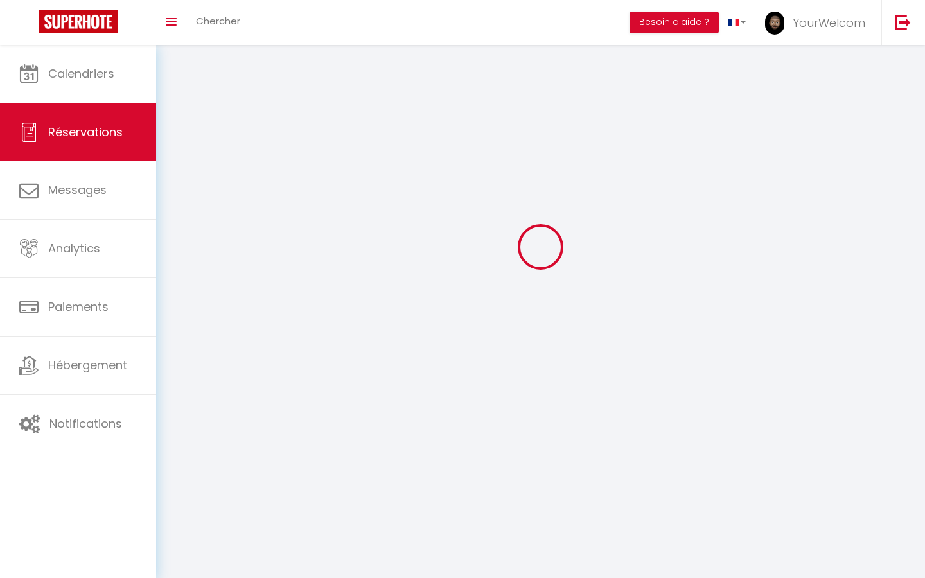
select select
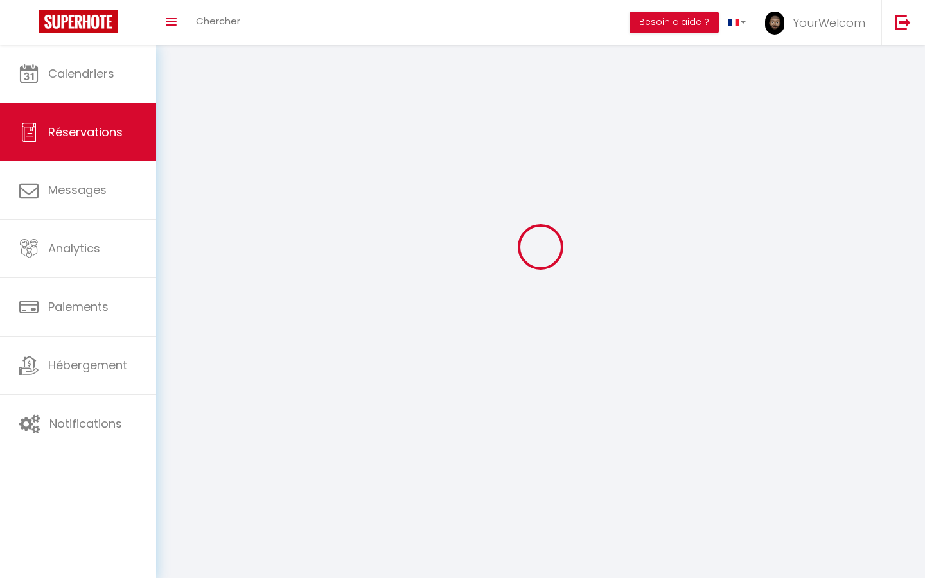
select select
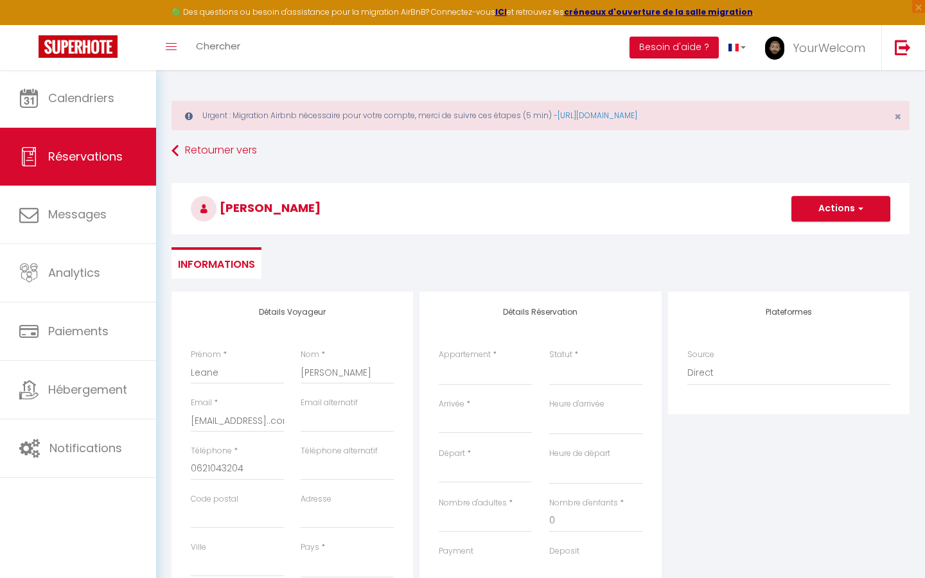
click at [707, 453] on div "Plateformes Source Direct Airbnb.com Booking.com Chalet montagne Expedia Gite d…" at bounding box center [789, 521] width 248 height 459
click at [511, 418] on input "Arrivée" at bounding box center [485, 423] width 93 height 17
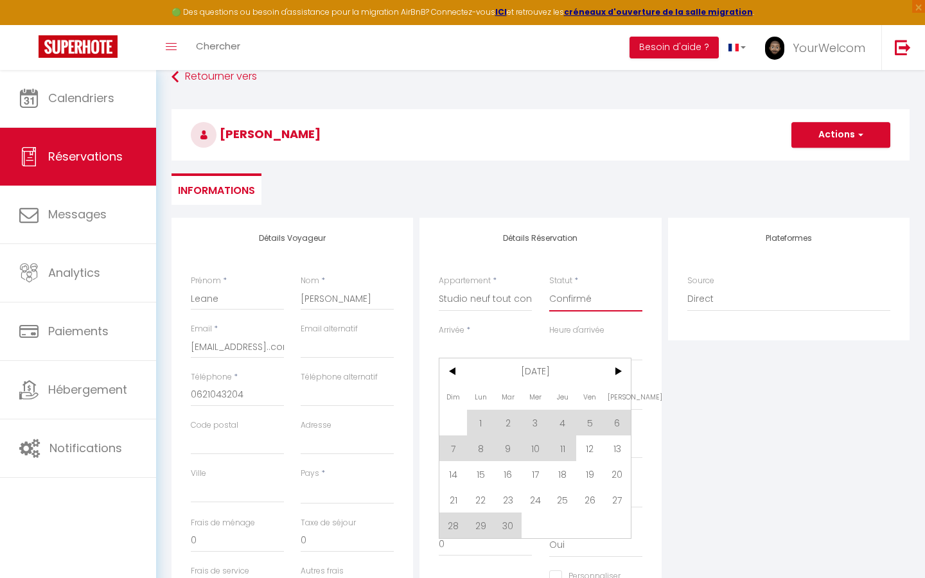
scroll to position [76, 0]
click at [622, 372] on span ">" at bounding box center [618, 369] width 28 height 26
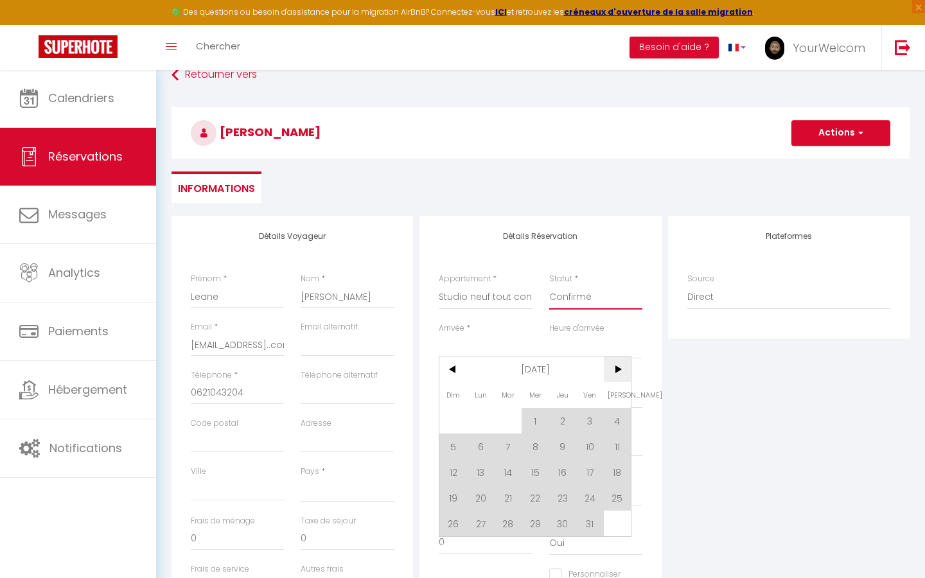
click at [622, 372] on span ">" at bounding box center [618, 369] width 28 height 26
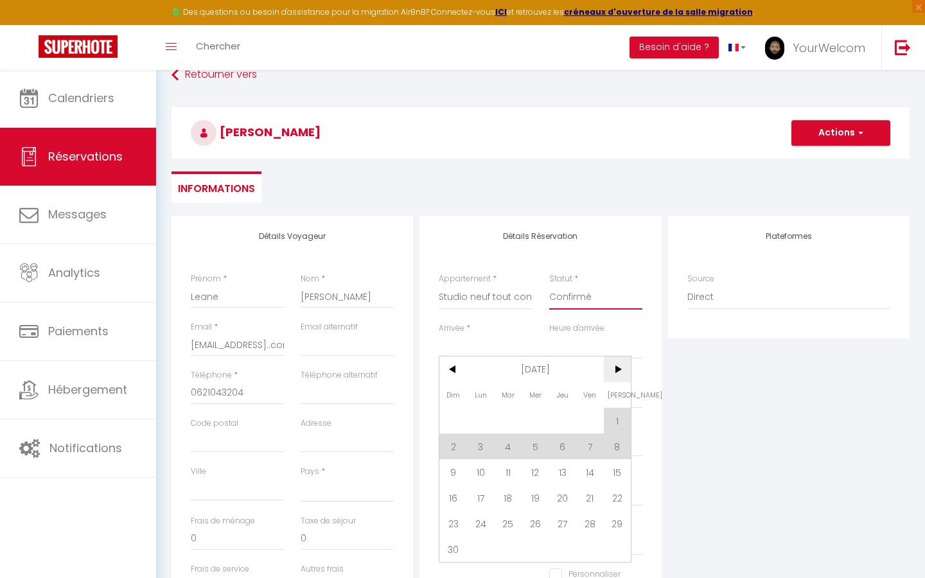
click at [622, 372] on span ">" at bounding box center [618, 369] width 28 height 26
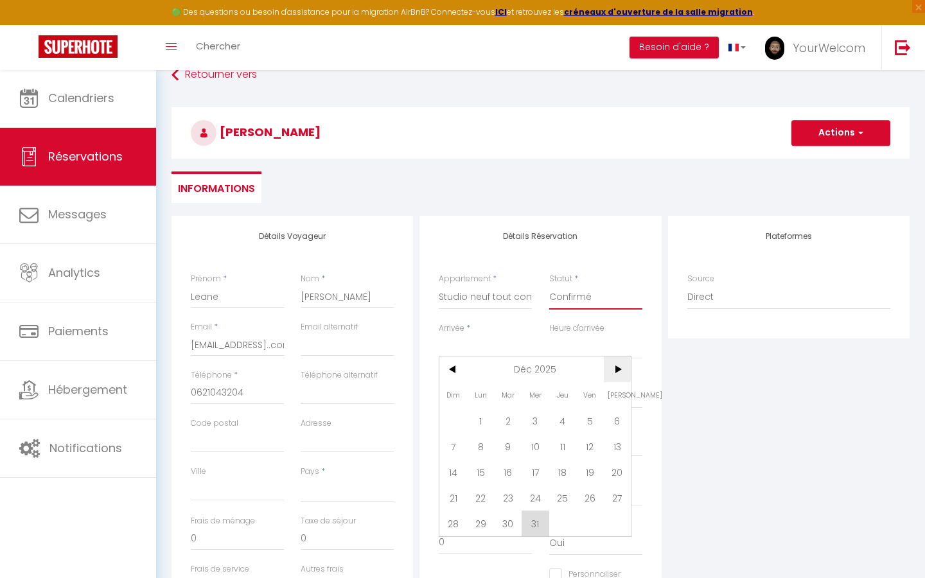
click at [622, 372] on span ">" at bounding box center [618, 369] width 28 height 26
click at [453, 448] on span "4" at bounding box center [453, 446] width 28 height 26
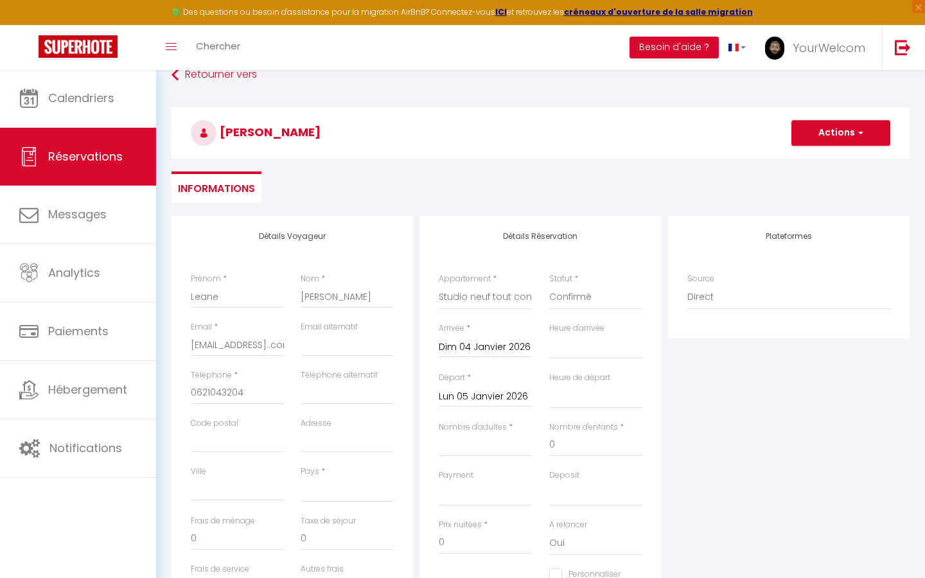
click at [494, 398] on input "Lun 05 Janvier 2026" at bounding box center [485, 397] width 93 height 17
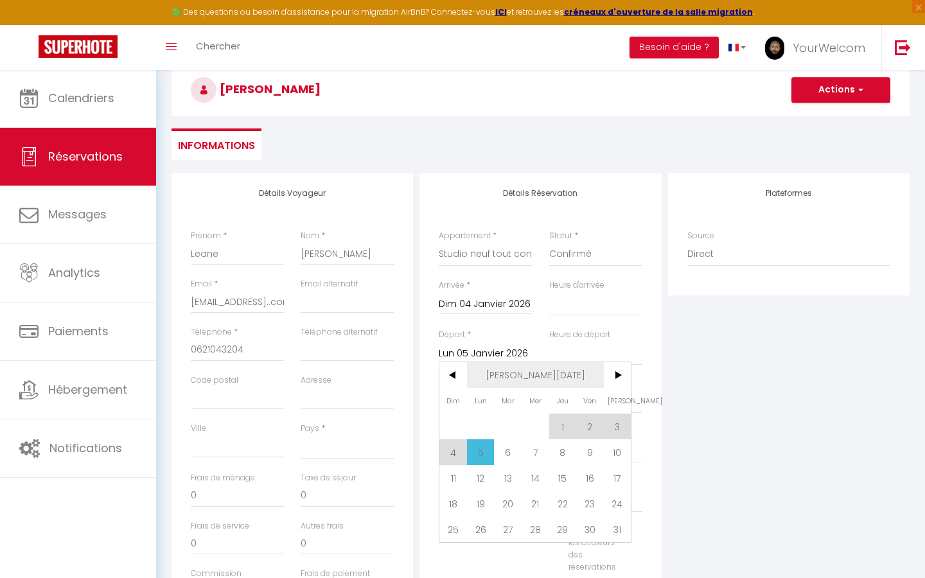
scroll to position [121, 0]
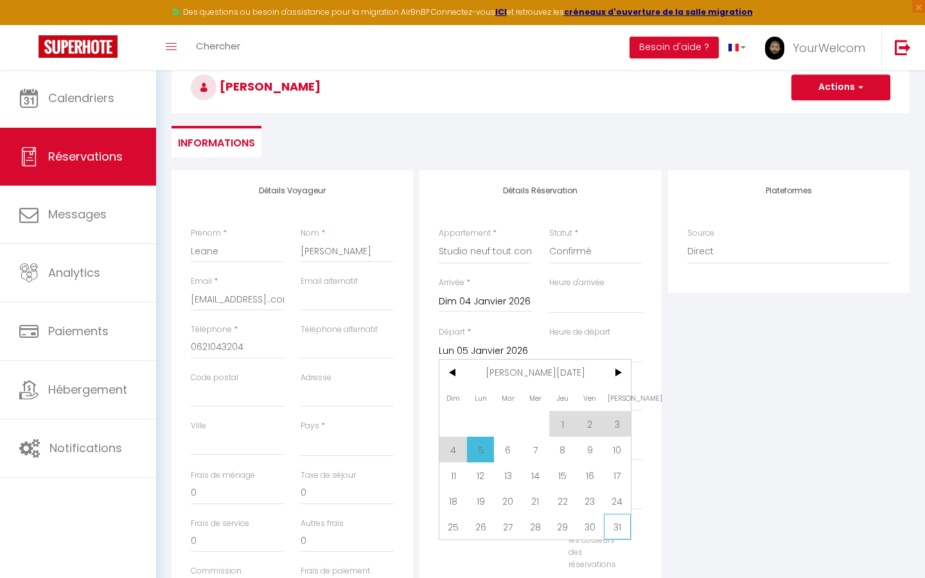
click at [617, 532] on span "31" at bounding box center [618, 527] width 28 height 26
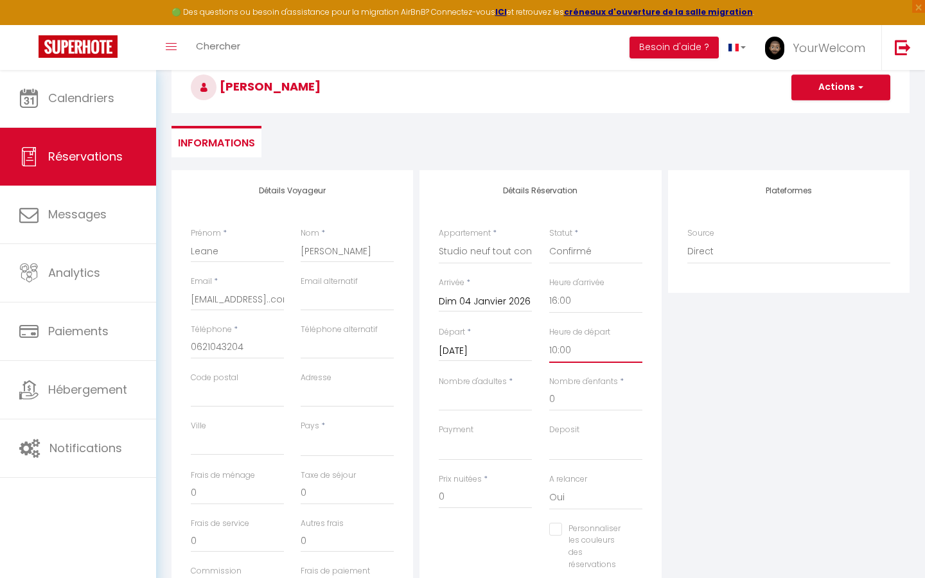
click at [489, 399] on input "Nombre d'adultes" at bounding box center [485, 399] width 93 height 23
click at [207, 493] on input "30" at bounding box center [237, 493] width 93 height 23
click at [712, 453] on div "Plateformes Source Direct Airbnb.com Booking.com Chalet montagne Expedia Gite d…" at bounding box center [789, 399] width 248 height 459
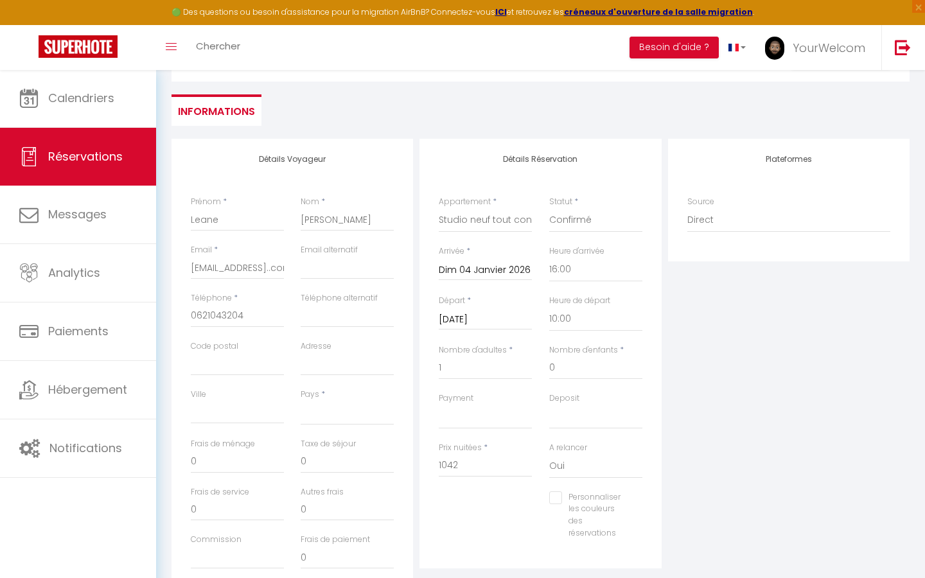
scroll to position [118, 0]
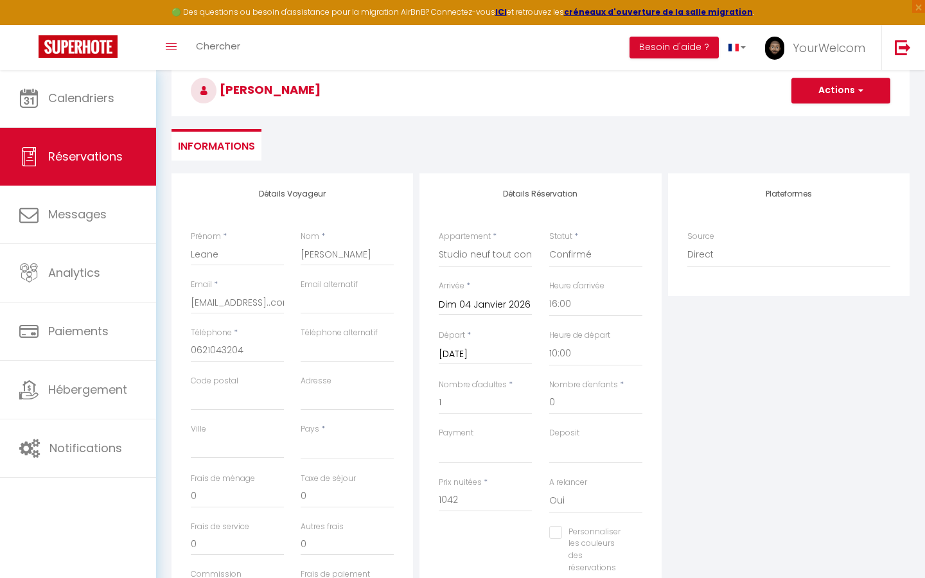
click at [852, 94] on button "Actions" at bounding box center [840, 91] width 99 height 26
click at [827, 119] on link "Enregistrer" at bounding box center [827, 118] width 101 height 17
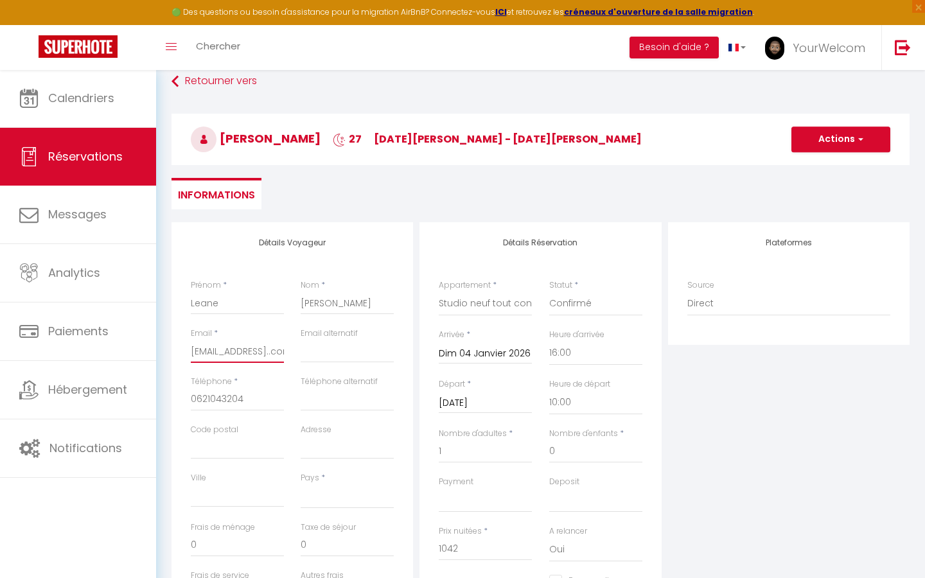
drag, startPoint x: 262, startPoint y: 350, endPoint x: 299, endPoint y: 347, distance: 37.4
click at [299, 347] on div "Email * leane.fernandes09@icloud..com Email alternatif" at bounding box center [292, 352] width 220 height 48
click at [233, 354] on input "leane.fernandes09@icloud..com" at bounding box center [237, 351] width 93 height 23
click at [720, 410] on div "Plateformes Source Direct Airbnb.com Booking.com Chalet montagne Expedia Gite d…" at bounding box center [789, 451] width 248 height 459
click at [839, 146] on button "Actions" at bounding box center [840, 140] width 99 height 26
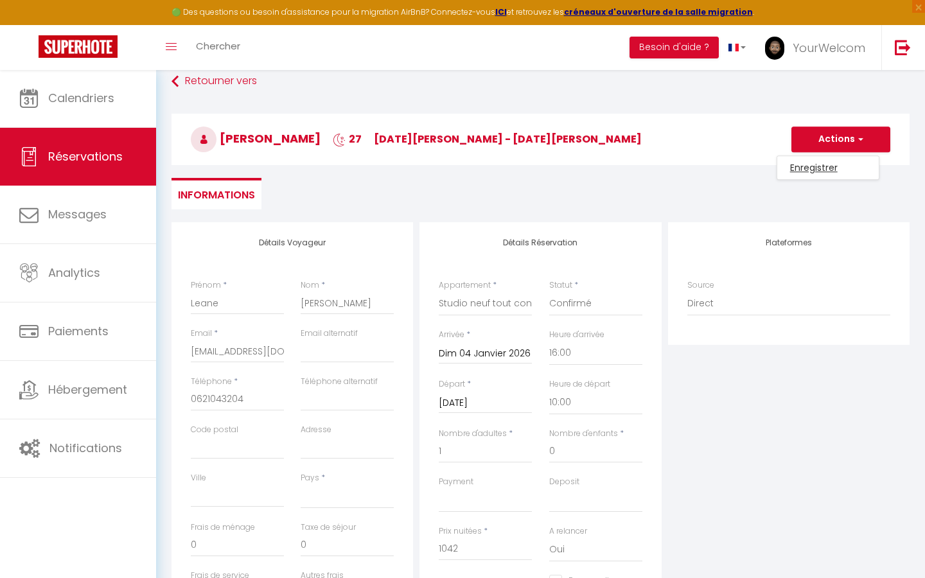
click at [825, 166] on link "Enregistrer" at bounding box center [827, 167] width 101 height 17
click at [848, 144] on button "Actions" at bounding box center [840, 140] width 99 height 26
click at [828, 164] on link "Enregistrer" at bounding box center [827, 167] width 101 height 17
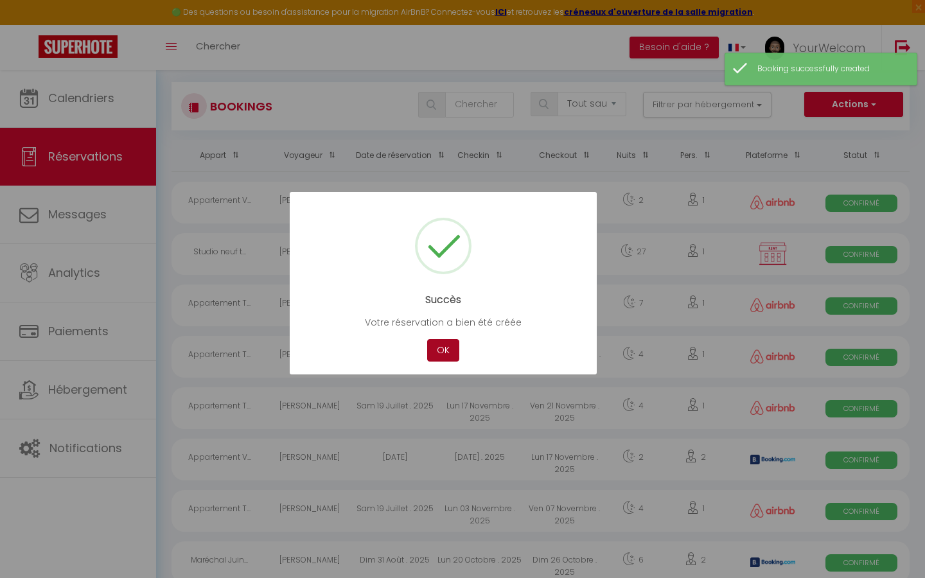
click at [450, 351] on button "OK" at bounding box center [443, 350] width 32 height 22
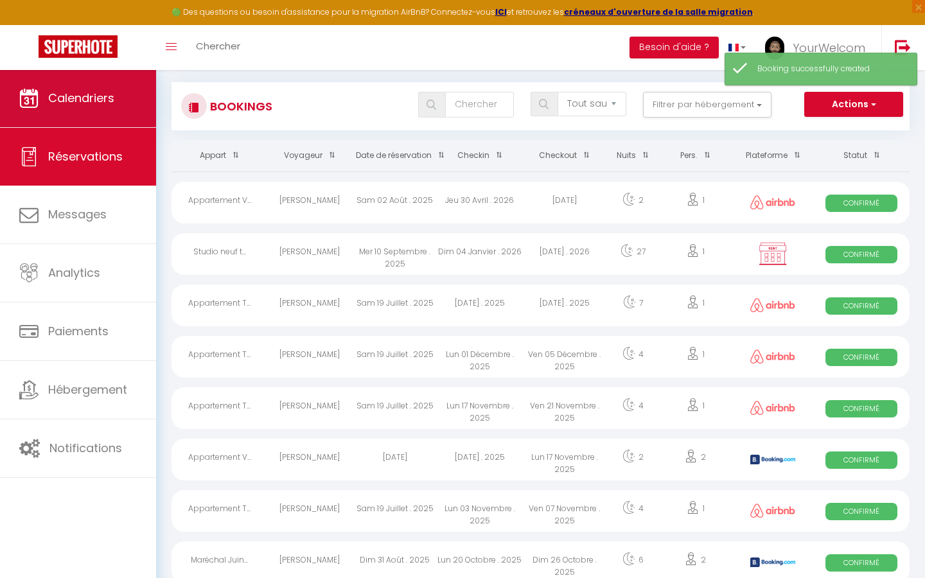
click at [94, 98] on span "Calendriers" at bounding box center [81, 98] width 66 height 16
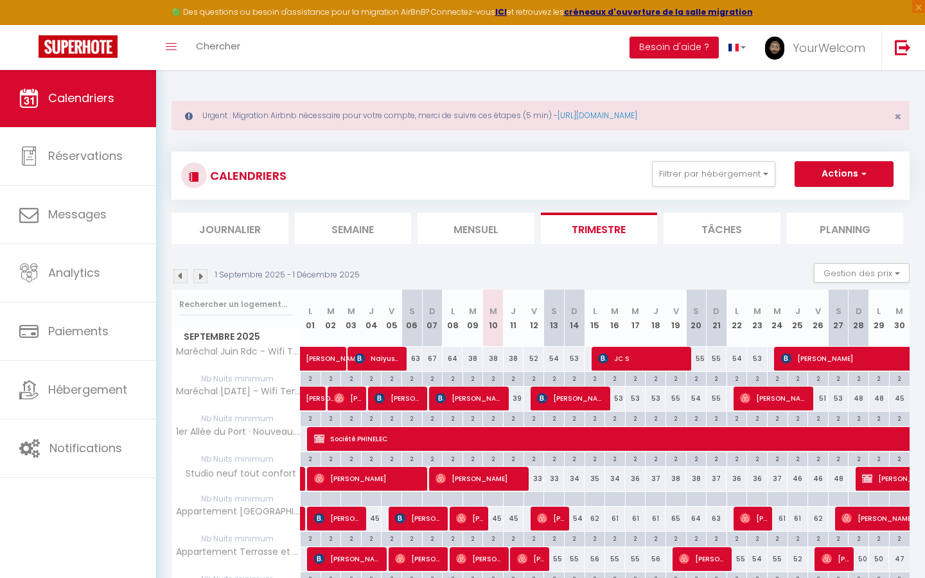
click at [202, 276] on img at bounding box center [200, 276] width 14 height 14
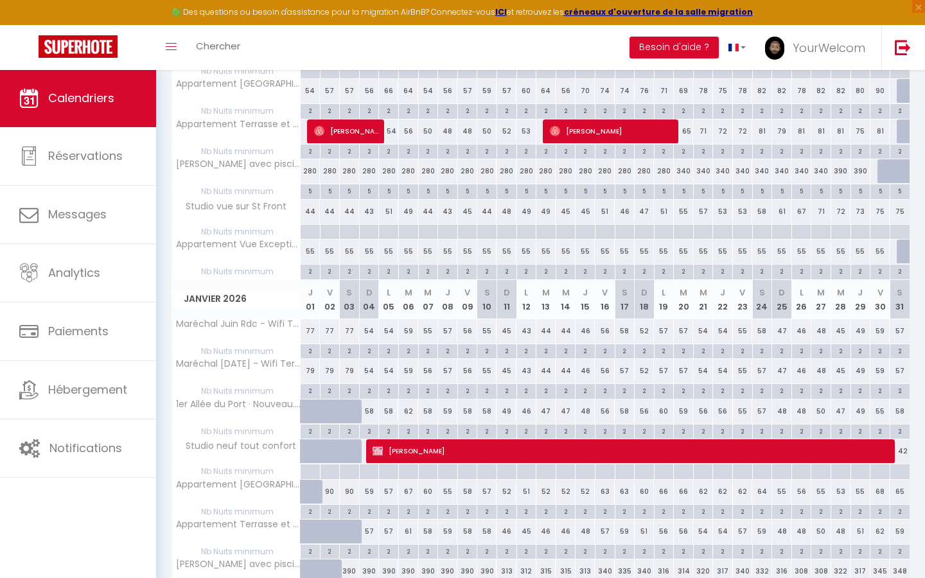
scroll to position [428, 0]
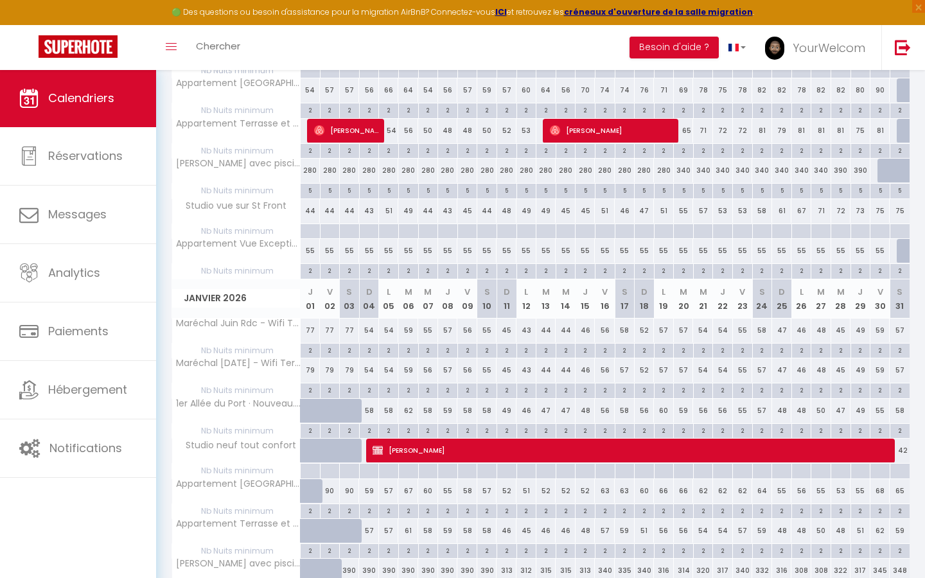
click at [393, 454] on span "Leane Fernandes" at bounding box center [634, 450] width 524 height 24
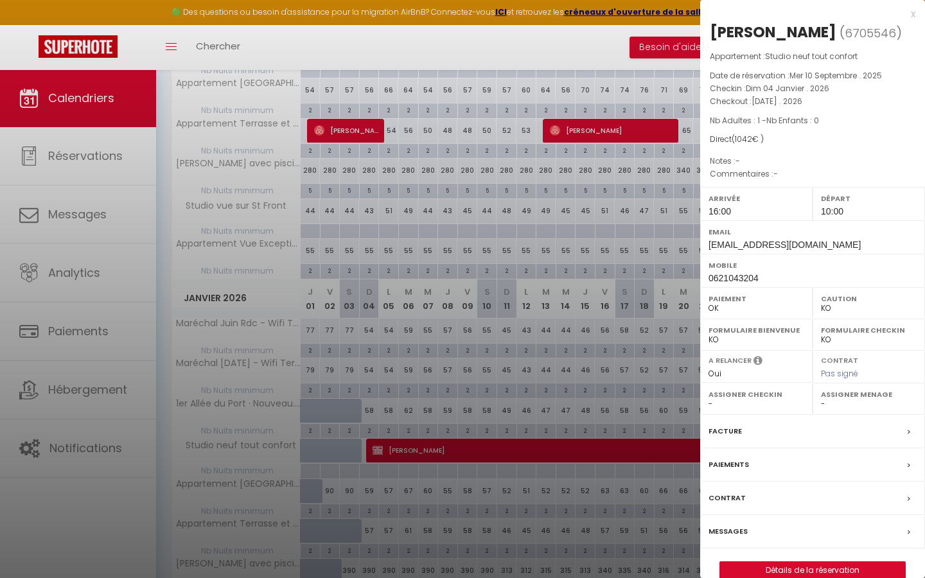
click at [771, 569] on link "Détails de la réservation" at bounding box center [812, 570] width 185 height 17
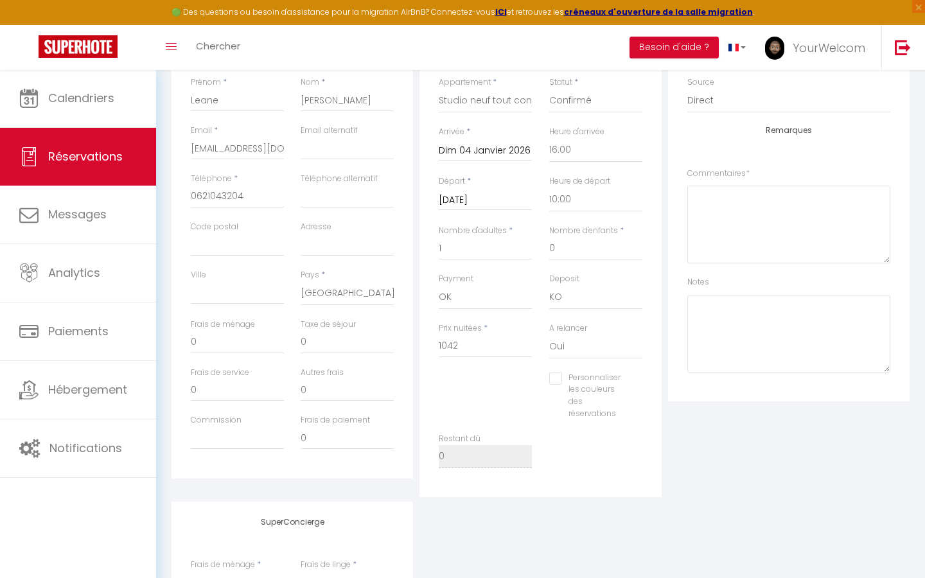
scroll to position [292, 0]
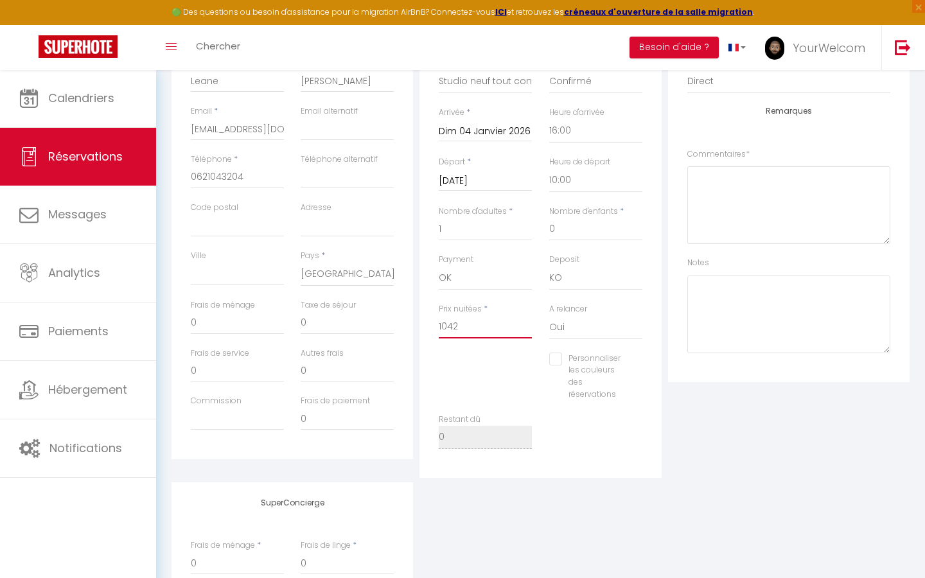
drag, startPoint x: 464, startPoint y: 320, endPoint x: 417, endPoint y: 325, distance: 47.8
click at [417, 325] on div "Détails Réservation Appartement * Studio vue sur St Front Appartement Vue Excep…" at bounding box center [540, 239] width 248 height 478
click at [732, 428] on div "Plateformes Source Direct Airbnb.com Booking.com Chalet montagne Expedia Gite d…" at bounding box center [789, 239] width 248 height 478
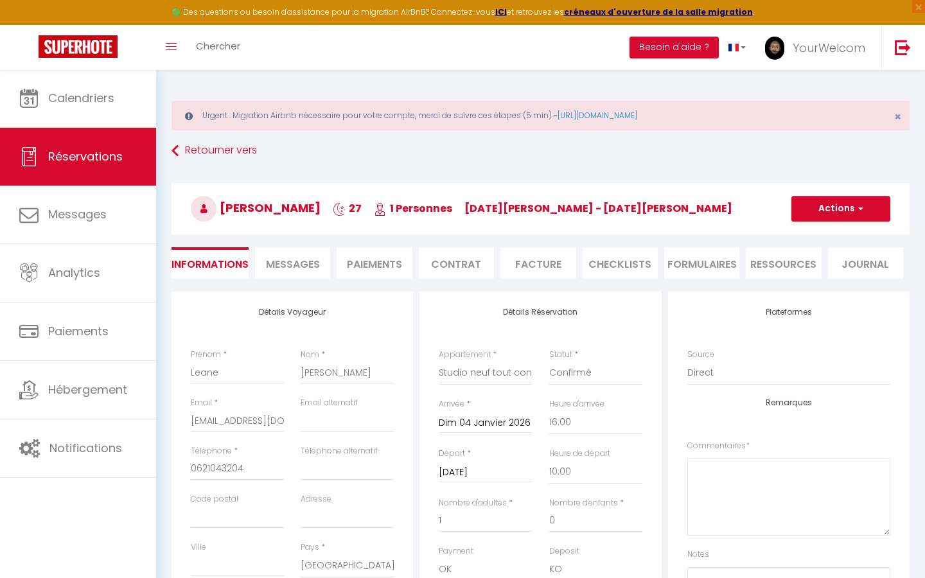
scroll to position [0, 0]
click at [837, 216] on button "Actions" at bounding box center [840, 209] width 99 height 26
click at [826, 232] on link "Enregistrer" at bounding box center [827, 237] width 101 height 17
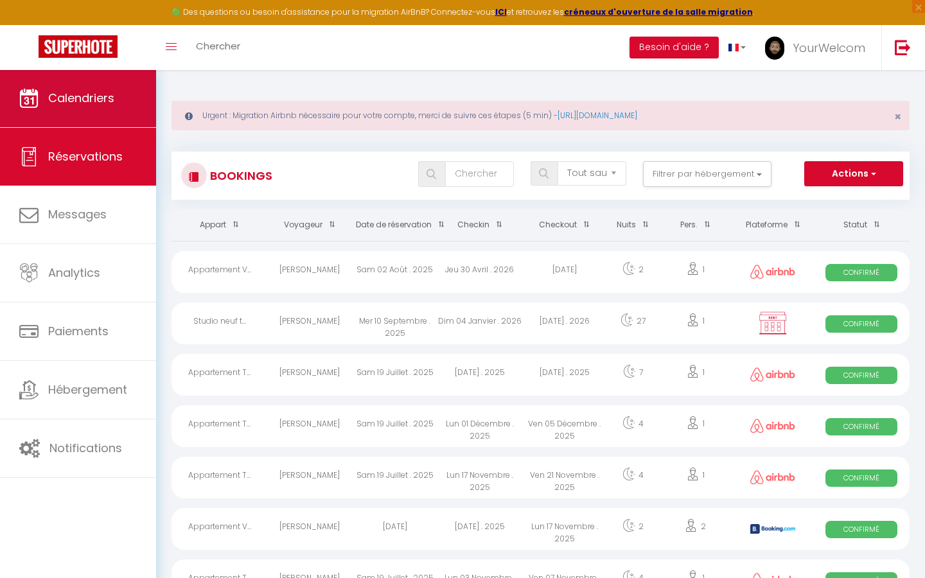
click at [63, 98] on span "Calendriers" at bounding box center [81, 98] width 66 height 16
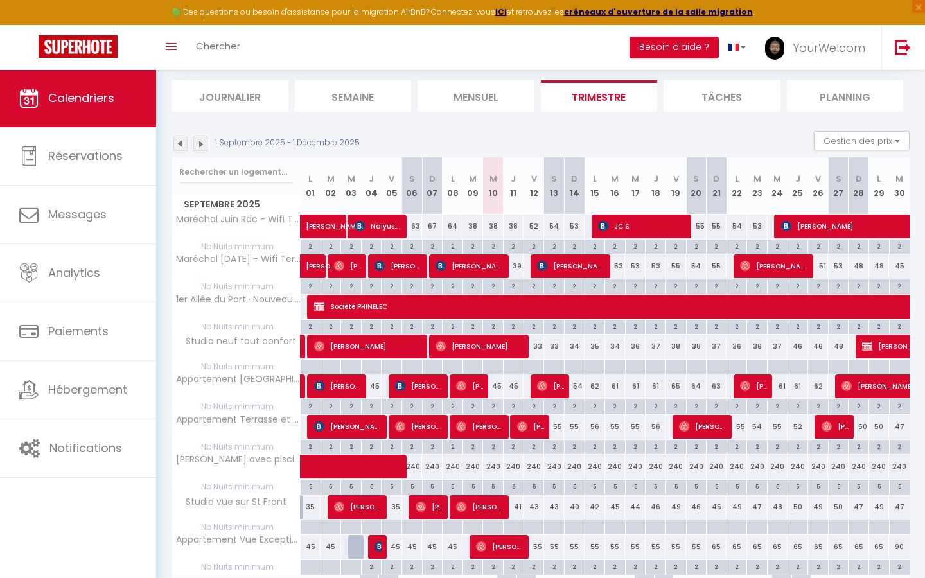
scroll to position [130, 0]
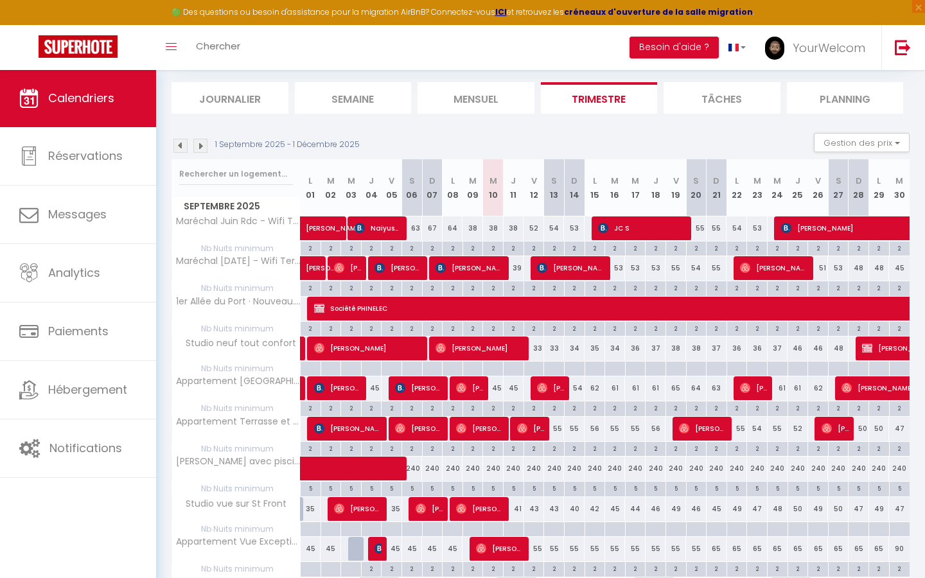
click at [612, 10] on strong "créneaux d'ouverture de la salle migration" at bounding box center [658, 11] width 189 height 11
